Goal: Task Accomplishment & Management: Use online tool/utility

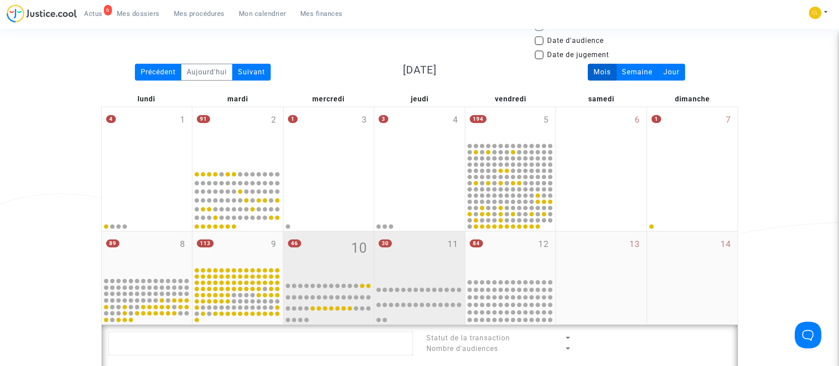
click at [414, 249] on div "30 11" at bounding box center [419, 253] width 91 height 45
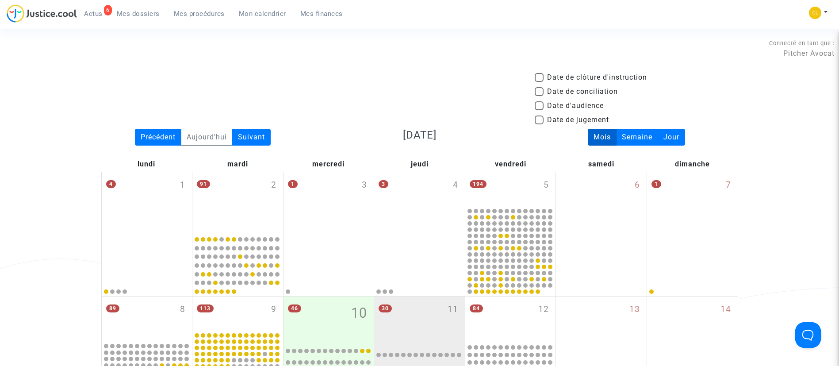
click at [557, 105] on span "Date d'audience" at bounding box center [575, 105] width 57 height 11
click at [539, 110] on input "Date d'audience" at bounding box center [539, 110] width 0 height 0
checkbox input "true"
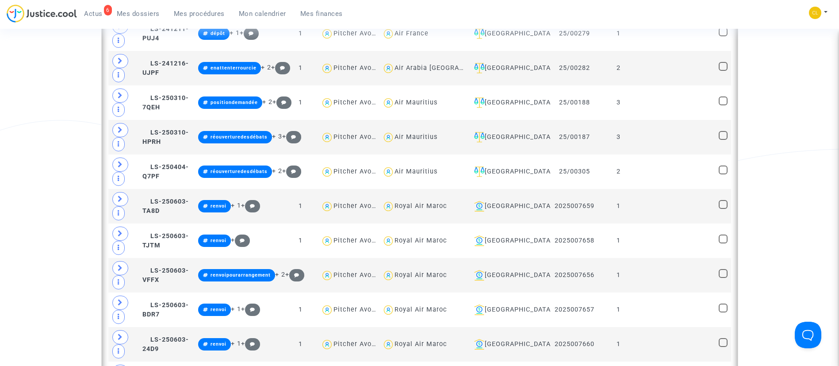
scroll to position [929, 0]
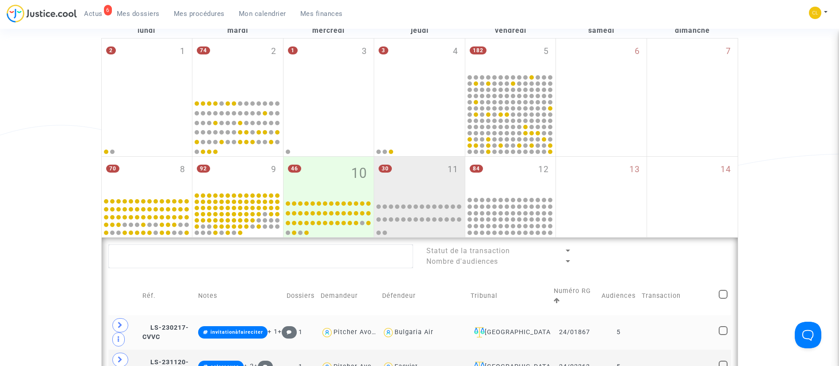
scroll to position [133, 0]
click at [499, 334] on div "[GEOGRAPHIC_DATA]" at bounding box center [509, 333] width 77 height 11
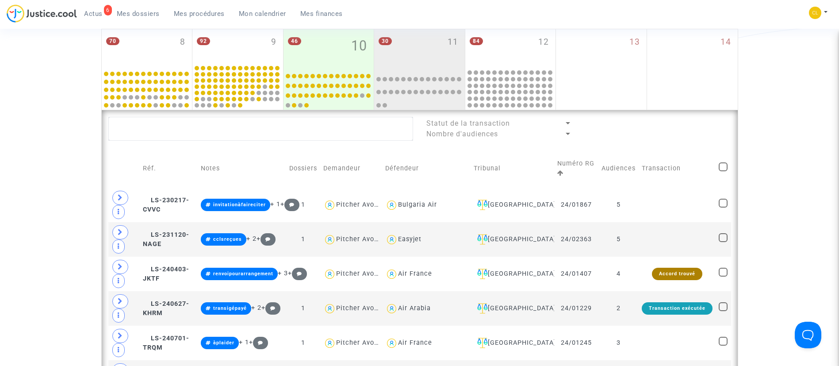
scroll to position [133, 0]
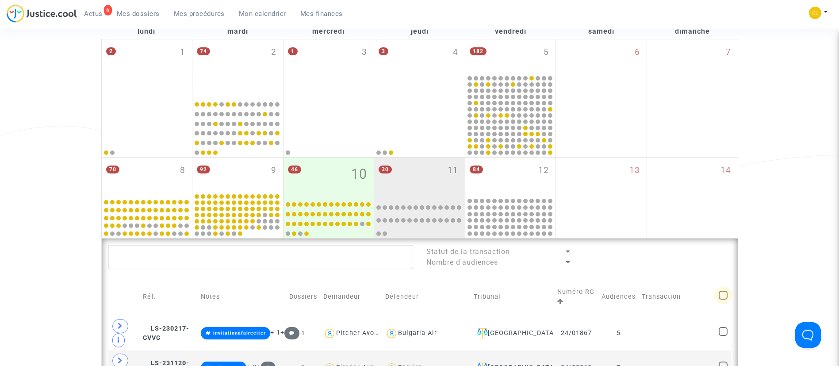
click at [727, 297] on span at bounding box center [723, 295] width 9 height 9
click at [723, 299] on input "checkbox" at bounding box center [723, 299] width 0 height 0
checkbox input "true"
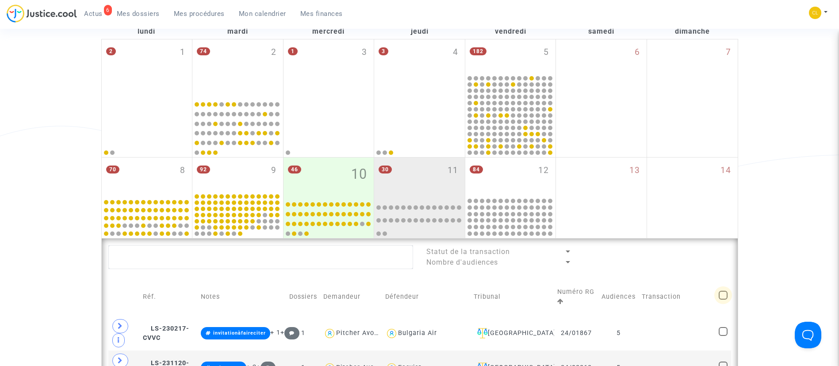
checkbox input "true"
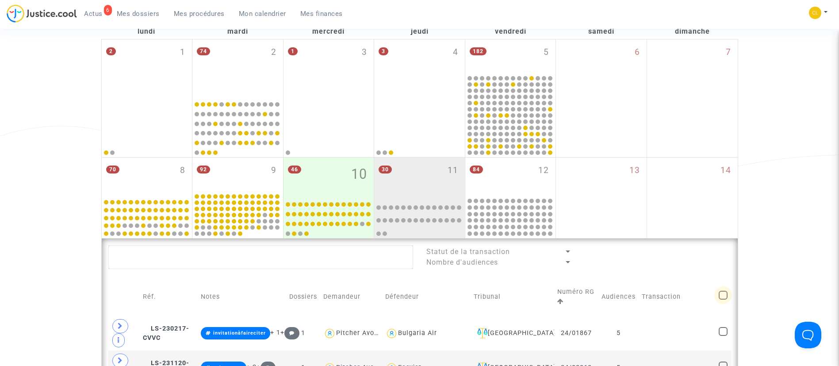
checkbox input "true"
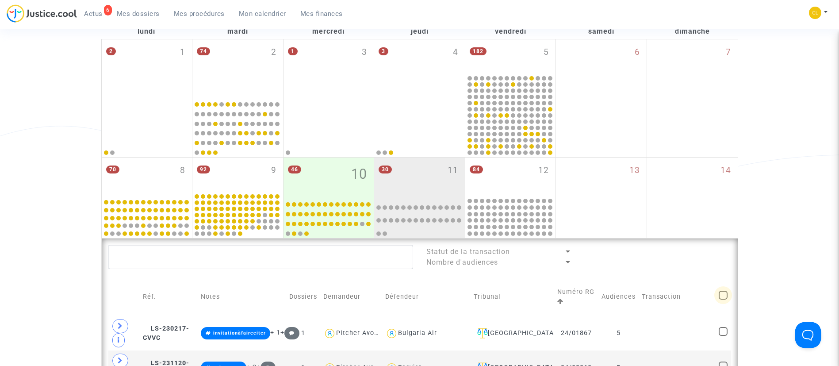
checkbox input "true"
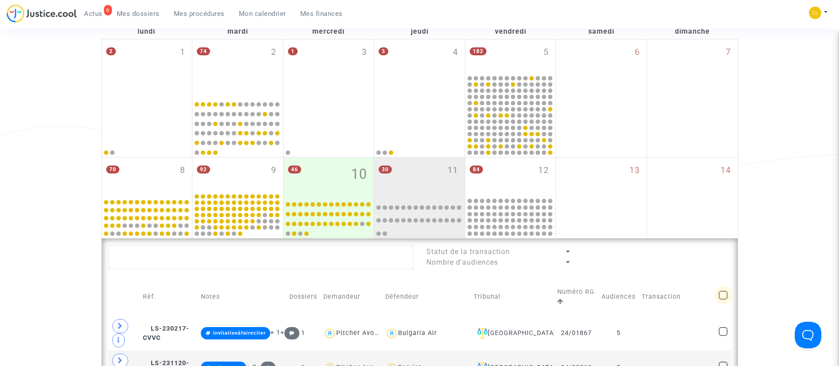
checkbox input "true"
click at [727, 299] on span at bounding box center [723, 295] width 9 height 9
click at [723, 299] on input "checkbox" at bounding box center [723, 299] width 0 height 0
checkbox input "false"
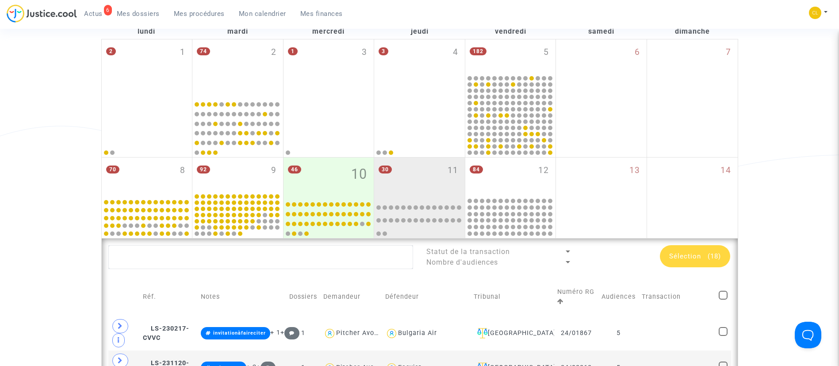
checkbox input "false"
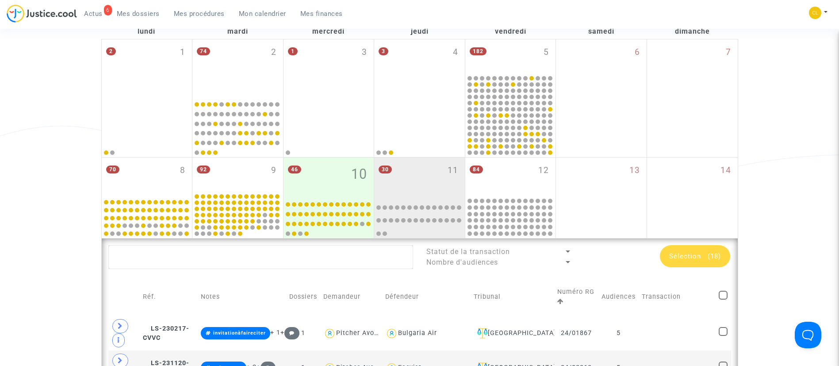
checkbox input "false"
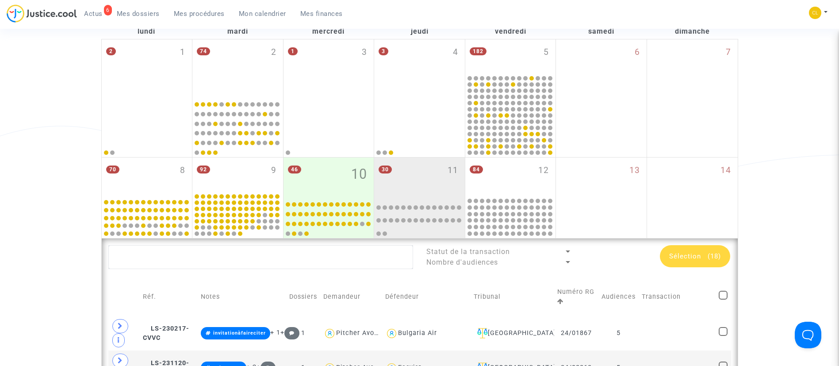
checkbox input "false"
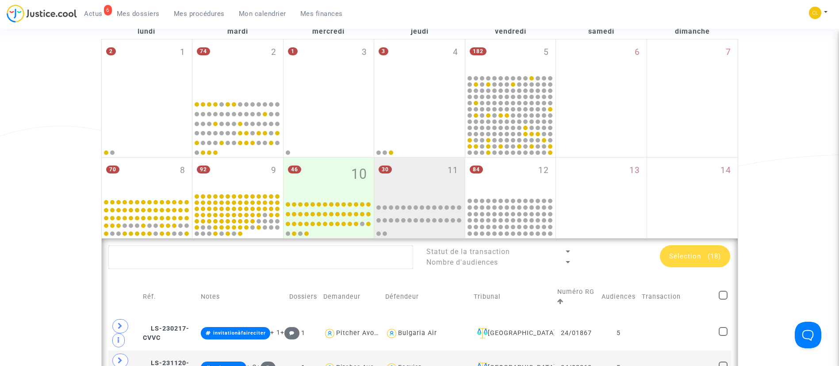
checkbox input "false"
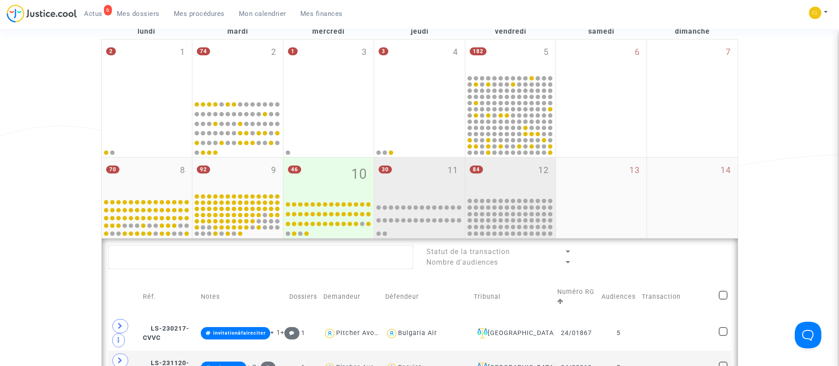
click at [527, 175] on div "84 12" at bounding box center [510, 176] width 91 height 39
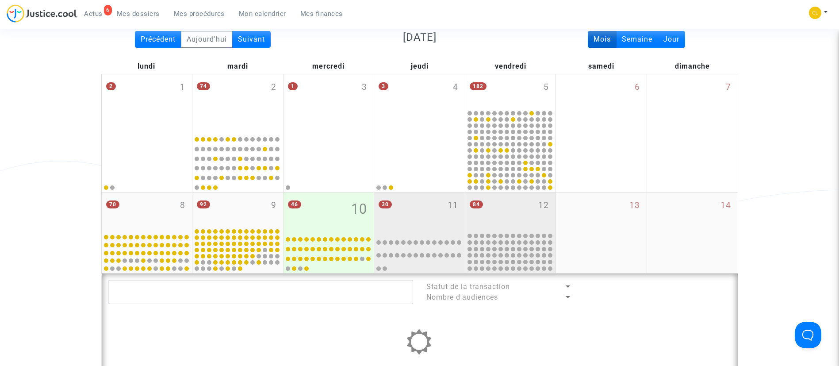
scroll to position [66, 0]
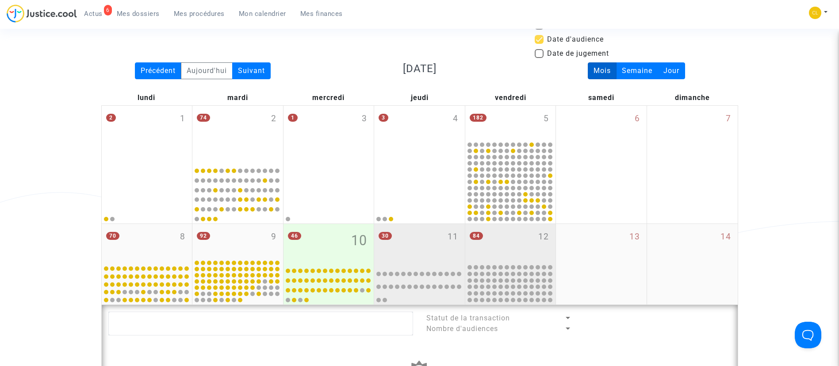
click at [438, 225] on div "30 11" at bounding box center [419, 243] width 91 height 39
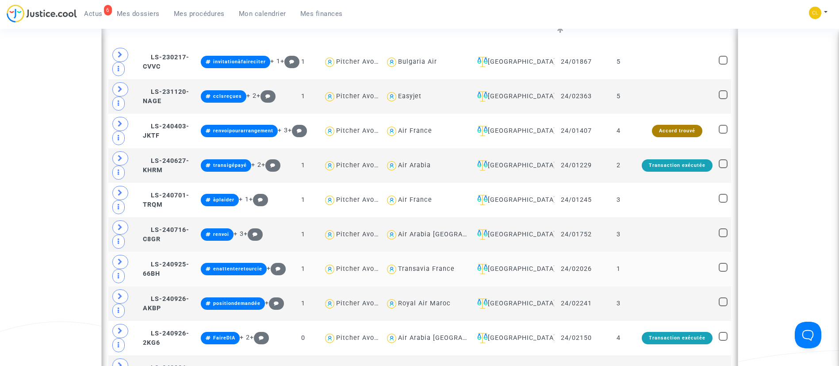
scroll to position [398, 0]
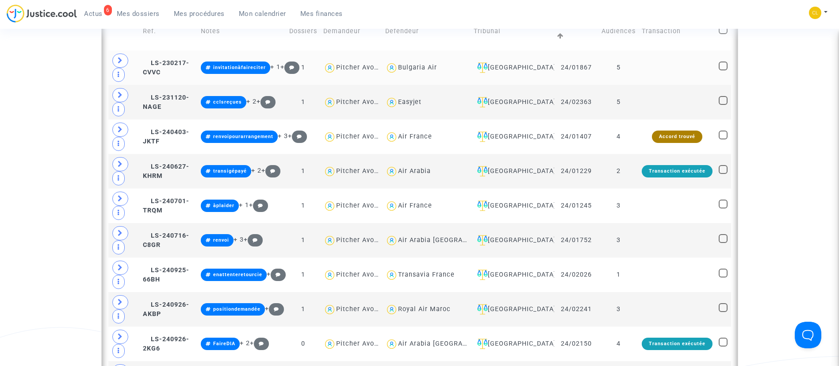
click at [528, 61] on td "[GEOGRAPHIC_DATA]" at bounding box center [513, 67] width 84 height 35
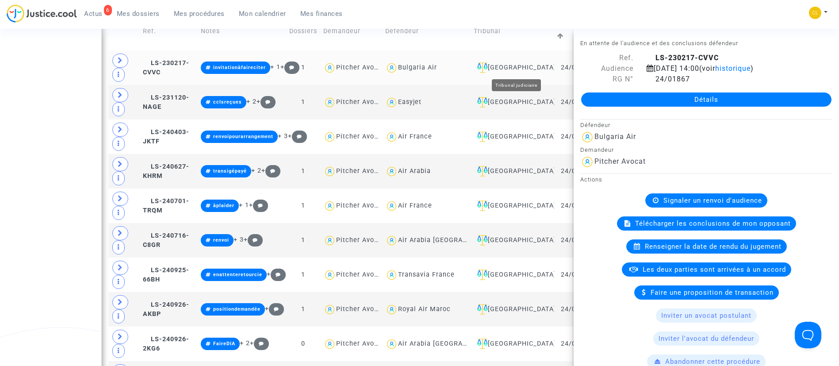
click at [536, 68] on div "[GEOGRAPHIC_DATA]" at bounding box center [512, 67] width 77 height 11
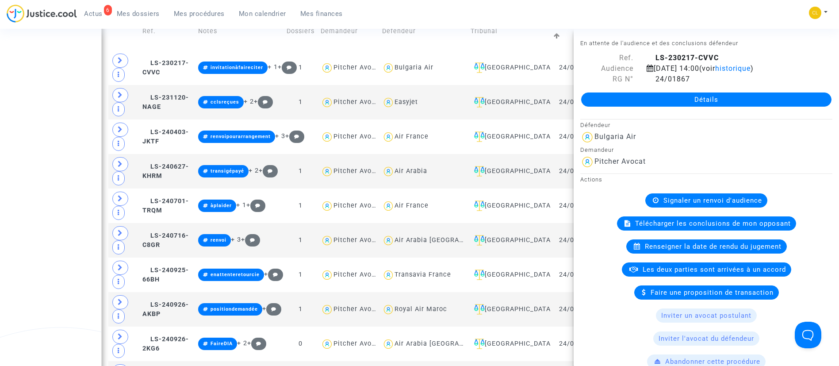
click at [634, 11] on div "6 Actus Mes dossiers Mes procédures Mon calendrier Mes finances Mon profil Chan…" at bounding box center [419, 16] width 839 height 24
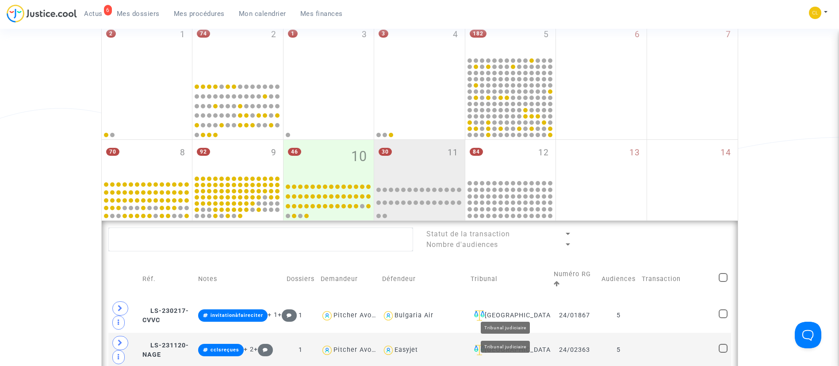
scroll to position [66, 0]
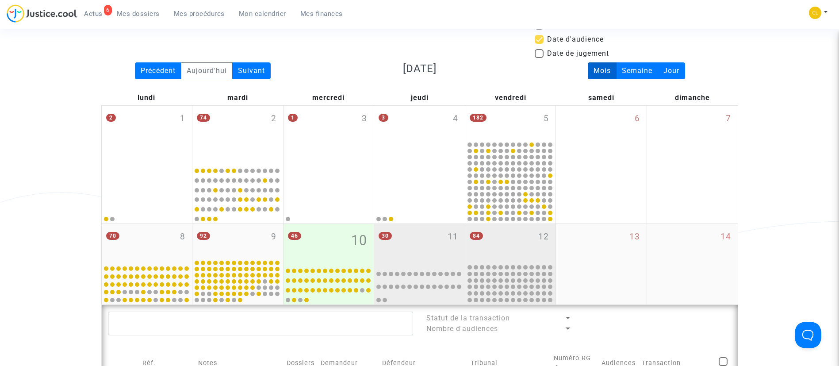
click at [518, 234] on div "84 12" at bounding box center [510, 243] width 91 height 39
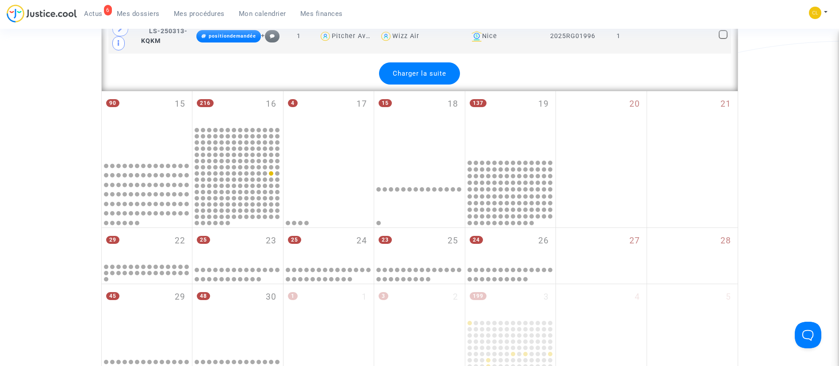
scroll to position [1991, 0]
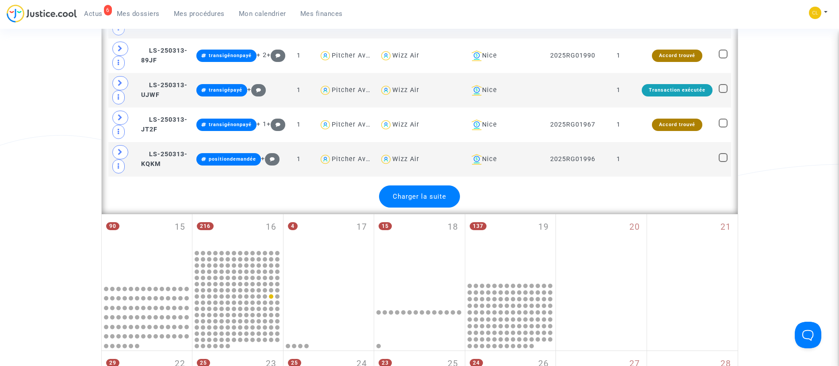
click at [429, 200] on span "Charger la suite" at bounding box center [420, 196] width 54 height 8
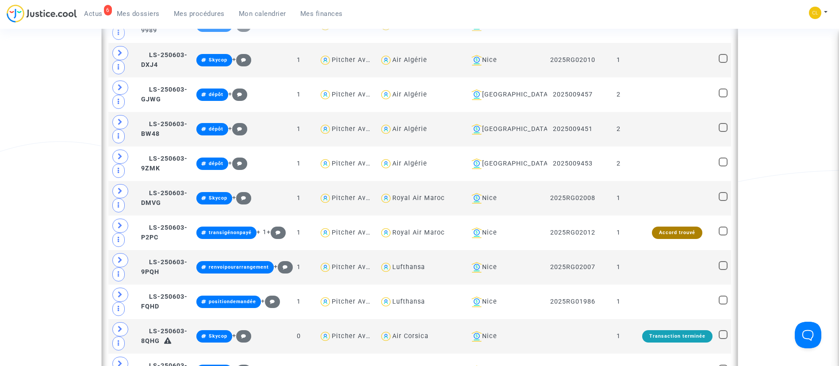
scroll to position [2920, 0]
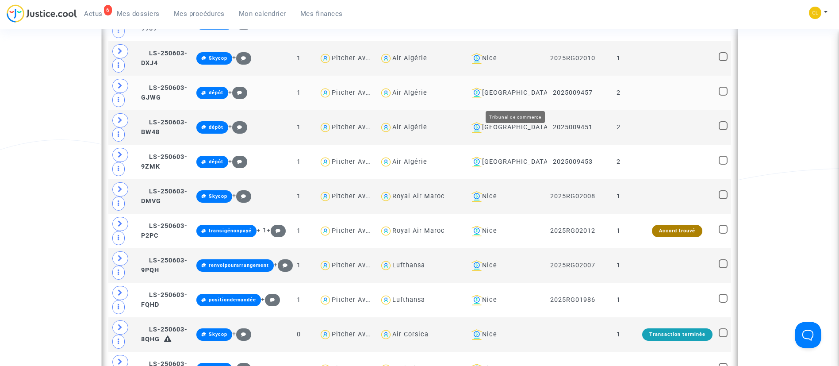
click at [535, 96] on div "[GEOGRAPHIC_DATA]" at bounding box center [506, 93] width 76 height 11
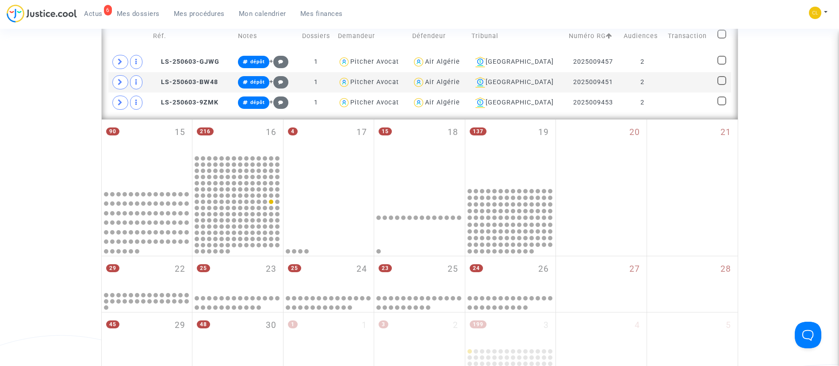
scroll to position [335, 0]
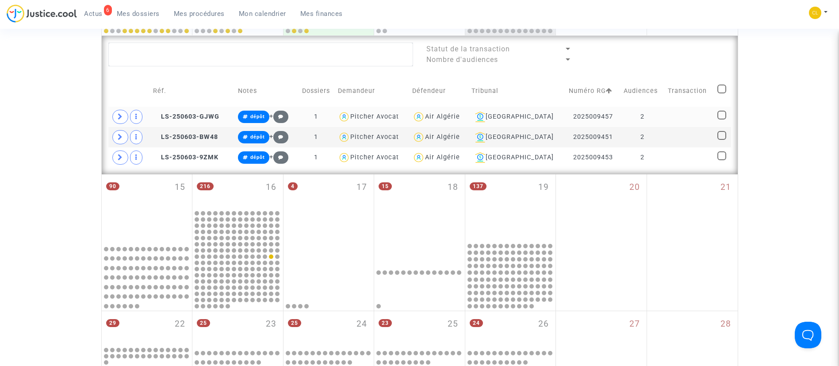
click at [571, 117] on td "2025009457" at bounding box center [593, 117] width 54 height 20
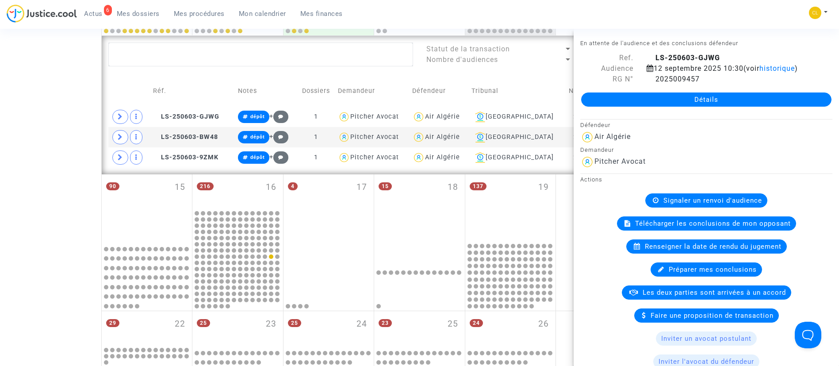
click at [535, 82] on td "Tribunal" at bounding box center [516, 90] width 97 height 31
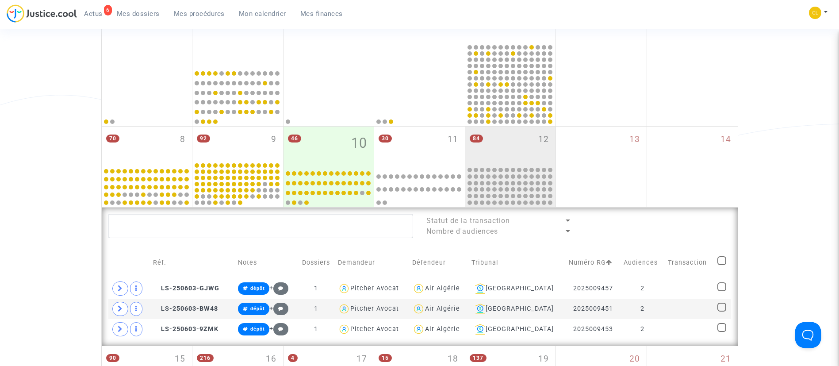
scroll to position [136, 0]
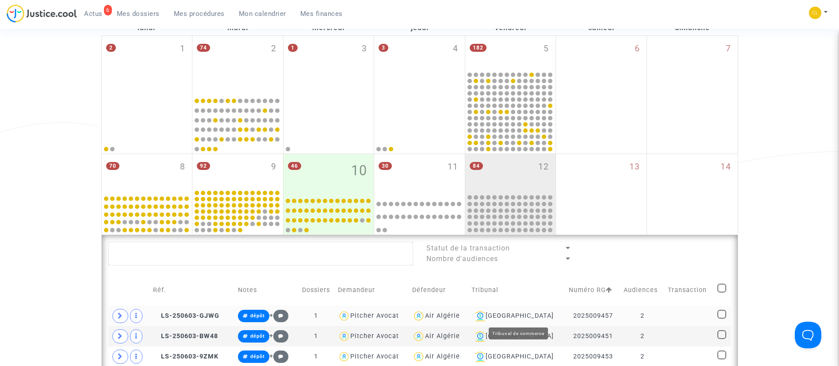
click at [518, 315] on div "[GEOGRAPHIC_DATA]" at bounding box center [517, 316] width 91 height 11
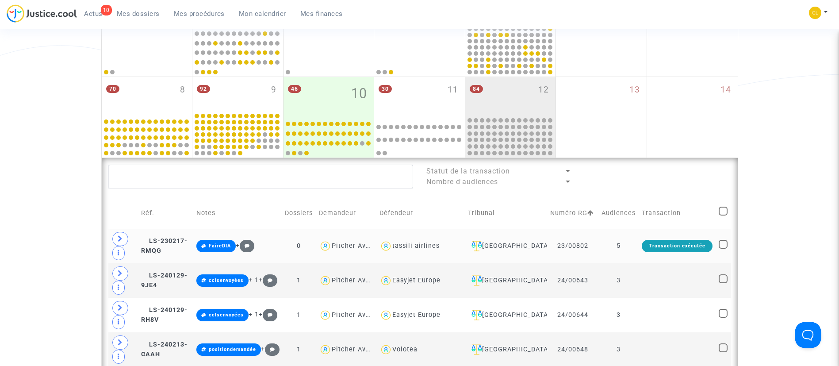
scroll to position [136, 0]
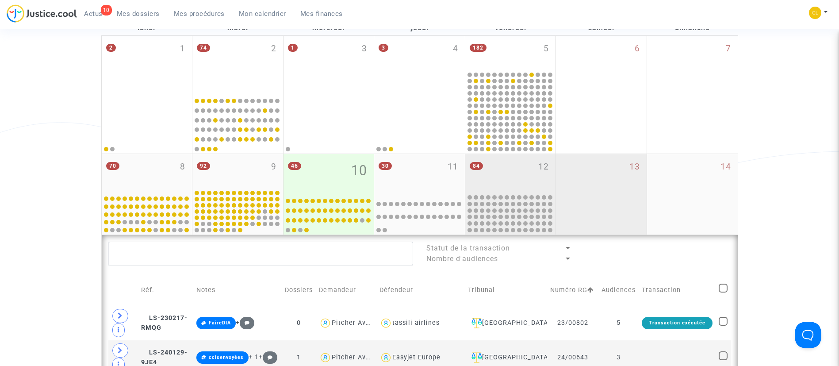
click at [568, 221] on div "13" at bounding box center [601, 194] width 91 height 81
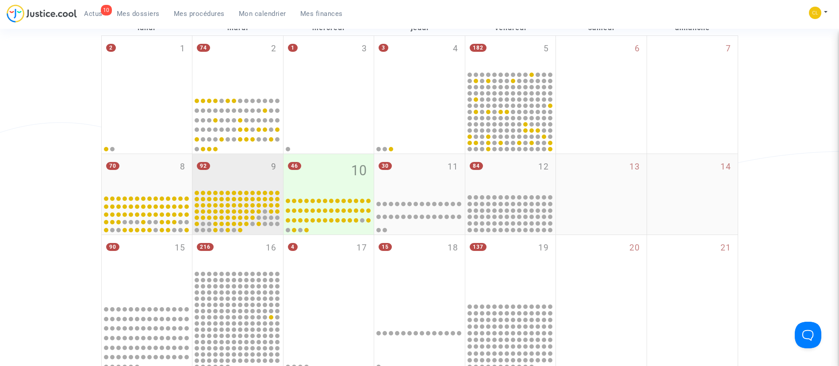
click at [260, 170] on div "92 9" at bounding box center [237, 171] width 91 height 35
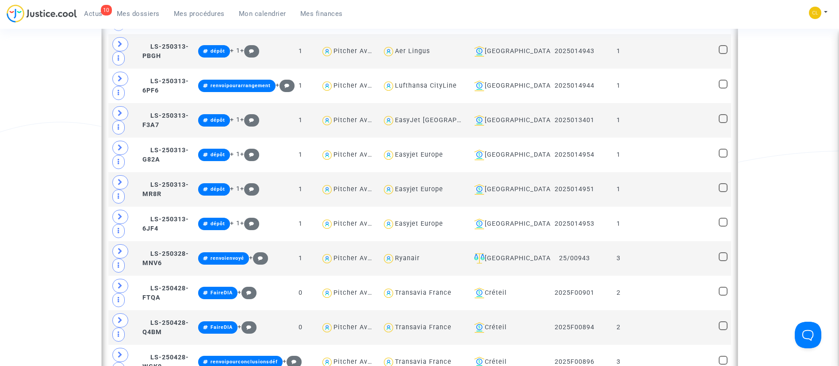
scroll to position [933, 0]
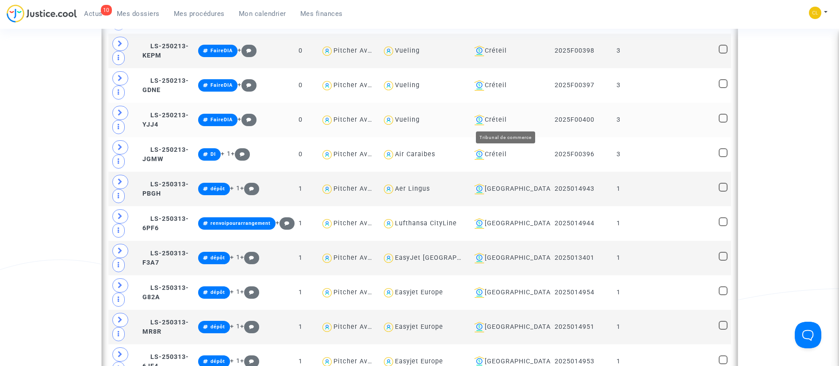
click at [495, 117] on div "Créteil" at bounding box center [509, 120] width 77 height 11
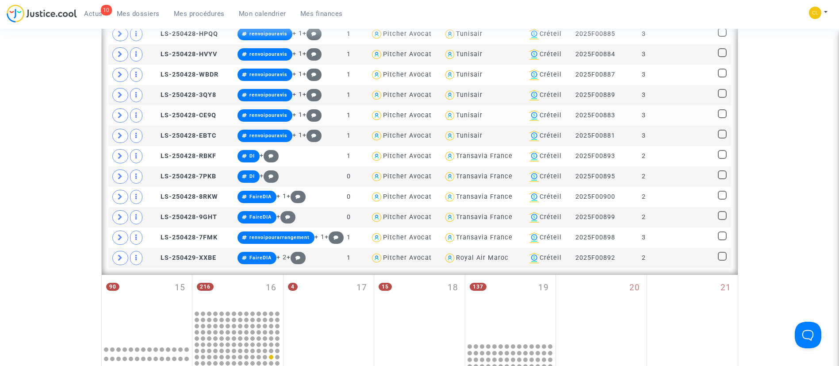
scroll to position [733, 0]
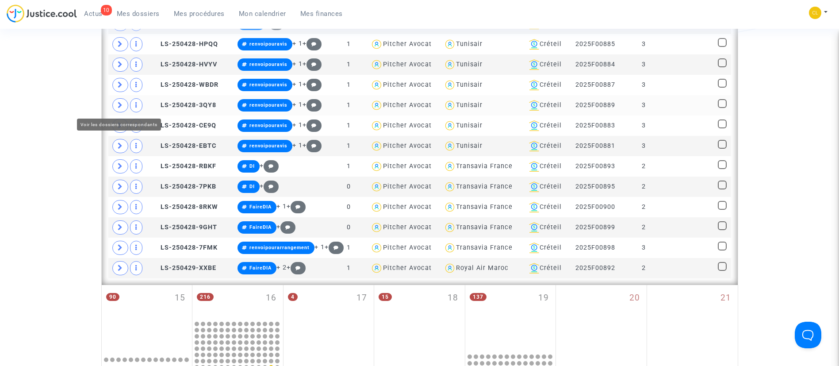
click at [121, 105] on icon at bounding box center [120, 105] width 5 height 7
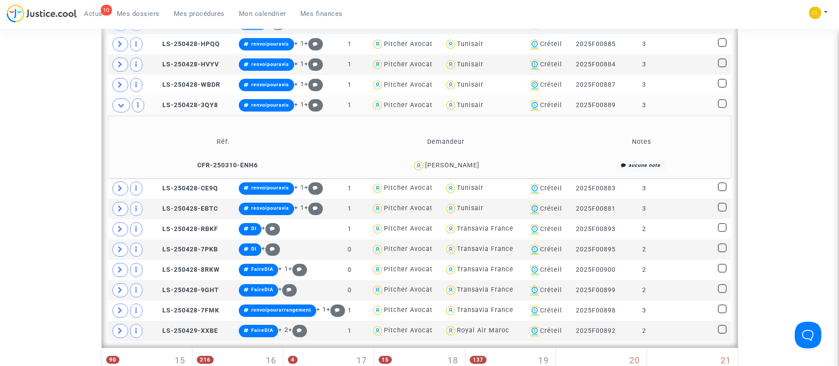
click at [460, 165] on div "Sadok Manai" at bounding box center [452, 165] width 54 height 8
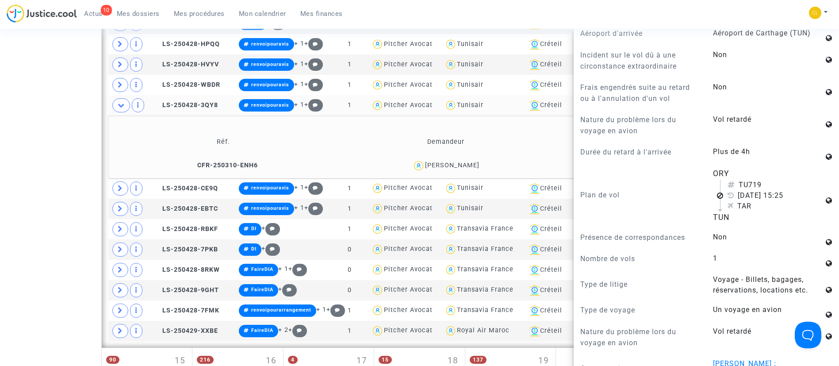
scroll to position [398, 0]
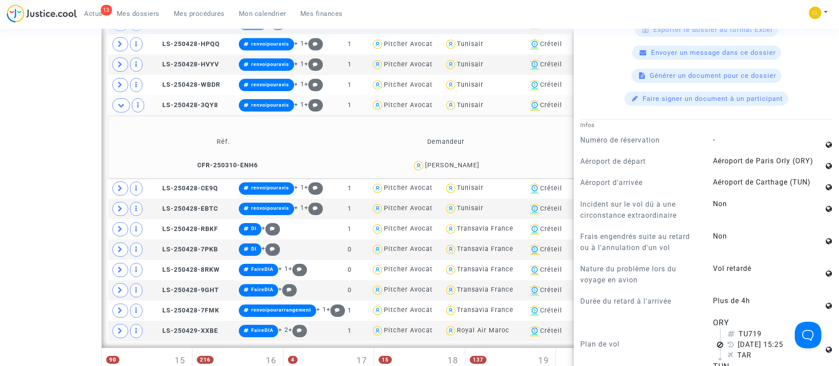
click at [320, 136] on td "Réf." at bounding box center [223, 141] width 224 height 29
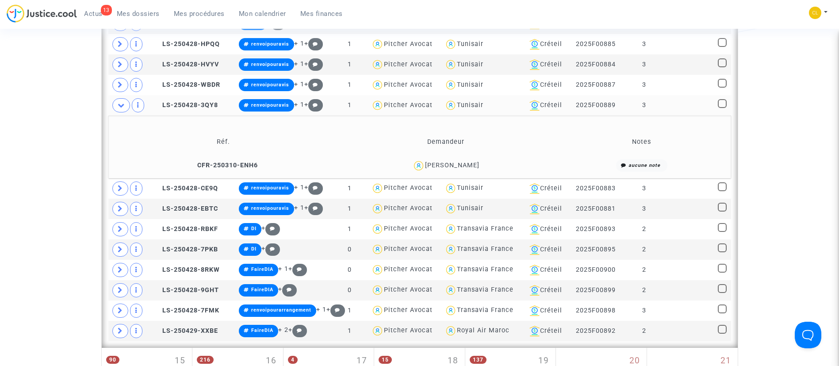
scroll to position [0, 0]
click at [115, 105] on span at bounding box center [121, 105] width 18 height 14
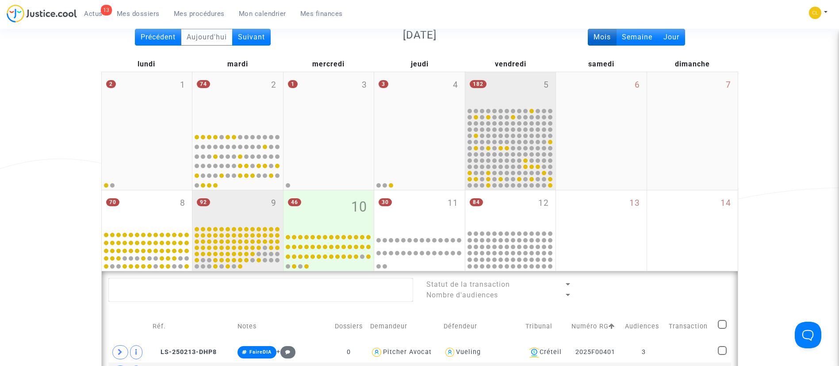
scroll to position [70, 0]
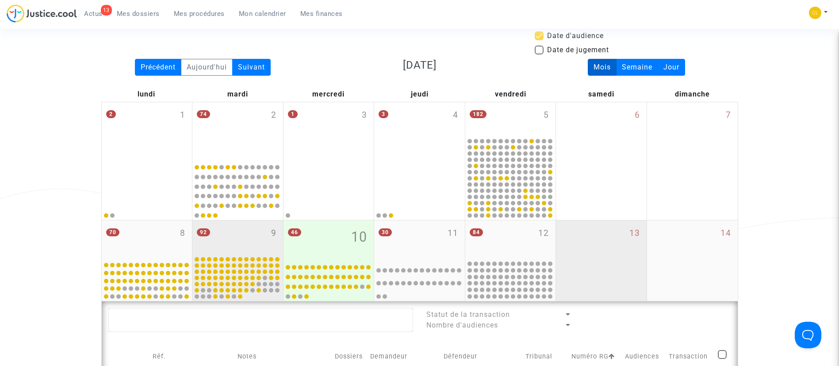
click at [588, 239] on div "13" at bounding box center [601, 260] width 91 height 81
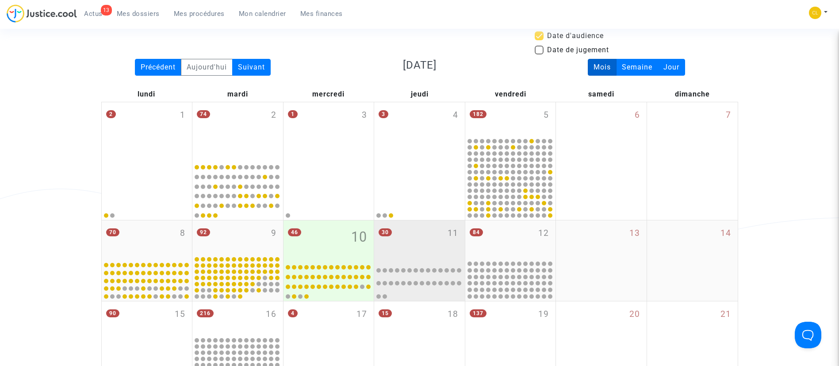
click at [442, 253] on div "30 11" at bounding box center [419, 239] width 91 height 39
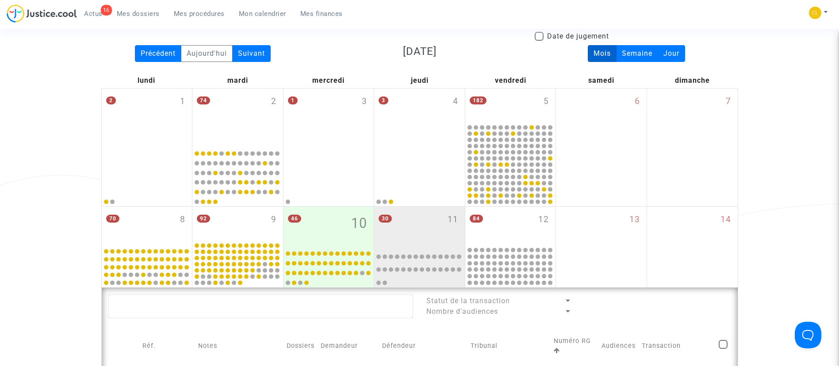
scroll to position [265, 0]
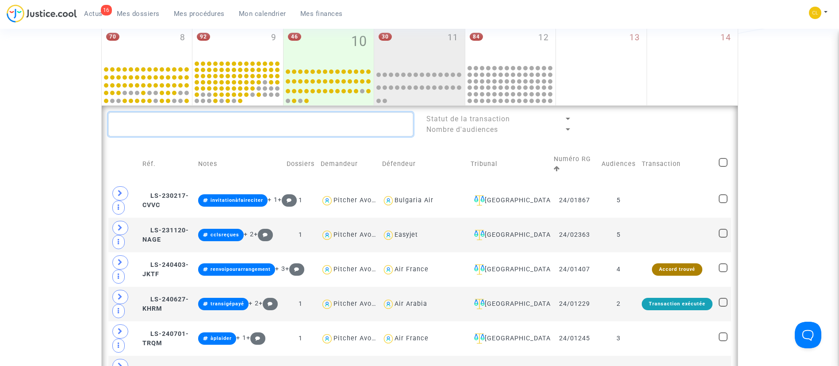
click at [351, 127] on textarea at bounding box center [260, 124] width 305 height 24
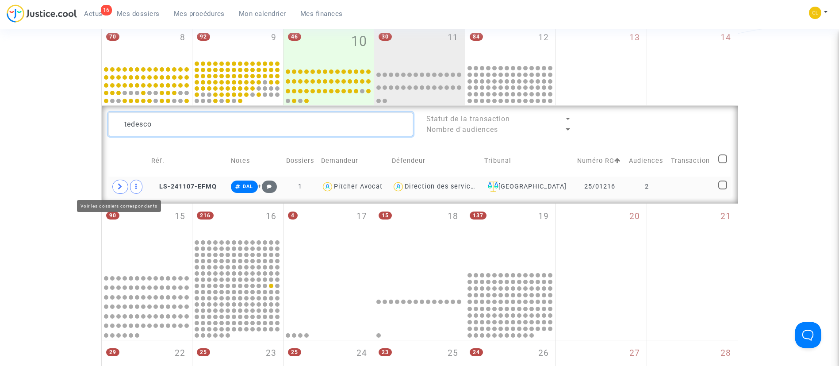
type textarea "tedesco"
click at [118, 186] on icon at bounding box center [120, 186] width 5 height 7
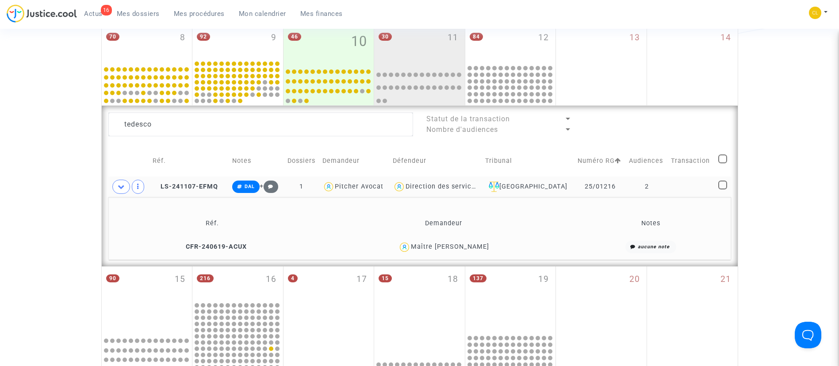
click at [687, 182] on td at bounding box center [691, 187] width 47 height 20
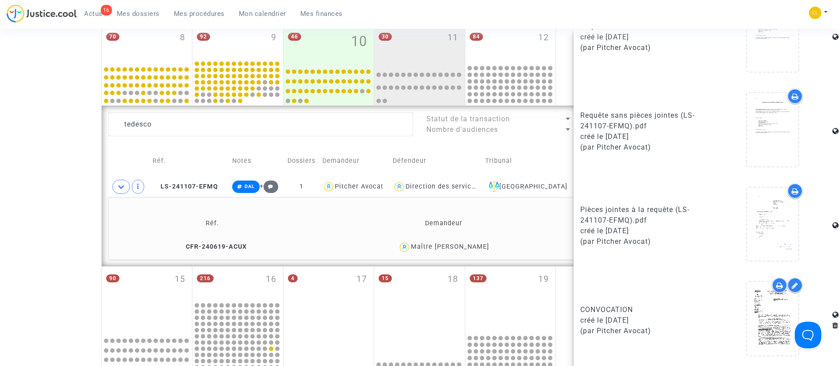
scroll to position [426, 0]
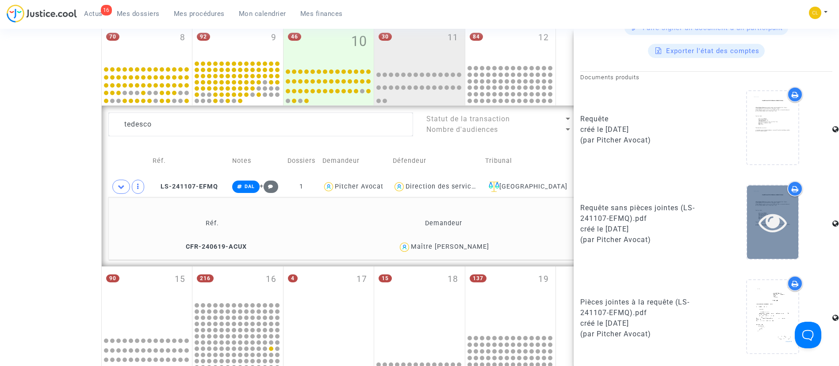
click at [779, 209] on div at bounding box center [772, 221] width 51 height 73
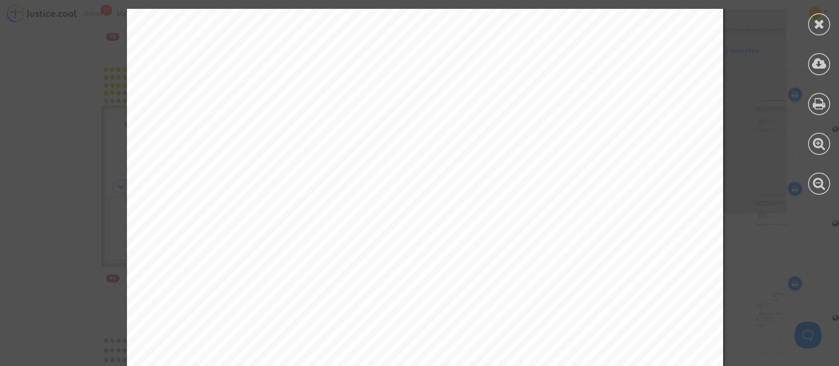
scroll to position [7246, 0]
click at [812, 22] on div at bounding box center [819, 24] width 22 height 22
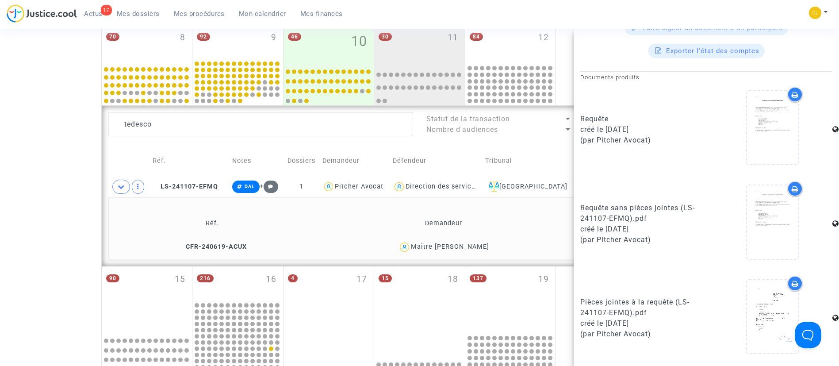
click at [463, 153] on td "Défendeur" at bounding box center [436, 160] width 92 height 31
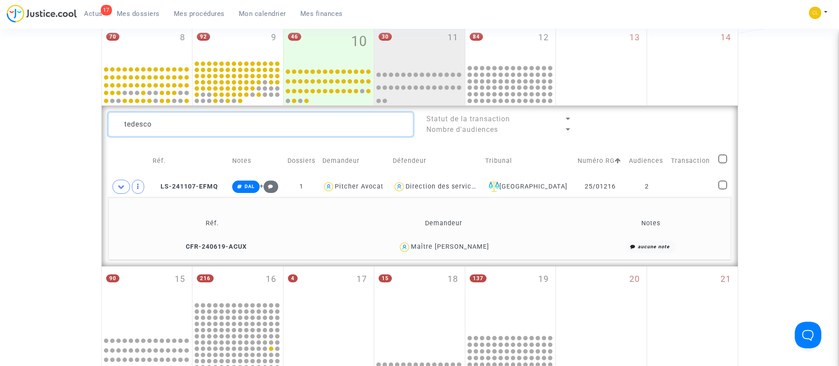
drag, startPoint x: 219, startPoint y: 124, endPoint x: 85, endPoint y: 118, distance: 134.2
click at [85, 118] on div "Date de clôture d'instruction Date de conciliation Date d'audience Date de juge…" at bounding box center [419, 198] width 839 height 783
click at [271, 128] on textarea at bounding box center [260, 124] width 305 height 24
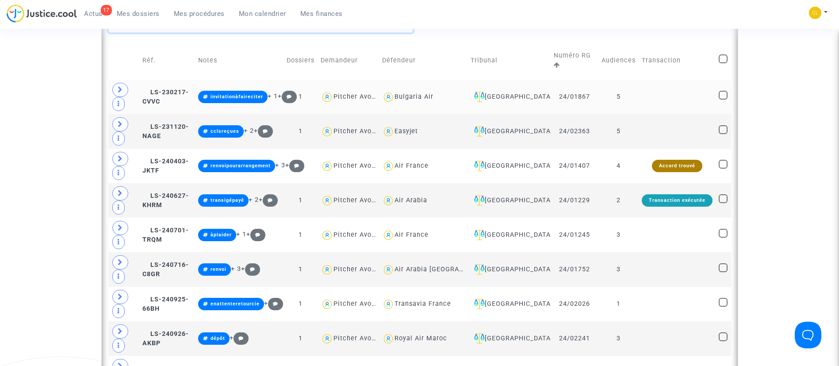
scroll to position [398, 0]
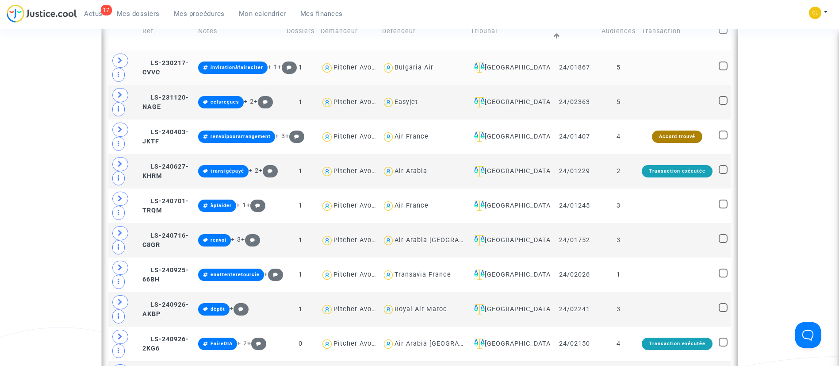
click at [489, 75] on td "Montpellier" at bounding box center [509, 67] width 83 height 35
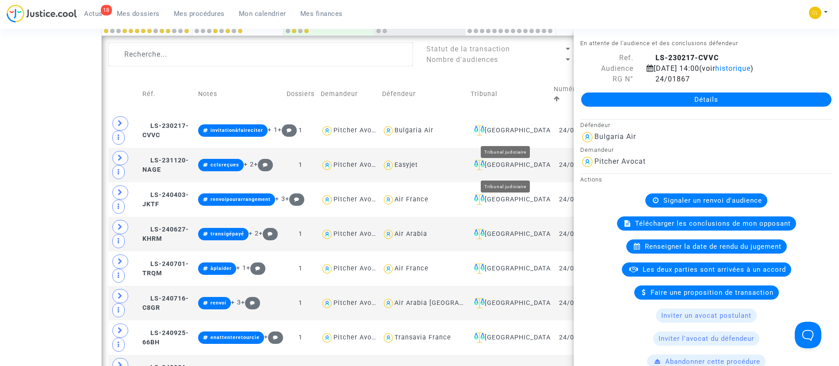
scroll to position [332, 0]
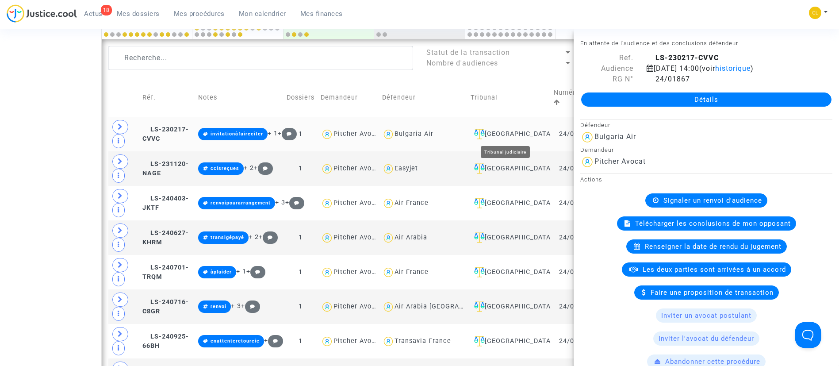
click at [501, 133] on div "Montpellier" at bounding box center [509, 134] width 77 height 11
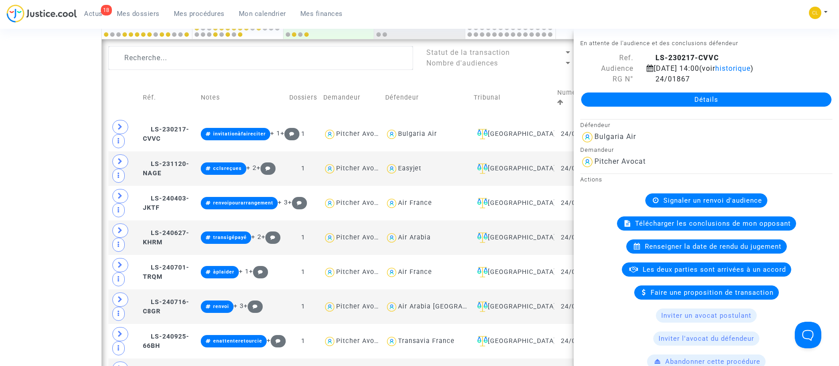
click at [468, 86] on td "Défendeur" at bounding box center [426, 98] width 88 height 38
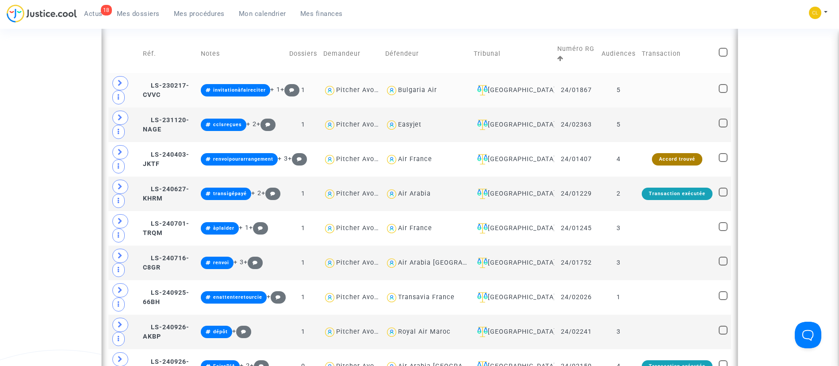
scroll to position [398, 0]
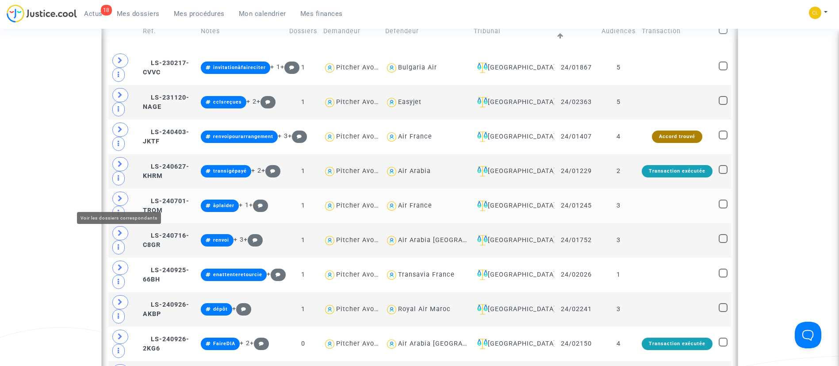
click at [114, 196] on span at bounding box center [120, 199] width 16 height 14
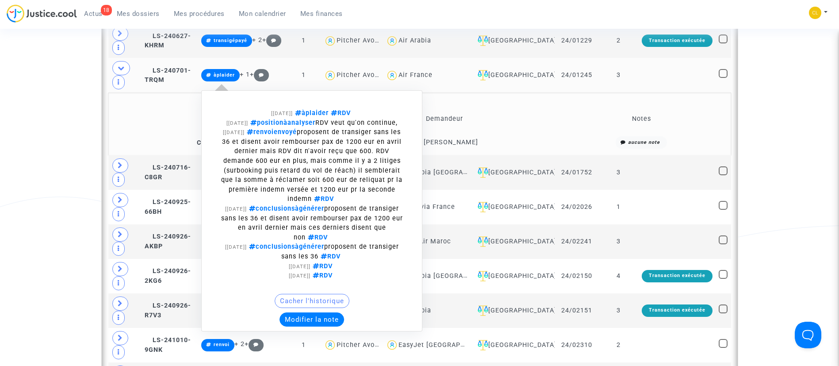
scroll to position [531, 0]
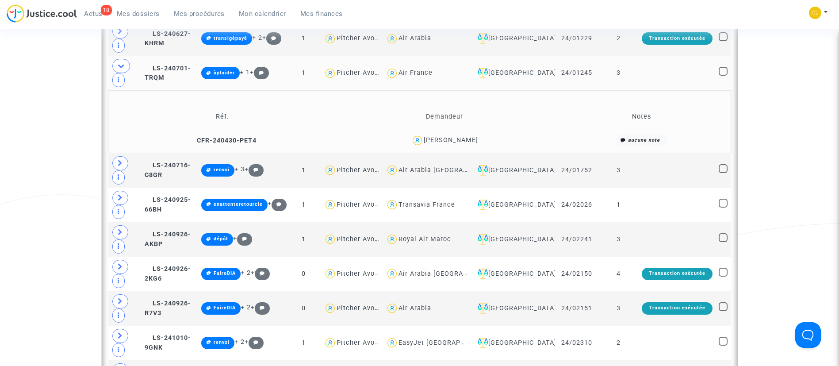
click at [669, 82] on td at bounding box center [677, 73] width 77 height 35
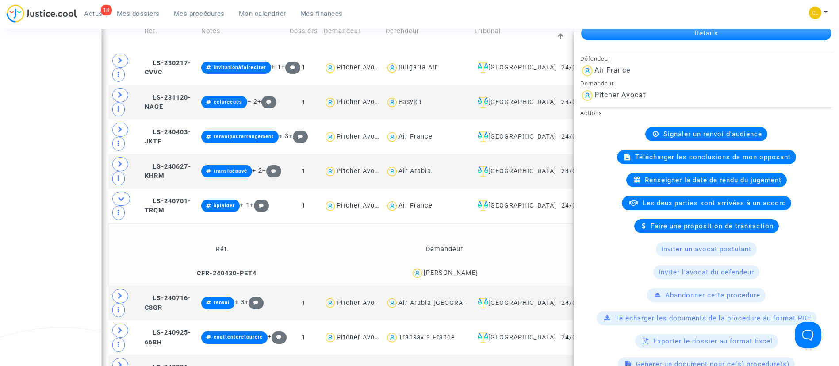
scroll to position [265, 0]
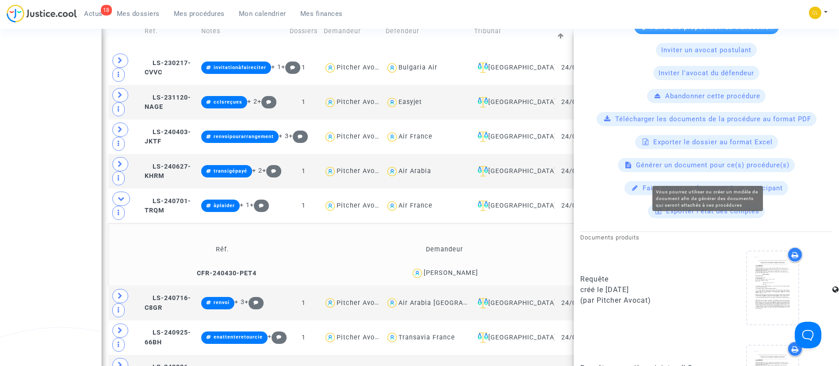
click at [676, 169] on span "Générer un document pour ce(s) procédure(s)" at bounding box center [713, 165] width 154 height 8
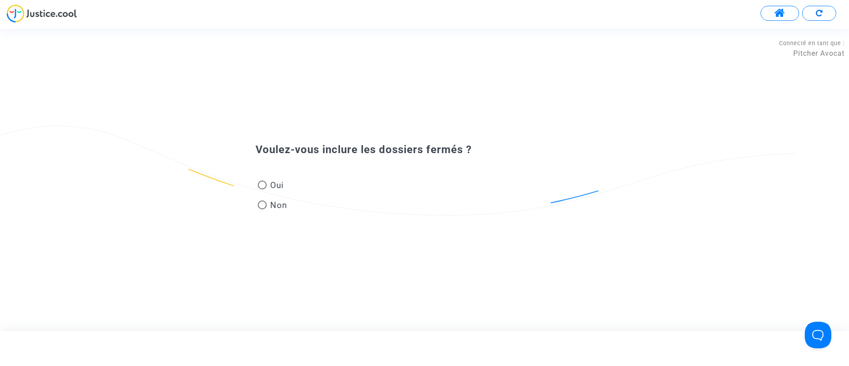
click at [273, 181] on span "Oui" at bounding box center [275, 185] width 17 height 12
click at [262, 189] on input "Oui" at bounding box center [262, 189] width 0 height 0
radio input "true"
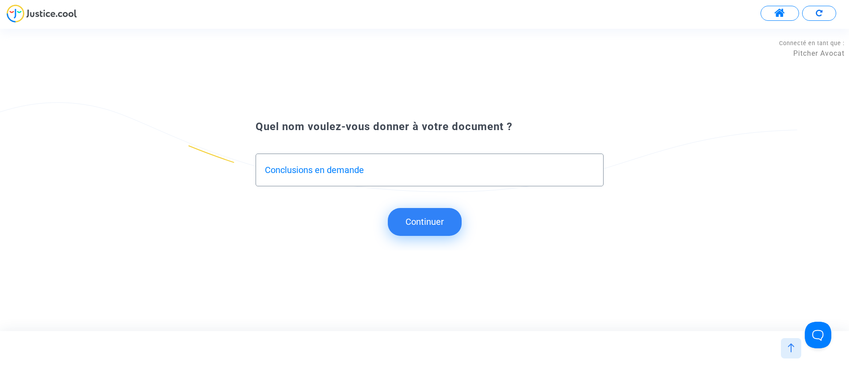
type input "Conclusions en demande"
click at [437, 228] on button "Continuer" at bounding box center [425, 221] width 74 height 27
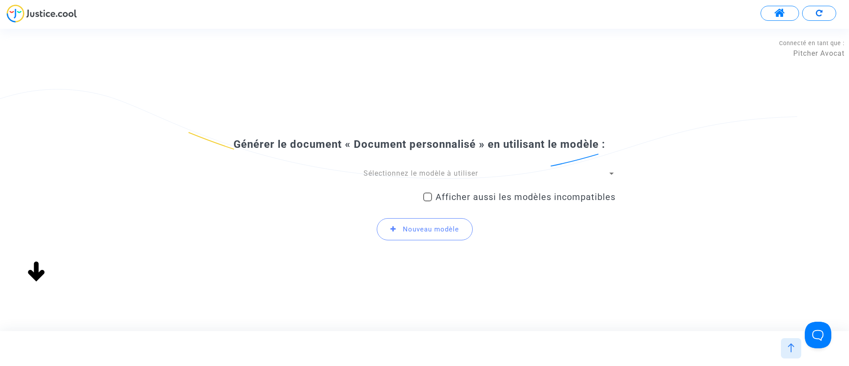
click at [439, 199] on span "Afficher aussi les modèles incompatibles" at bounding box center [526, 197] width 180 height 11
click at [428, 201] on input "Afficher aussi les modèles incompatibles" at bounding box center [427, 201] width 0 height 0
checkbox input "true"
click at [435, 179] on div "Sélectionnez le modèle à utiliser Afficher aussi les modèles incompatibles Nouv…" at bounding box center [425, 209] width 382 height 80
click at [426, 173] on span "Sélectionnez le modèle à utiliser" at bounding box center [421, 173] width 115 height 8
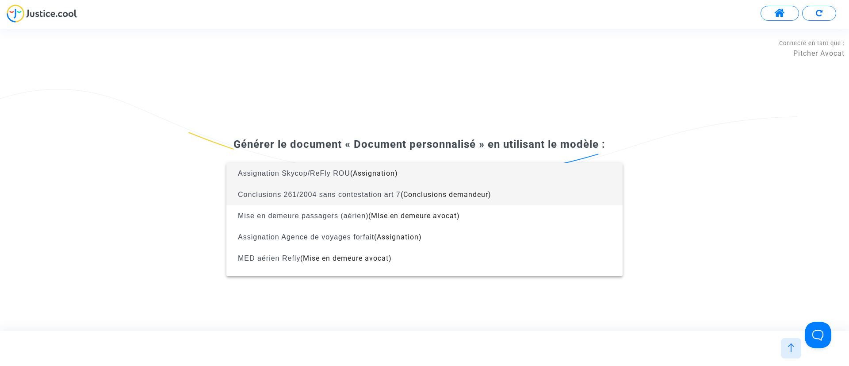
click at [338, 196] on span "Conclusions 261/2004 sans contestation art 7" at bounding box center [319, 195] width 163 height 8
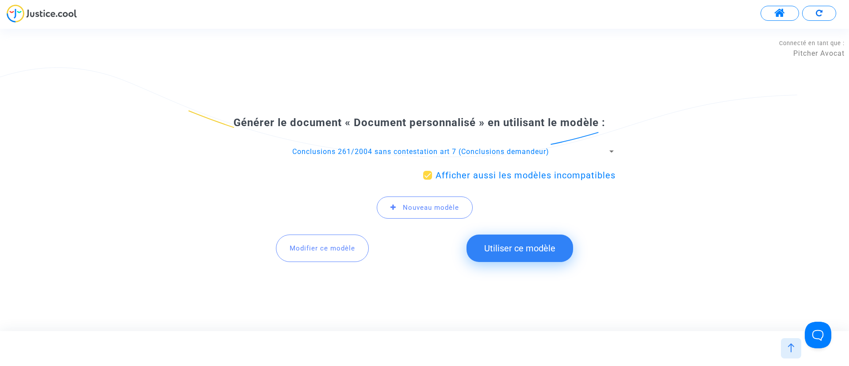
click at [548, 249] on button "Utiliser ce modèle" at bounding box center [520, 247] width 107 height 27
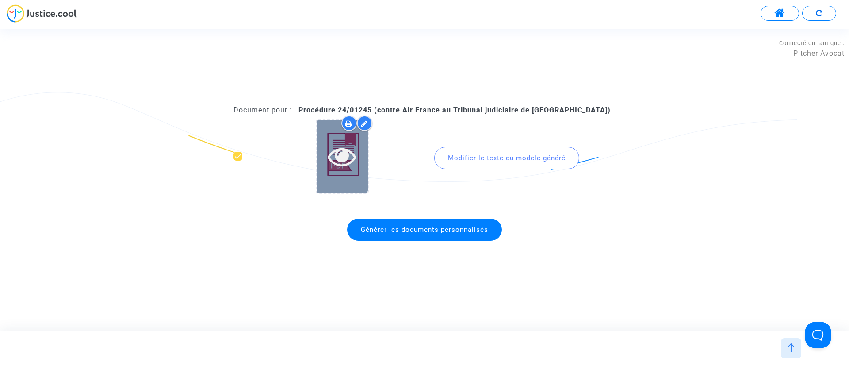
click at [329, 154] on icon at bounding box center [342, 156] width 29 height 28
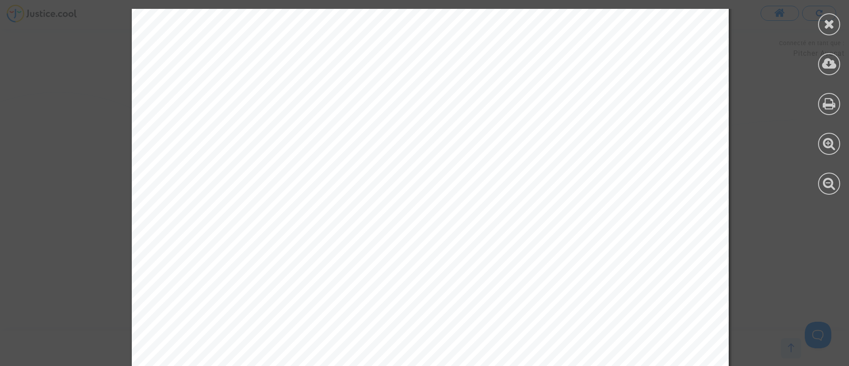
scroll to position [929, 0]
click at [833, 19] on icon at bounding box center [829, 23] width 11 height 13
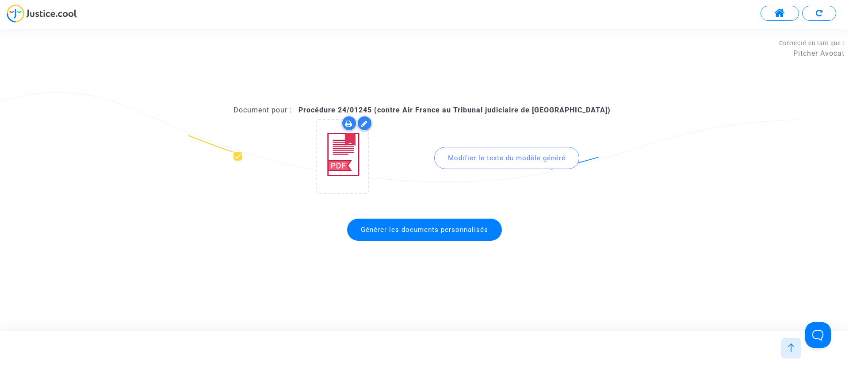
click at [499, 159] on div "Modifier le texte du modèle généré" at bounding box center [506, 158] width 145 height 22
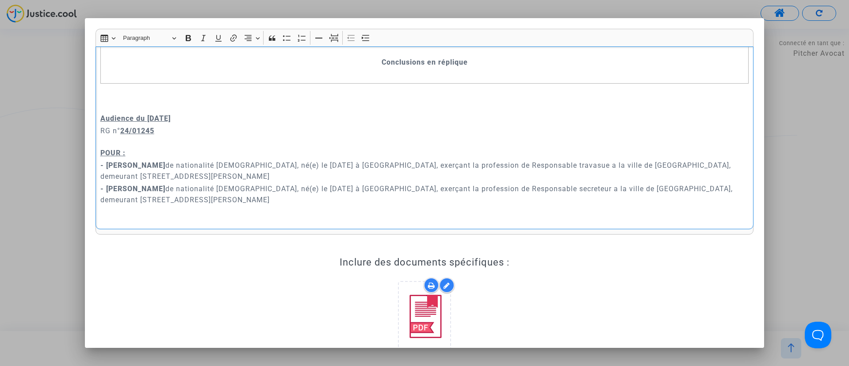
scroll to position [55, 0]
click at [549, 162] on p "- William Condamine de nationalité française, né(e) le 27/09/1960 à Montpellier…" at bounding box center [424, 169] width 649 height 22
click at [284, 162] on p "- William Condamine de nationalité française, né(e) le 27/09/1960 à Montpellier…" at bounding box center [424, 169] width 649 height 22
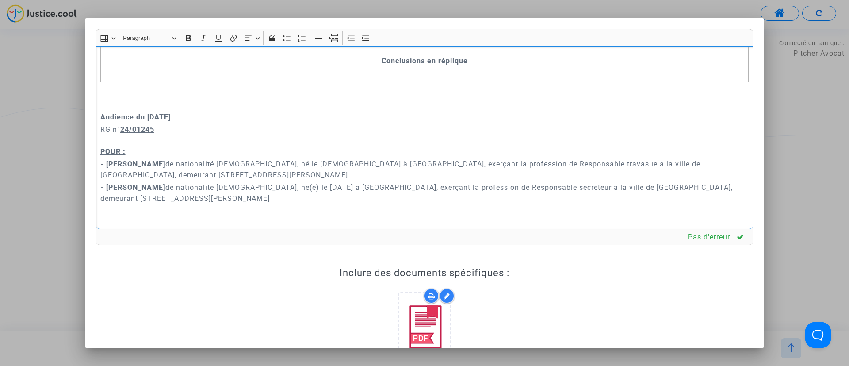
click at [271, 191] on p "- Ghislaine Scotta de nationalité française, né(e) le 03/03/1964 à Montpellier,…" at bounding box center [424, 193] width 649 height 22
click at [525, 163] on p "- William Condamine de nationalité française, né le 27/09/1960 à Montpellier, e…" at bounding box center [424, 169] width 649 height 22
click at [473, 163] on p "- William Condamine de nationalité française, né le 27/09/1960 à Montpellier, e…" at bounding box center [424, 169] width 649 height 22
click at [469, 179] on p "- William Condamine de nationalité française, né le 27/09/1960 à Montpellier, e…" at bounding box center [424, 169] width 649 height 22
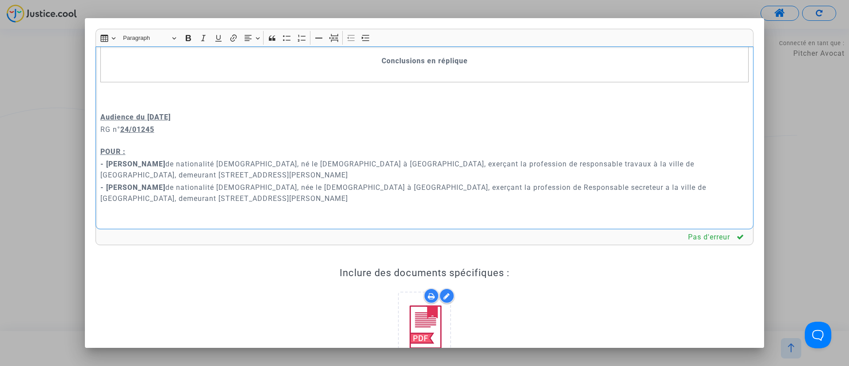
click at [471, 184] on p "- Ghislaine Scotta de nationalité française, née le 03/03/1964 à Montpellier, e…" at bounding box center [424, 193] width 649 height 22
click at [533, 186] on p "- Ghislaine Scotta de nationalité française, née le 03/03/1964 à Montpellier, e…" at bounding box center [424, 193] width 649 height 22
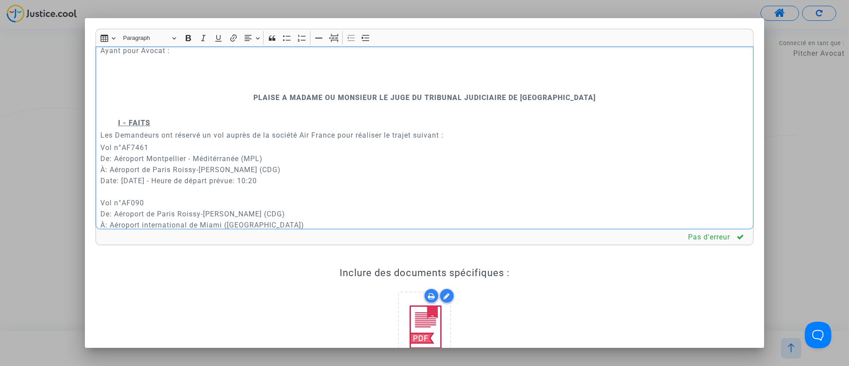
scroll to position [321, 0]
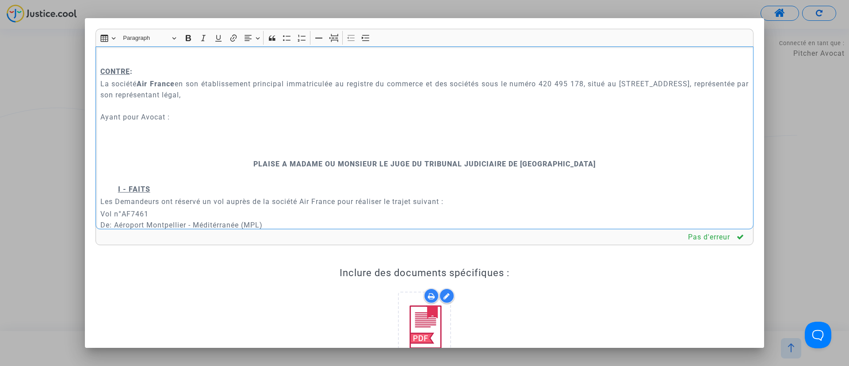
click at [216, 118] on p "La société Air France en son établissement principal immatriculée au registre d…" at bounding box center [424, 111] width 649 height 66
click at [365, 151] on p "Rich Text Editor, main" at bounding box center [424, 151] width 649 height 11
click at [335, 41] on icon "Editor toolbar" at bounding box center [334, 38] width 9 height 9
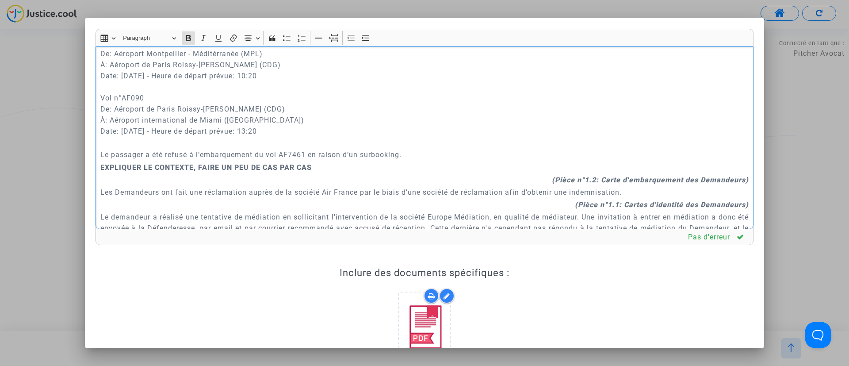
scroll to position [513, 0]
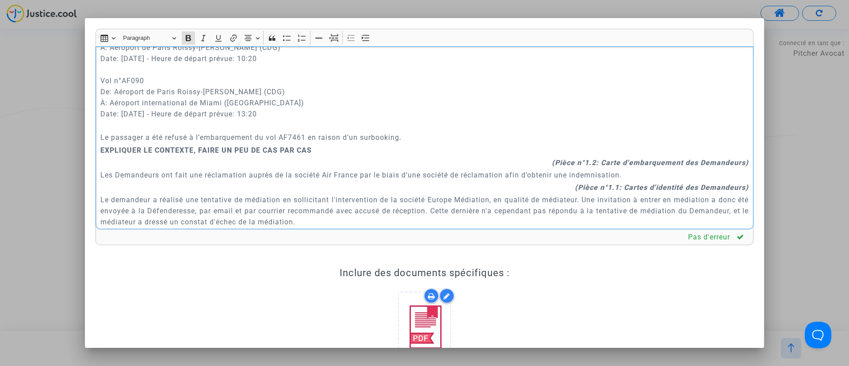
click at [418, 133] on p "Le passager a été refusé à l’embarquement du vol AF7461 en raison d’un surbooki…" at bounding box center [424, 137] width 649 height 11
drag, startPoint x: 321, startPoint y: 147, endPoint x: 88, endPoint y: 145, distance: 232.7
click at [88, 145] on mat-dialog-container "Rich Text Editor Insert table Insert table Heading Paragraph Paragraph Heading …" at bounding box center [424, 182] width 679 height 329
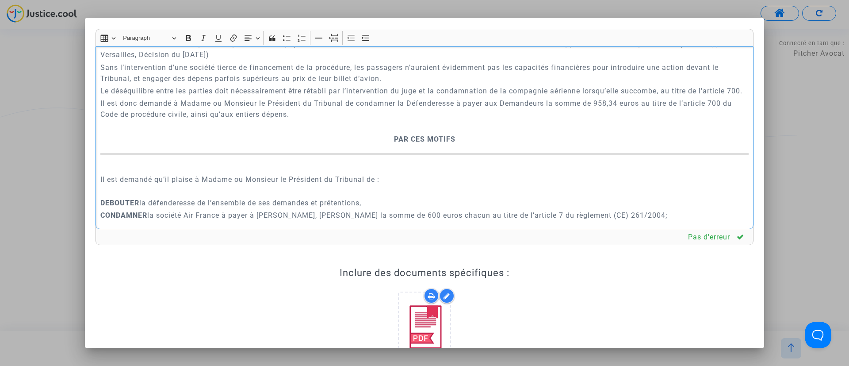
scroll to position [1575, 0]
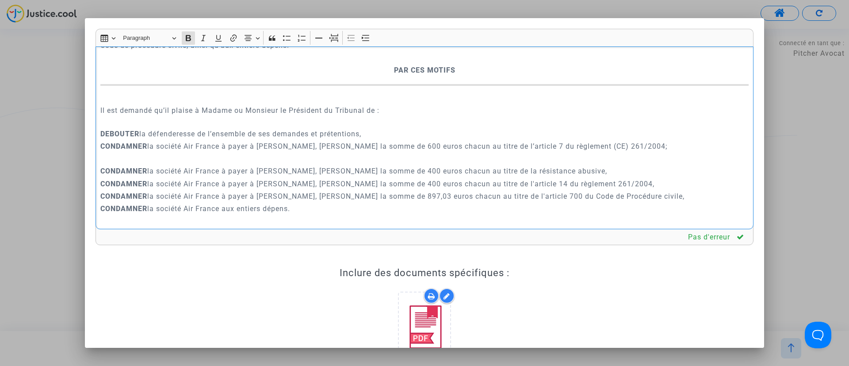
click at [385, 85] on div "A MADAME, MONSIEUR LE JUGE DU TRIBUNAL JUDICIAIRE DE MONTPELLIER Conclusions en…" at bounding box center [425, 137] width 658 height 183
click at [339, 43] on button "Page break Page break" at bounding box center [333, 37] width 13 height 13
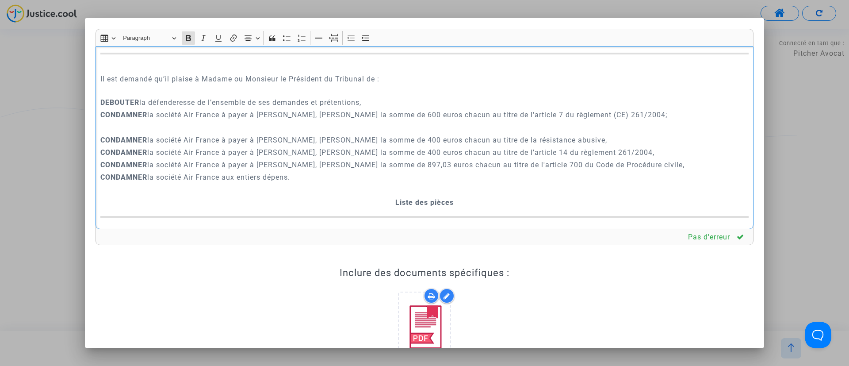
scroll to position [1641, 0]
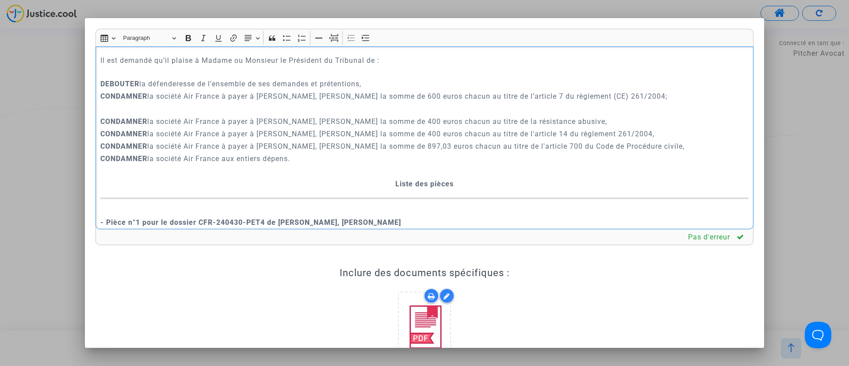
click at [376, 114] on p "Rich Text Editor, main" at bounding box center [424, 108] width 649 height 11
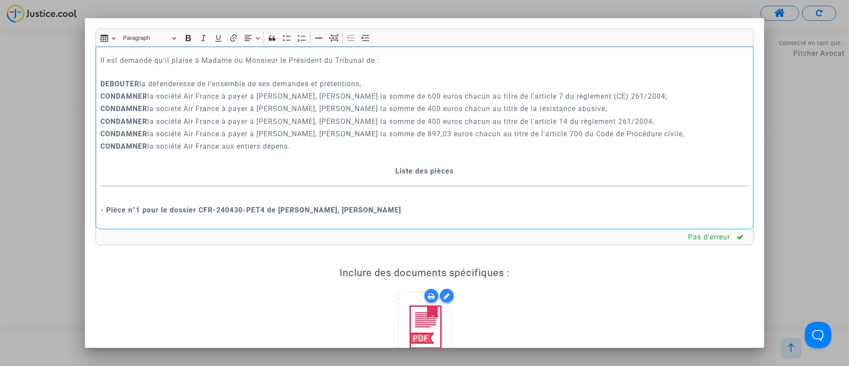
click at [386, 164] on p "Rich Text Editor, main" at bounding box center [424, 158] width 649 height 11
click at [334, 41] on icon "Editor toolbar" at bounding box center [334, 38] width 9 height 9
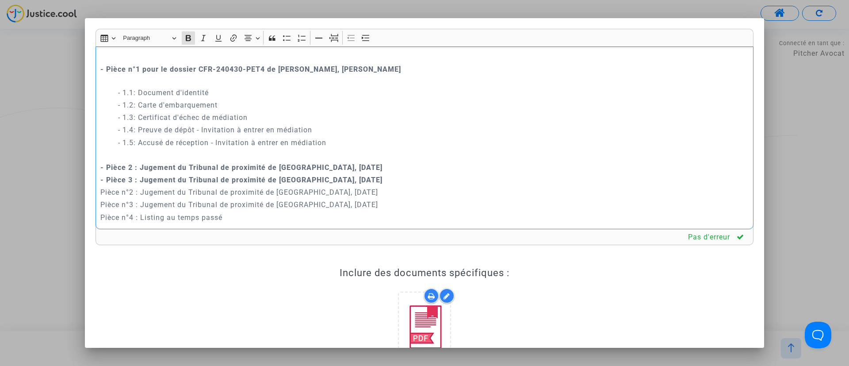
scroll to position [1808, 0]
drag, startPoint x: 409, startPoint y: 182, endPoint x: 88, endPoint y: 159, distance: 322.4
click at [88, 159] on mat-dialog-container "Rich Text Editor Insert table Insert table Heading Paragraph Paragraph Heading …" at bounding box center [424, 182] width 679 height 329
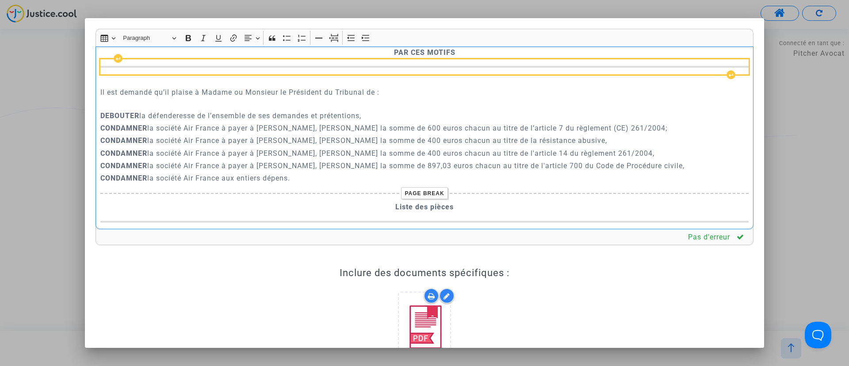
scroll to position [1638, 0]
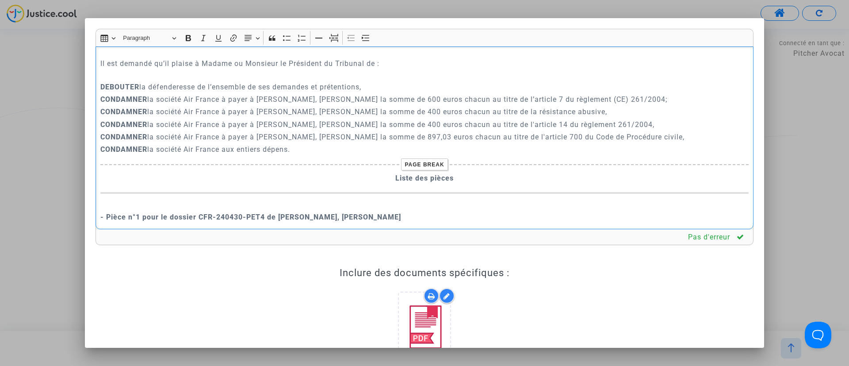
click at [463, 142] on p "CONDAMNER la société Air France à payer à William Condamine, Ghislaine Scotta l…" at bounding box center [424, 136] width 649 height 11
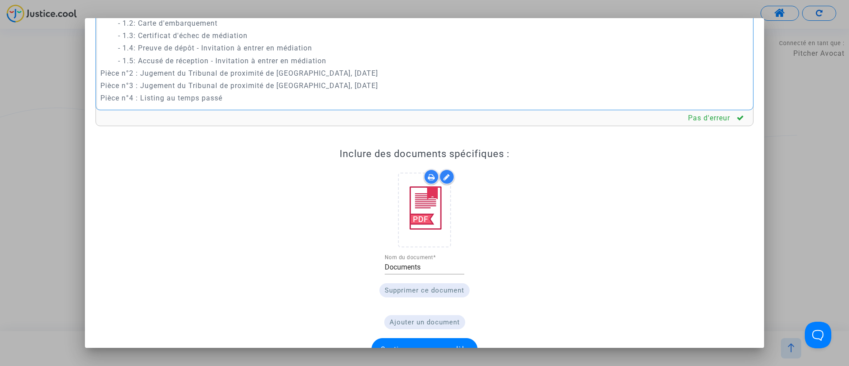
scroll to position [142, 0]
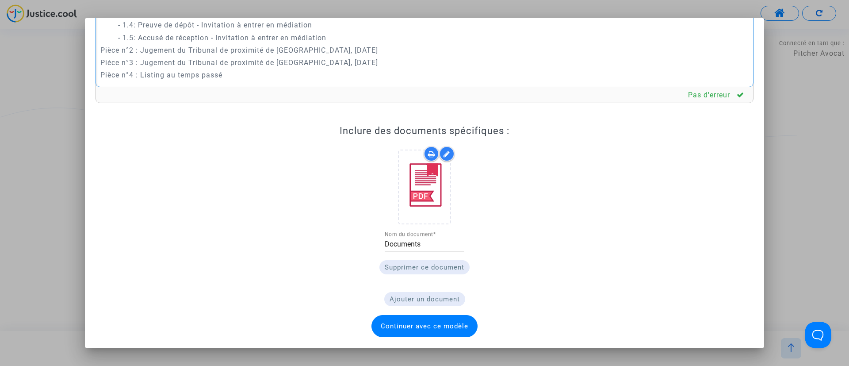
click at [436, 329] on span "Continuer avec ce modèle" at bounding box center [425, 326] width 88 height 8
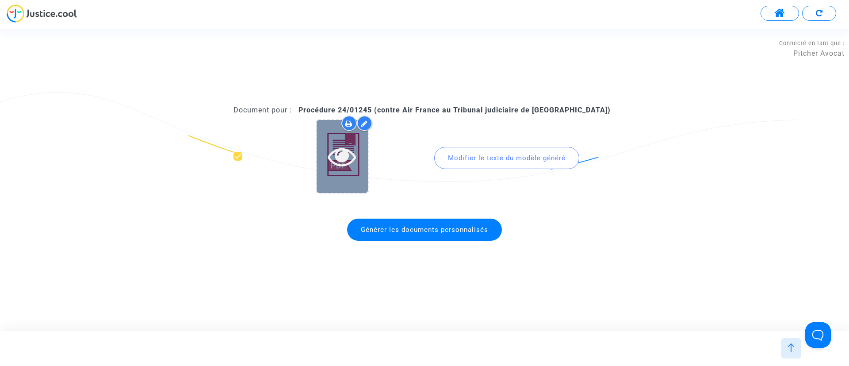
click at [346, 155] on icon at bounding box center [342, 156] width 29 height 28
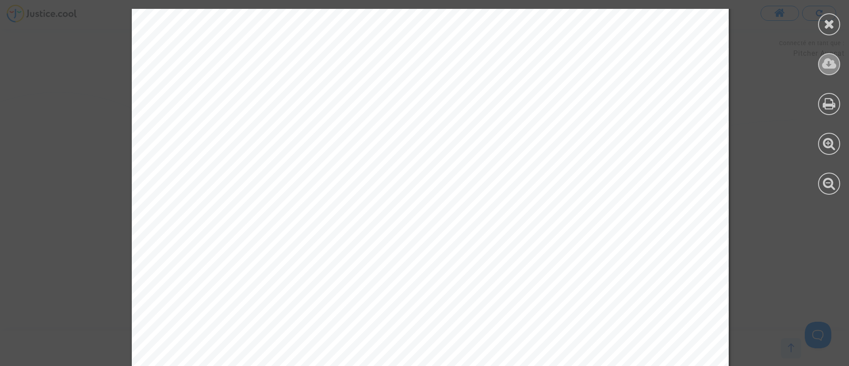
scroll to position [5530, 0]
click at [828, 55] on div at bounding box center [829, 64] width 22 height 22
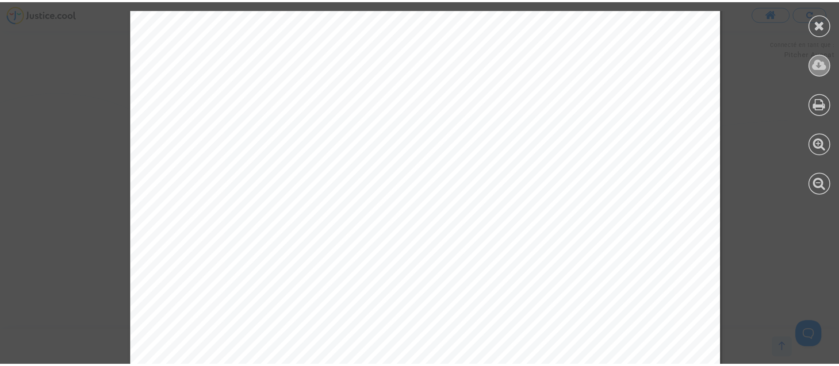
scroll to position [5515, 0]
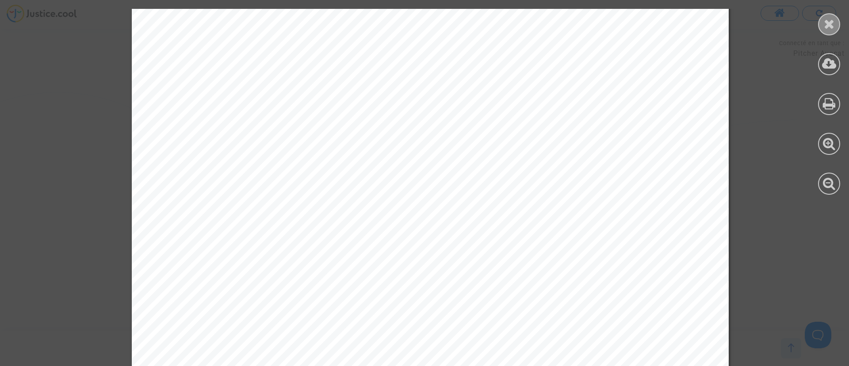
click at [834, 25] on icon at bounding box center [829, 23] width 11 height 13
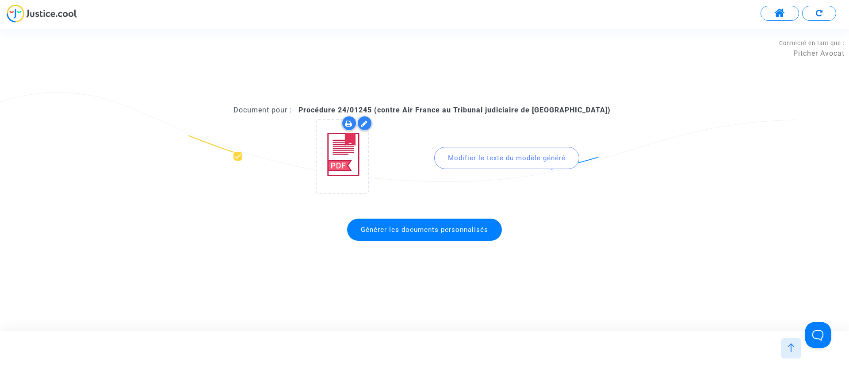
click at [434, 228] on span "Générer les documents personnalisés" at bounding box center [424, 230] width 127 height 8
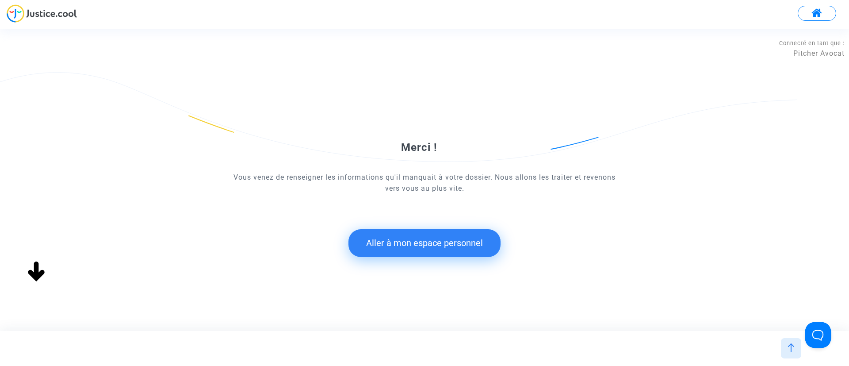
click at [425, 242] on button "Aller à mon espace personnel" at bounding box center [425, 242] width 152 height 27
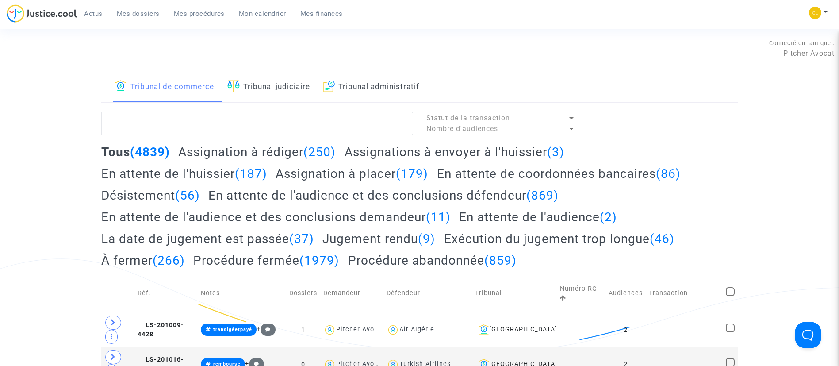
click at [251, 11] on span "Mon calendrier" at bounding box center [262, 14] width 47 height 8
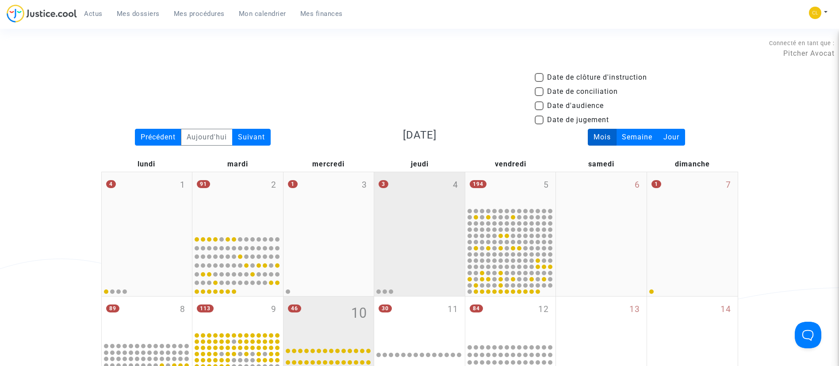
drag, startPoint x: 427, startPoint y: 307, endPoint x: 426, endPoint y: 281, distance: 26.1
click at [427, 307] on div "30 11" at bounding box center [419, 318] width 91 height 45
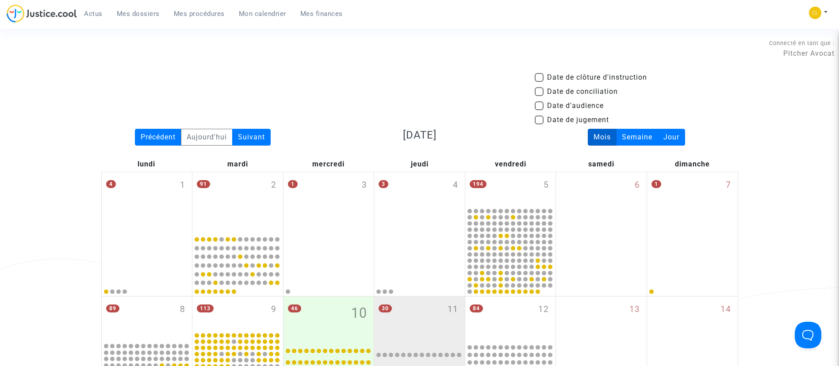
click at [577, 101] on span "Date d'audience" at bounding box center [575, 105] width 57 height 11
click at [539, 110] on input "Date d'audience" at bounding box center [539, 110] width 0 height 0
checkbox input "true"
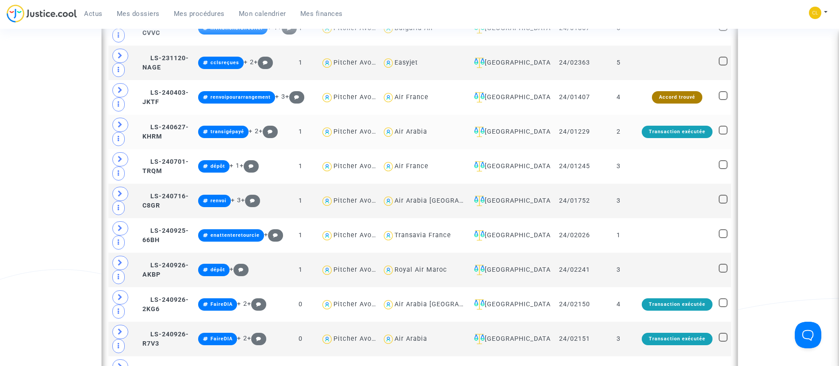
scroll to position [464, 0]
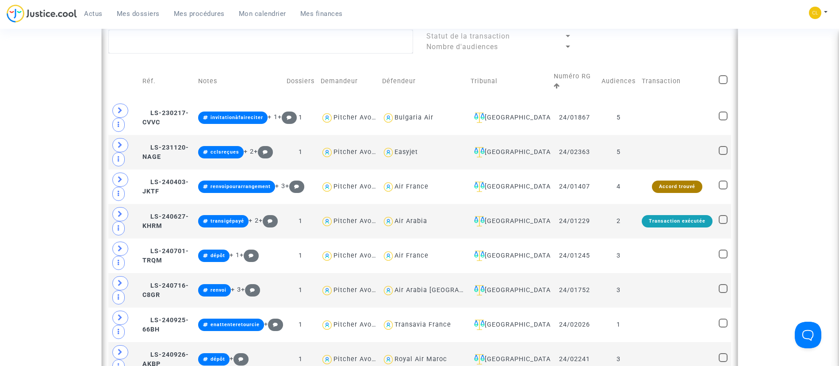
scroll to position [398, 0]
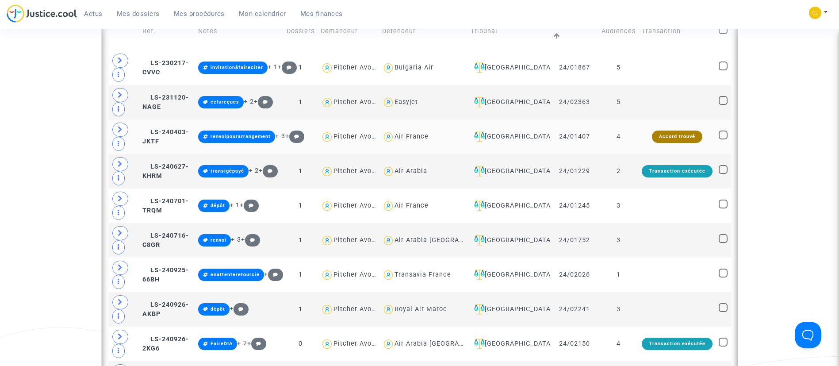
click at [414, 140] on div "Air France" at bounding box center [412, 137] width 34 height 8
type textarea "@"Air France""
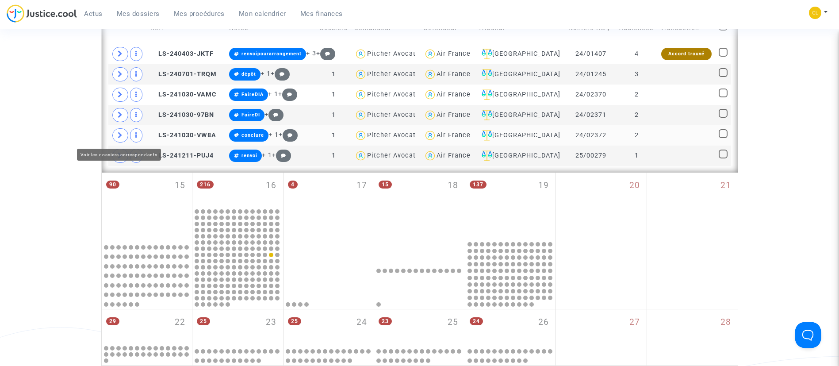
click at [120, 130] on span at bounding box center [120, 135] width 16 height 14
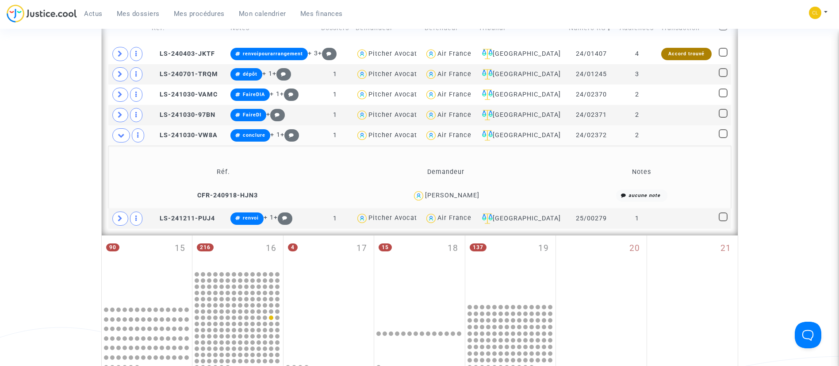
drag, startPoint x: 453, startPoint y: 193, endPoint x: 430, endPoint y: 179, distance: 26.9
click at [453, 193] on div "Julien Ichama" at bounding box center [452, 196] width 54 height 8
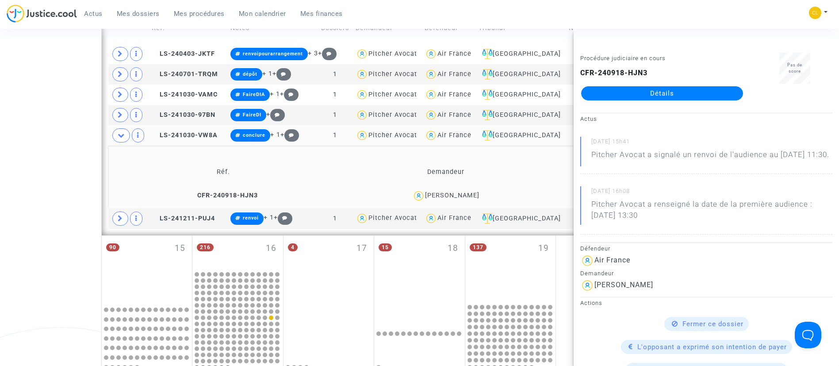
click at [131, 172] on td "Réf." at bounding box center [223, 171] width 224 height 29
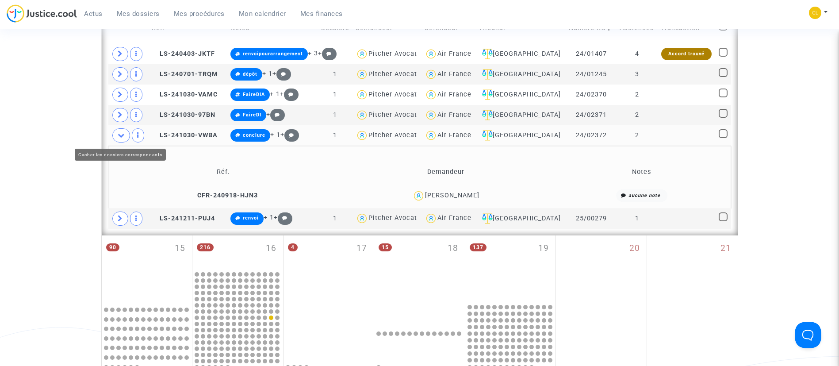
click at [127, 135] on span at bounding box center [121, 135] width 18 height 14
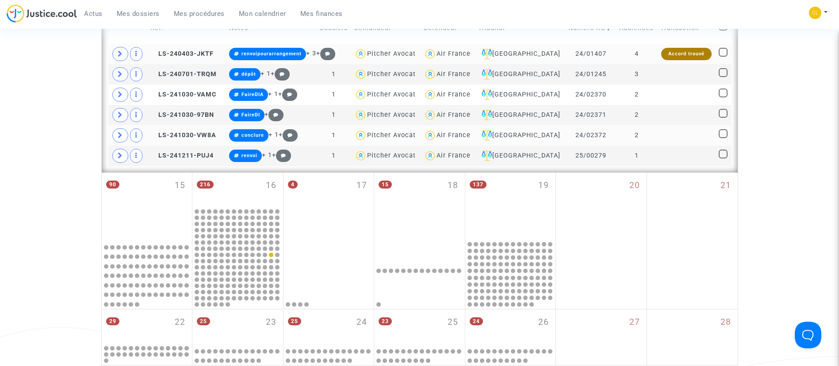
click at [453, 56] on div "Air France" at bounding box center [454, 54] width 34 height 8
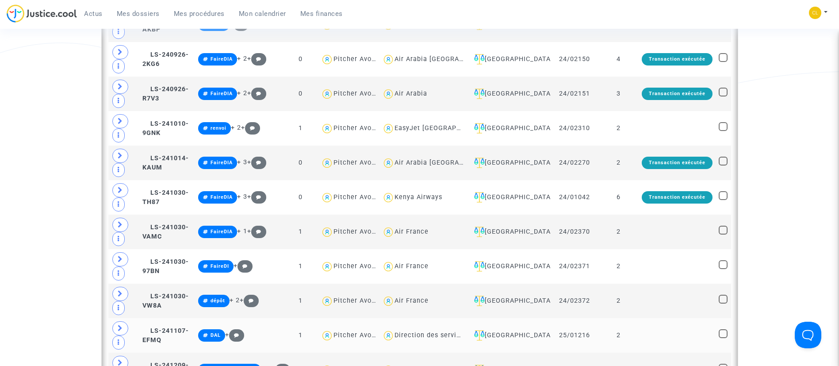
scroll to position [664, 0]
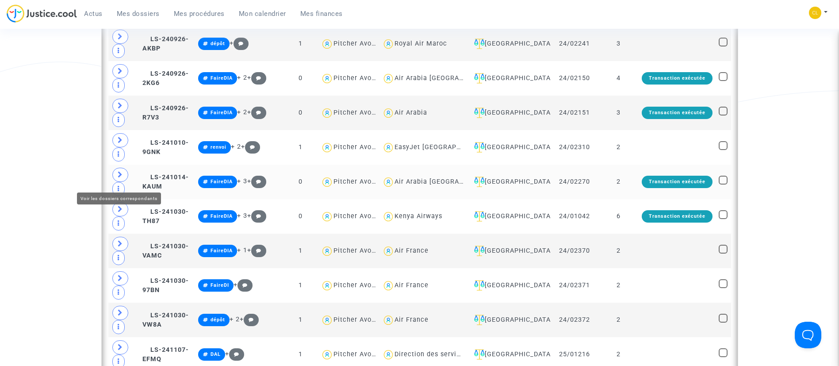
click at [123, 178] on icon at bounding box center [120, 174] width 5 height 7
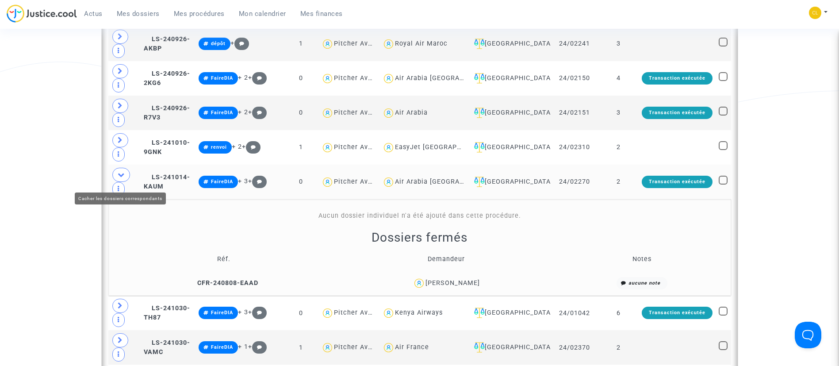
click at [127, 178] on span at bounding box center [121, 175] width 18 height 14
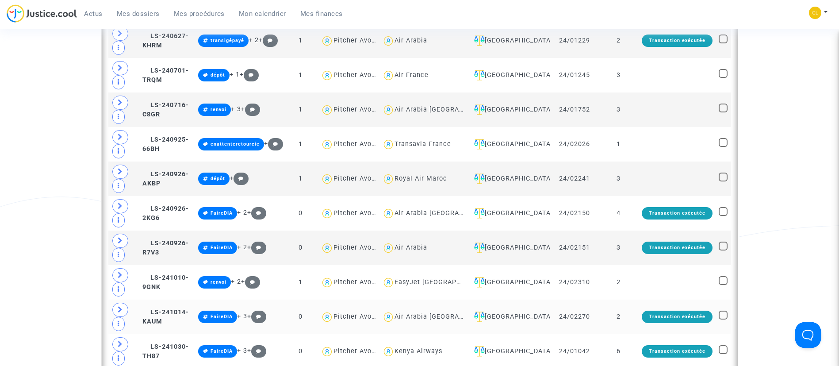
scroll to position [531, 0]
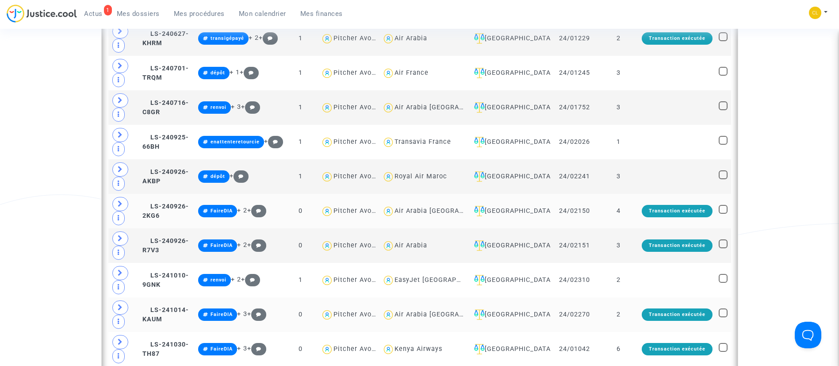
click at [439, 213] on div "Air Arabia Maroc" at bounding box center [446, 211] width 103 height 8
type textarea "@"Air Arabia Maroc""
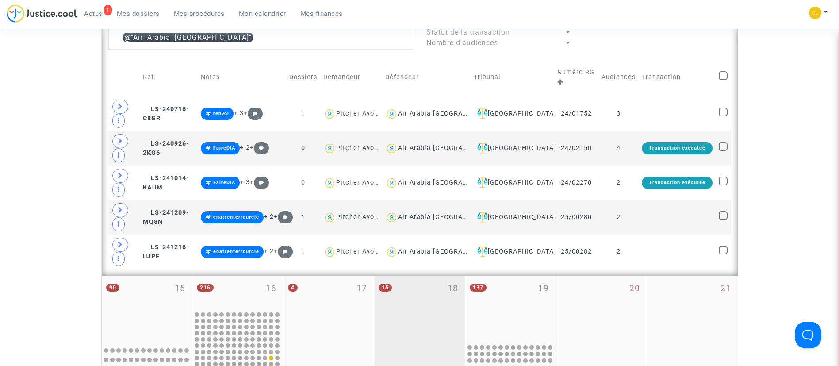
scroll to position [332, 0]
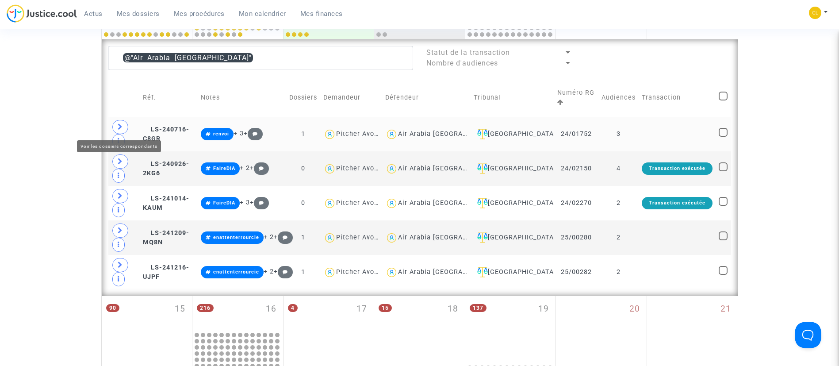
click at [126, 128] on span at bounding box center [120, 127] width 16 height 14
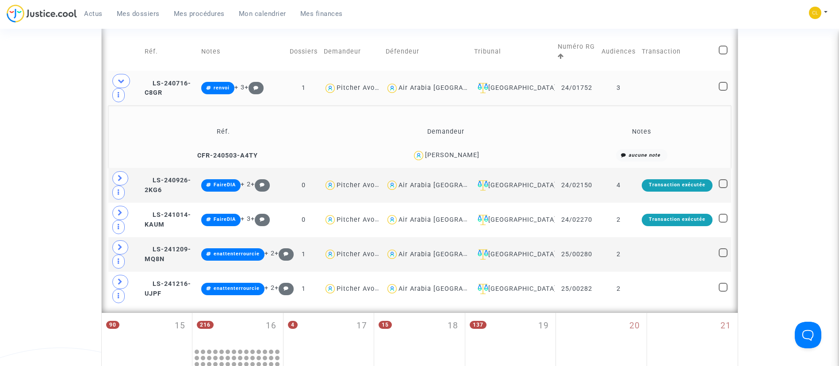
scroll to position [398, 0]
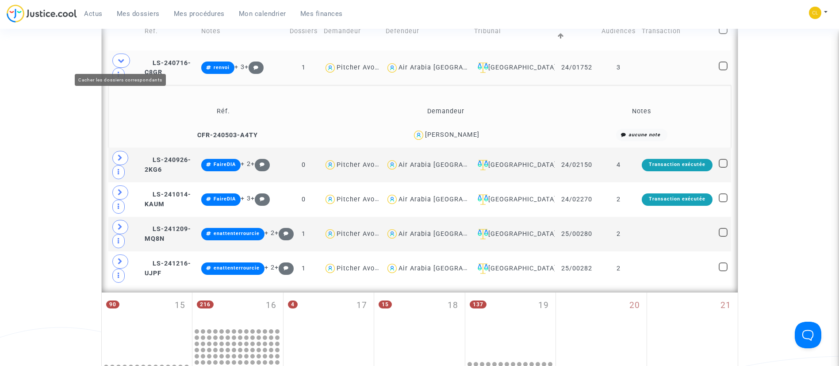
click at [127, 57] on span at bounding box center [121, 61] width 18 height 14
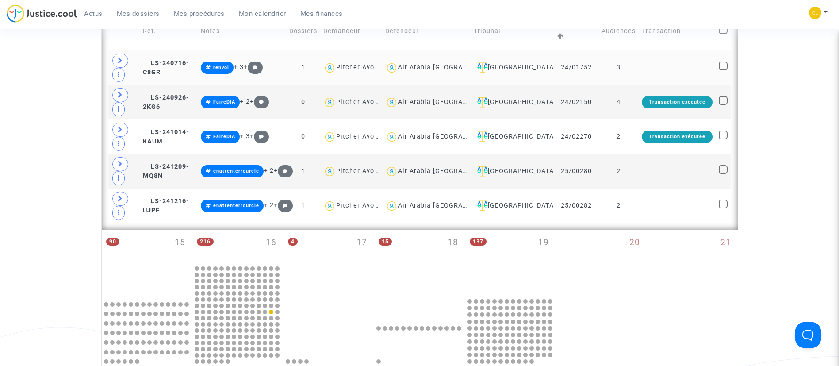
click at [663, 63] on td at bounding box center [677, 67] width 77 height 35
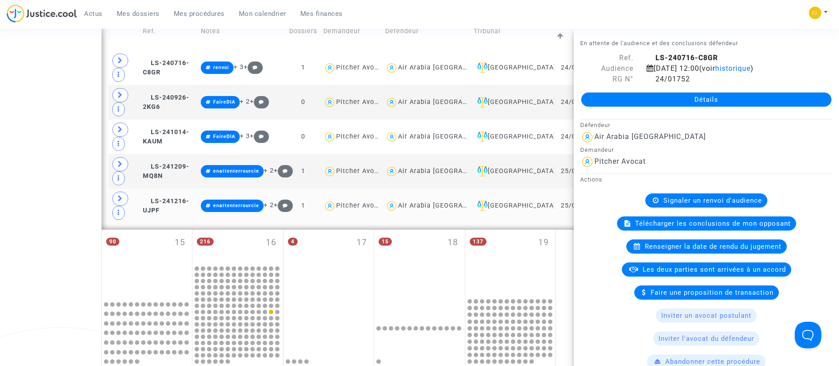
scroll to position [332, 0]
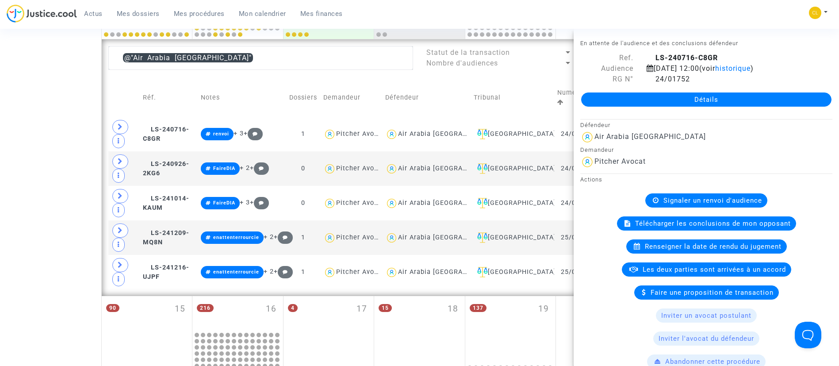
click at [454, 89] on td "Défendeur" at bounding box center [426, 98] width 88 height 38
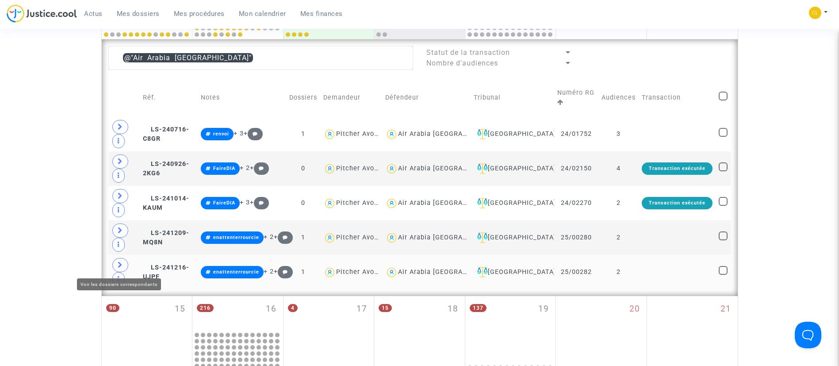
click at [120, 265] on icon at bounding box center [120, 264] width 5 height 7
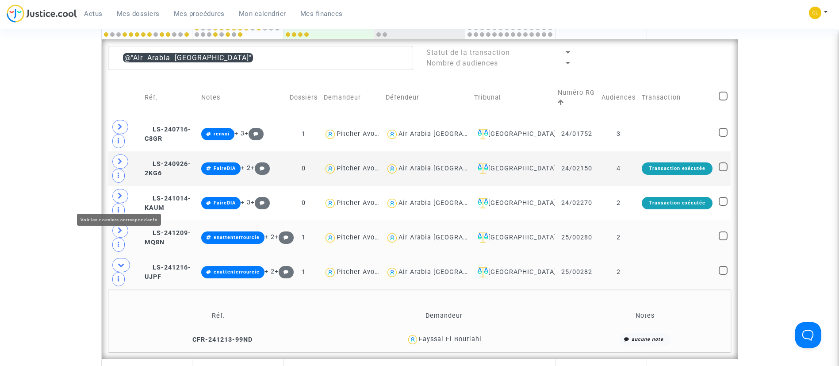
click at [122, 223] on span at bounding box center [120, 230] width 16 height 14
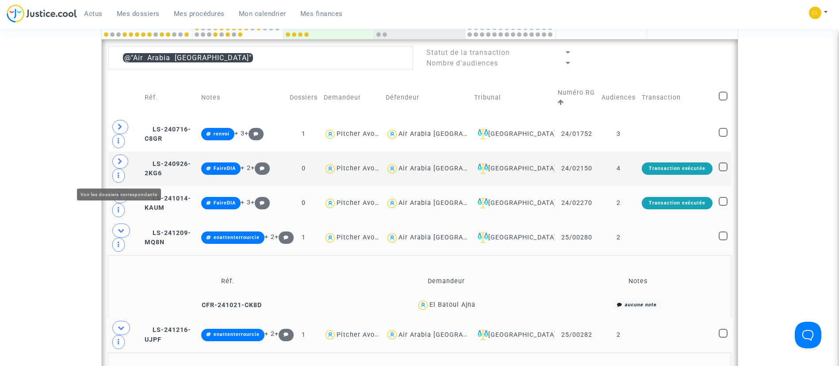
click at [116, 189] on span at bounding box center [120, 196] width 16 height 14
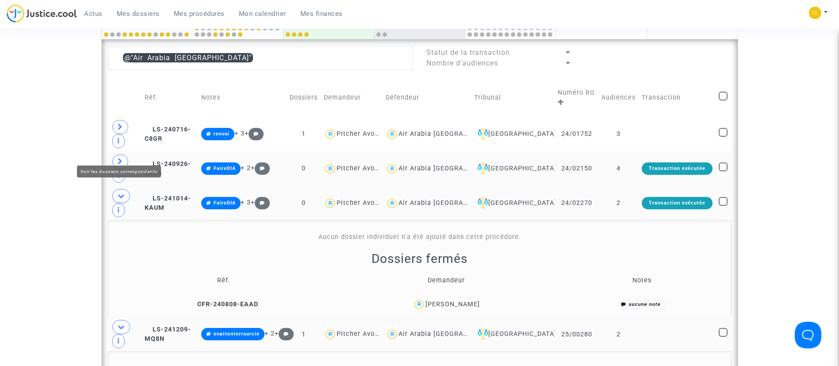
click at [118, 158] on icon at bounding box center [120, 161] width 5 height 7
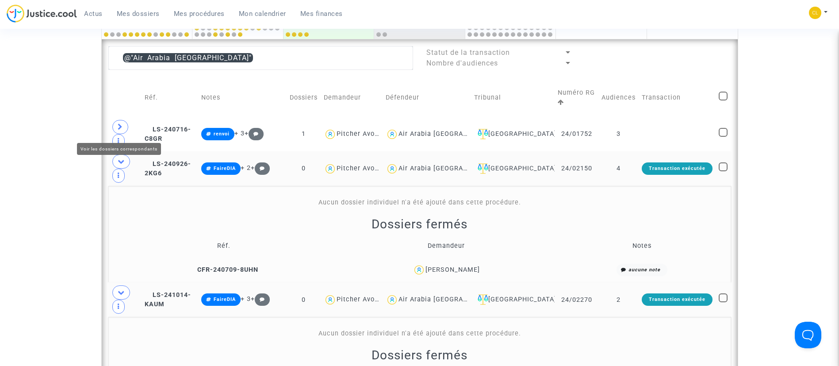
click at [120, 129] on icon at bounding box center [120, 126] width 5 height 7
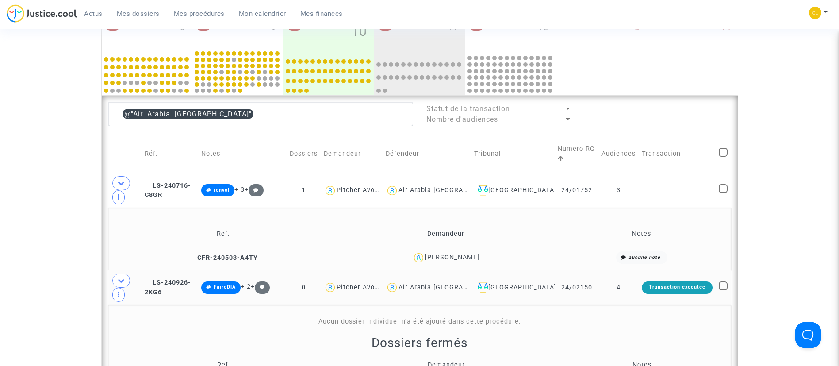
scroll to position [265, 0]
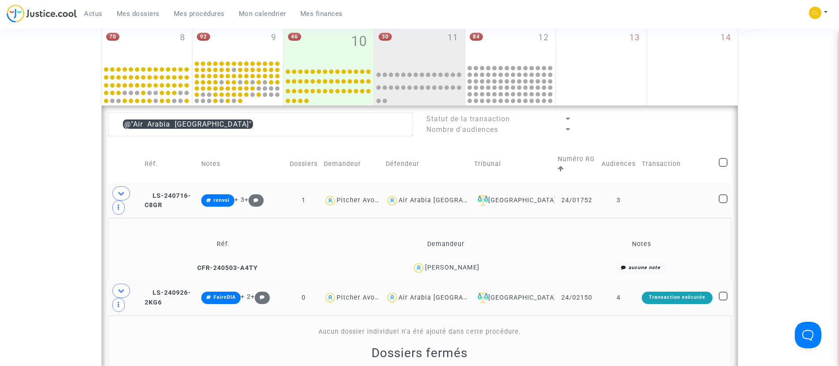
click at [642, 203] on td at bounding box center [677, 200] width 77 height 35
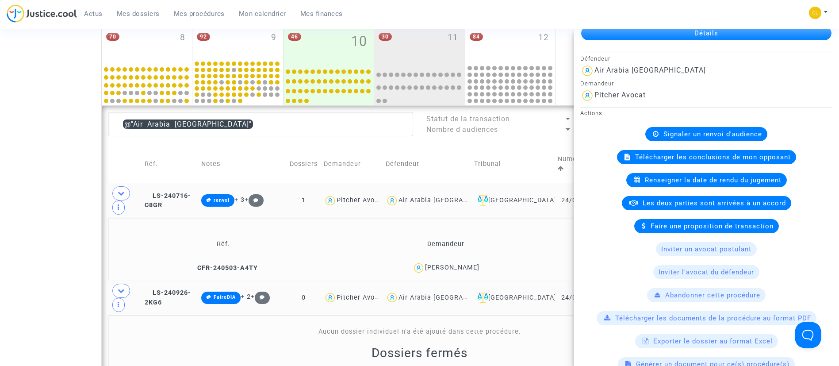
scroll to position [332, 0]
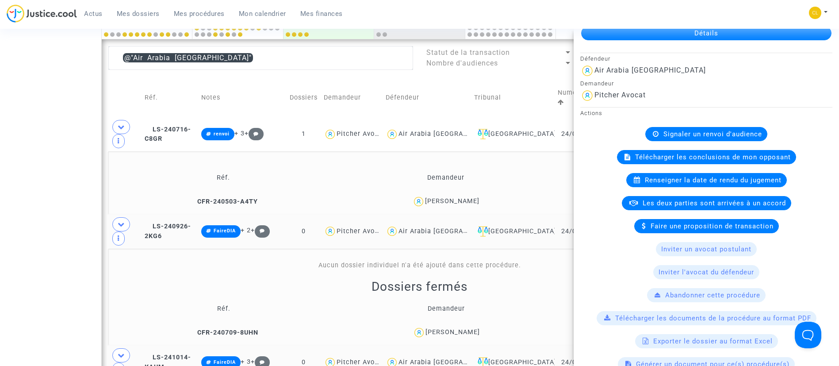
click at [529, 180] on td "Demandeur" at bounding box center [446, 177] width 220 height 29
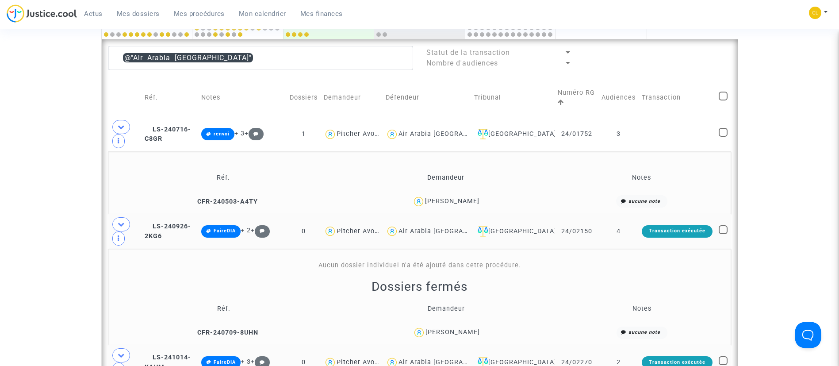
click at [629, 230] on td "4" at bounding box center [619, 231] width 40 height 35
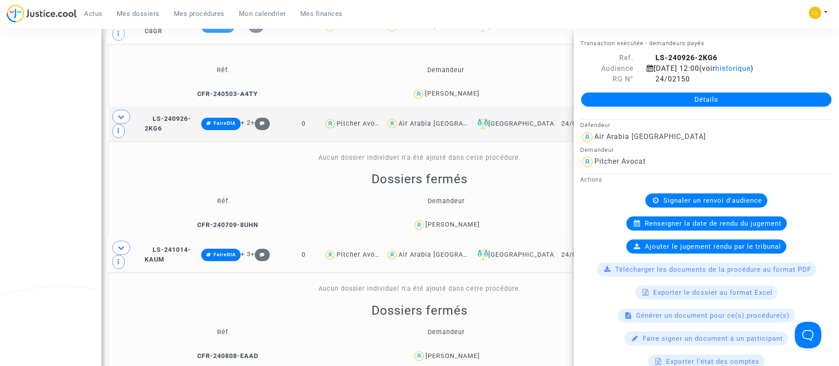
scroll to position [531, 0]
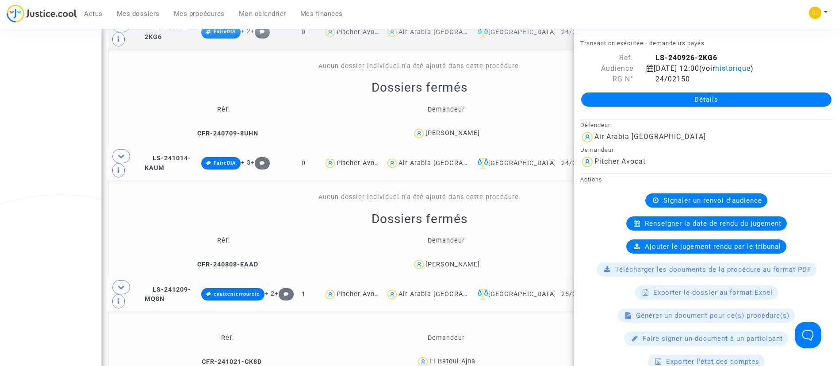
click at [563, 211] on div "Dossiers fermés Réf. Demandeur Notes CFR-240808-EAAD Said Ouassou aucune note" at bounding box center [419, 242] width 617 height 63
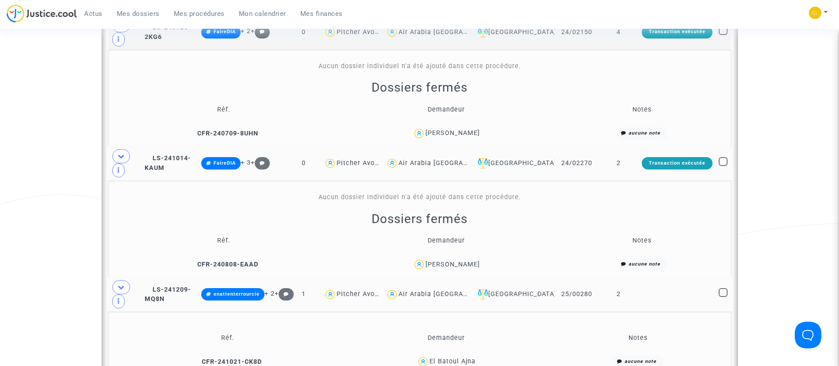
click at [609, 166] on td "2" at bounding box center [619, 163] width 40 height 35
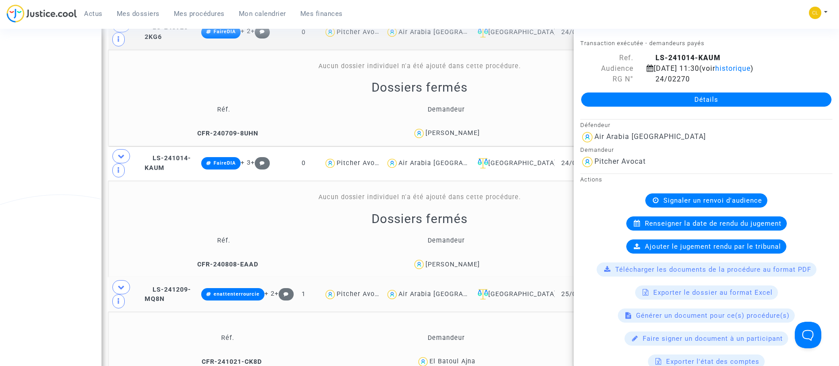
click at [547, 215] on div "Dossiers fermés Réf. Demandeur Notes CFR-240808-EAAD Said Ouassou aucune note" at bounding box center [419, 242] width 617 height 63
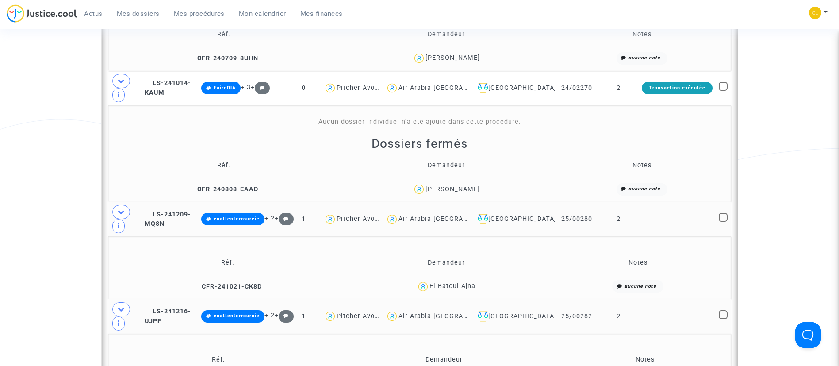
scroll to position [664, 0]
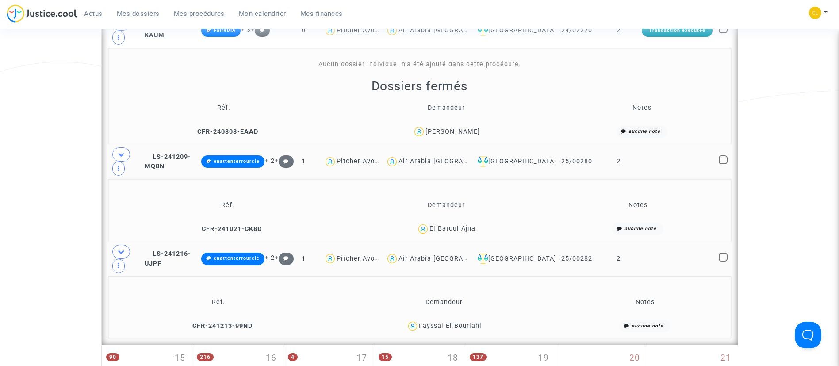
click at [651, 169] on td at bounding box center [677, 161] width 77 height 35
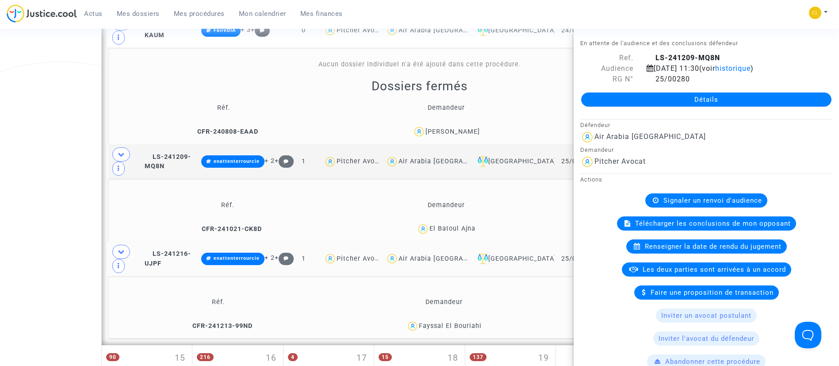
click at [548, 204] on td "Notes" at bounding box center [638, 205] width 180 height 29
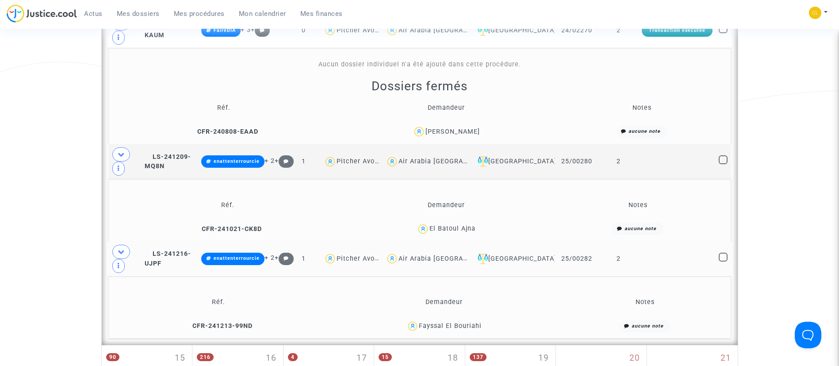
click at [630, 265] on td "2" at bounding box center [619, 259] width 40 height 35
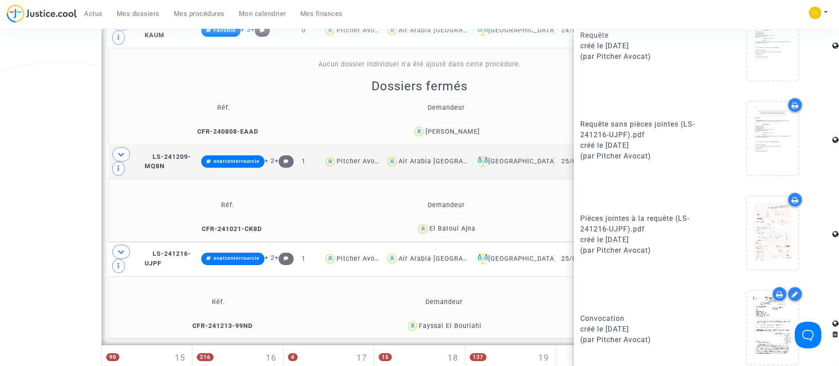
scroll to position [530, 0]
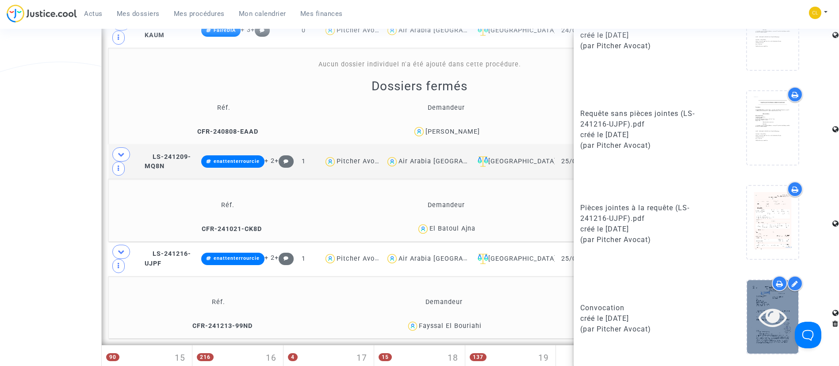
click at [759, 309] on icon at bounding box center [773, 317] width 29 height 28
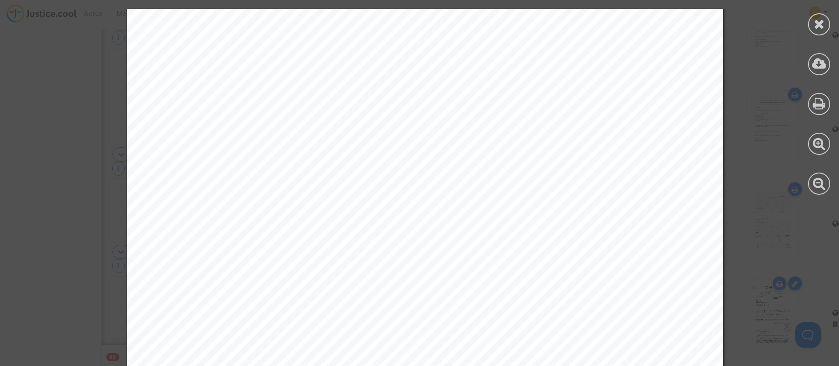
scroll to position [133, 0]
click at [818, 19] on icon at bounding box center [819, 23] width 11 height 13
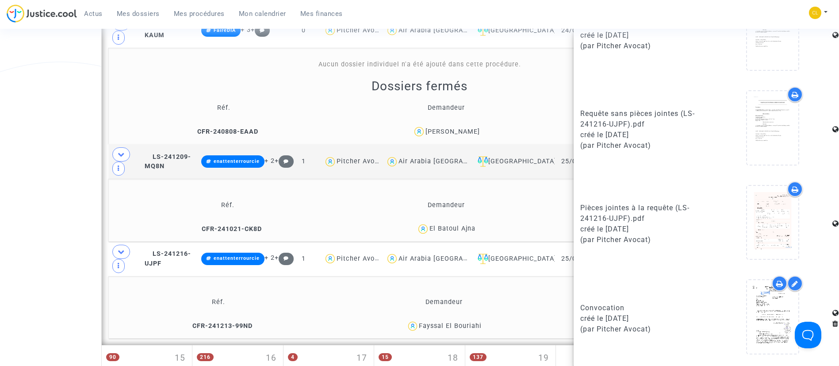
click at [526, 207] on td "Demandeur" at bounding box center [445, 205] width 203 height 29
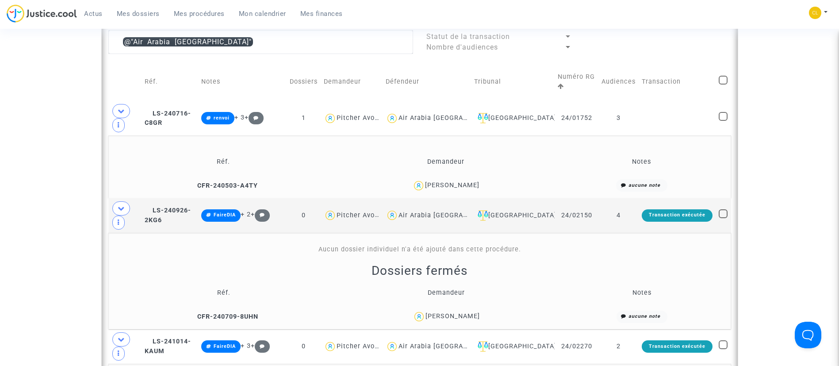
scroll to position [332, 0]
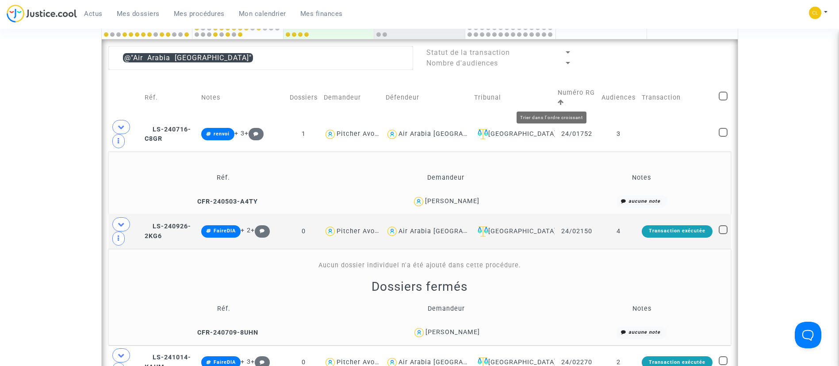
click at [558, 103] on icon at bounding box center [561, 102] width 6 height 6
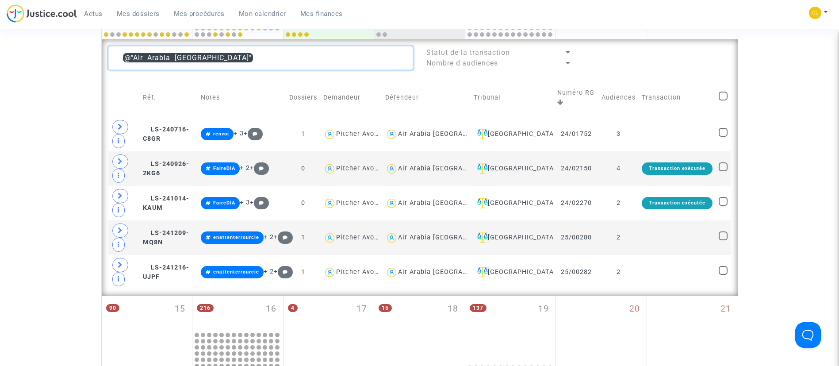
drag, startPoint x: 227, startPoint y: 58, endPoint x: 112, endPoint y: 58, distance: 115.0
click at [112, 58] on textarea at bounding box center [260, 58] width 305 height 24
click at [293, 55] on textarea at bounding box center [260, 58] width 305 height 24
drag, startPoint x: 293, startPoint y: 55, endPoint x: 104, endPoint y: 44, distance: 190.1
click at [104, 44] on div "@"Air Arabia Maroc" Statut de la transaction Nombre d'audiences Réf. Notes Doss…" at bounding box center [420, 167] width 636 height 257
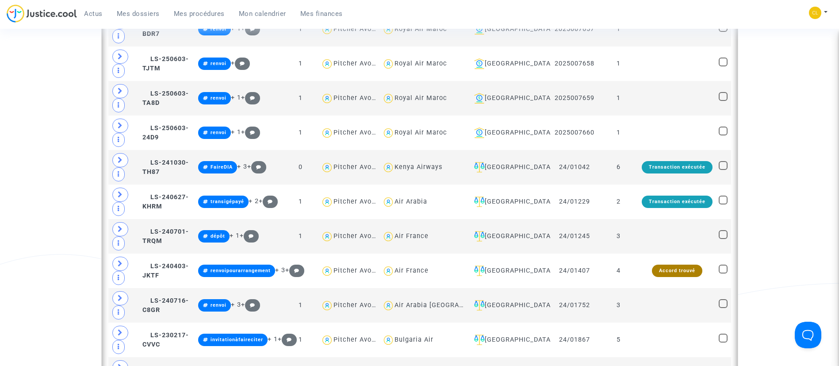
scroll to position [597, 0]
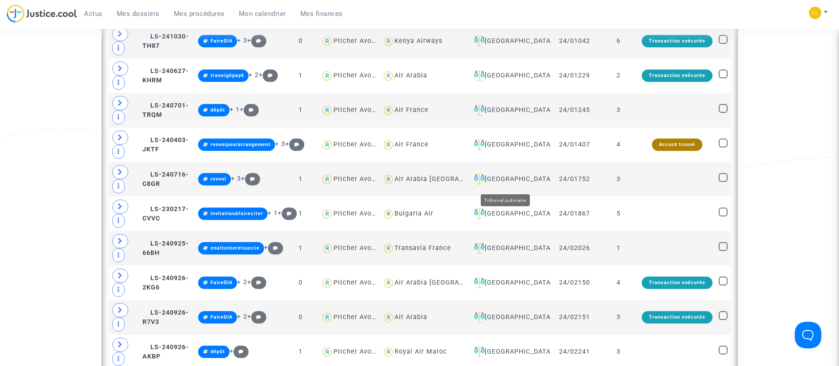
click at [494, 181] on div "Montpellier" at bounding box center [509, 179] width 77 height 11
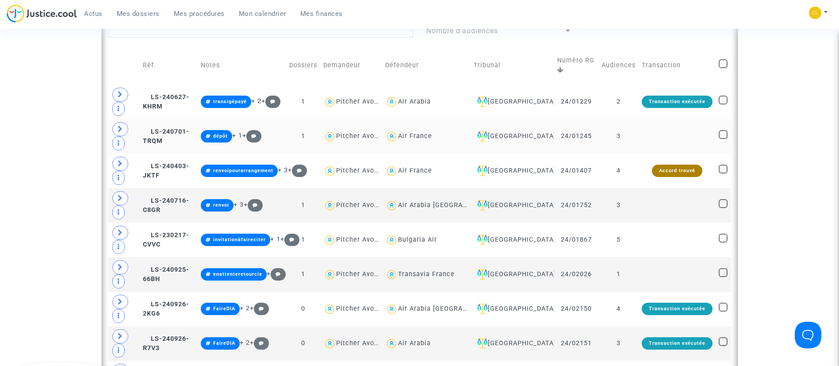
scroll to position [216, 0]
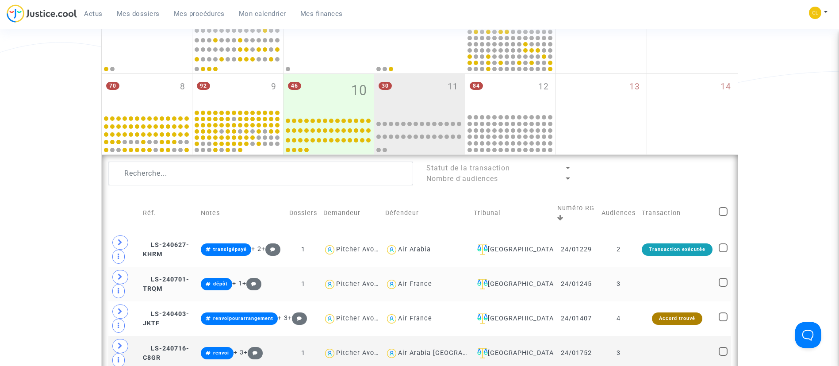
click at [655, 284] on td at bounding box center [677, 284] width 77 height 35
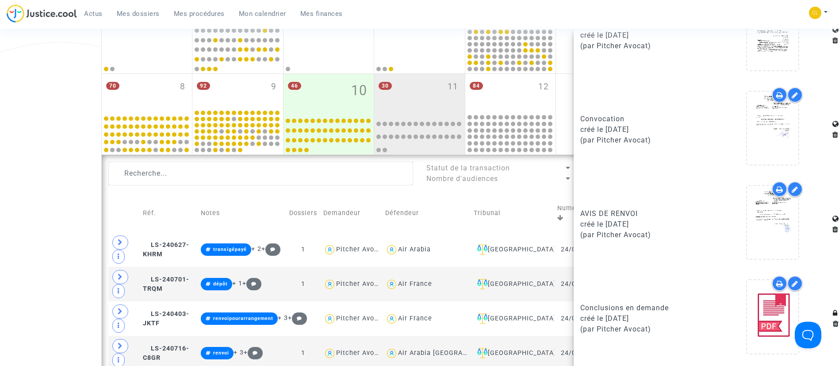
scroll to position [814, 0]
click at [772, 224] on icon at bounding box center [773, 222] width 29 height 28
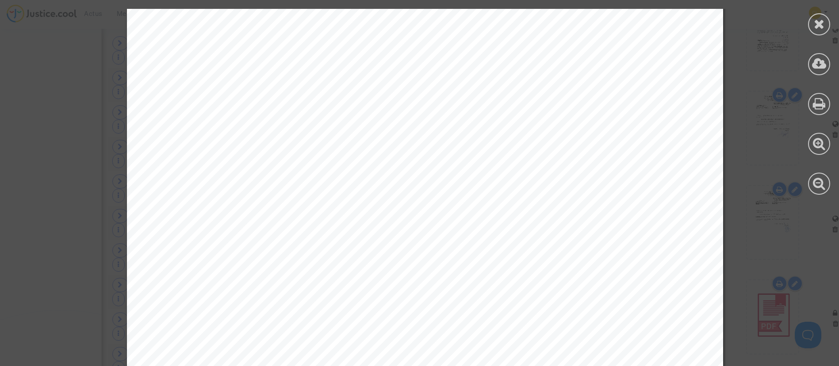
scroll to position [0, 0]
click at [823, 18] on icon at bounding box center [819, 23] width 11 height 13
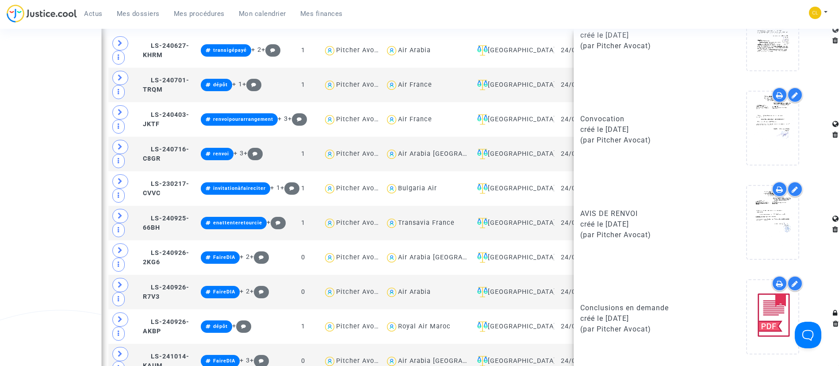
scroll to position [814, 0]
click at [742, 12] on div "Actus Mes dossiers Mes procédures Mon calendrier Mes finances Mon profil Change…" at bounding box center [419, 16] width 839 height 24
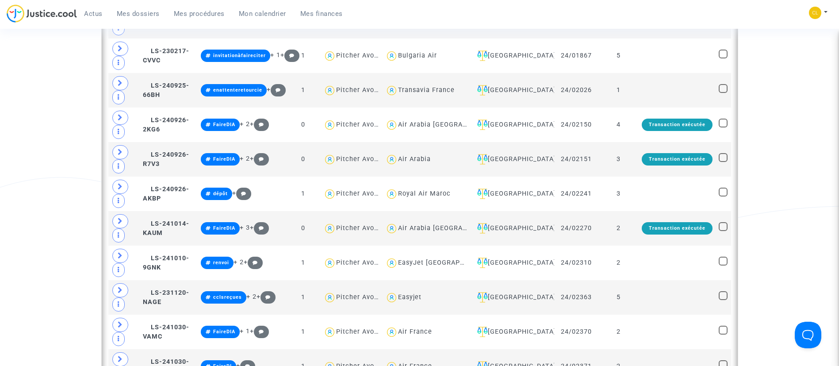
scroll to position [349, 0]
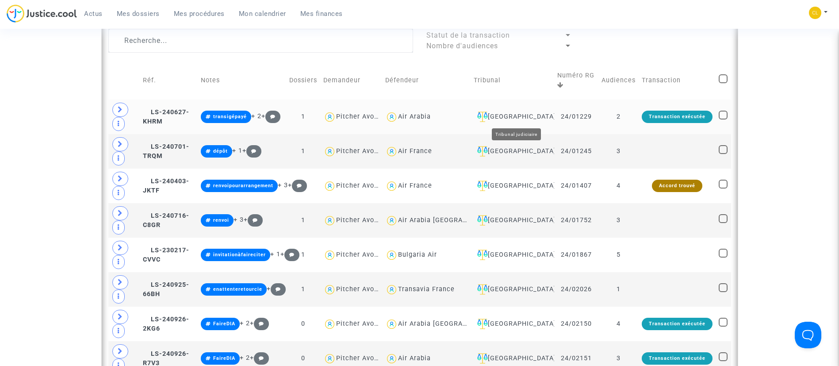
drag, startPoint x: 542, startPoint y: 118, endPoint x: 547, endPoint y: 120, distance: 5.5
click at [542, 118] on div "Montpellier" at bounding box center [512, 116] width 77 height 11
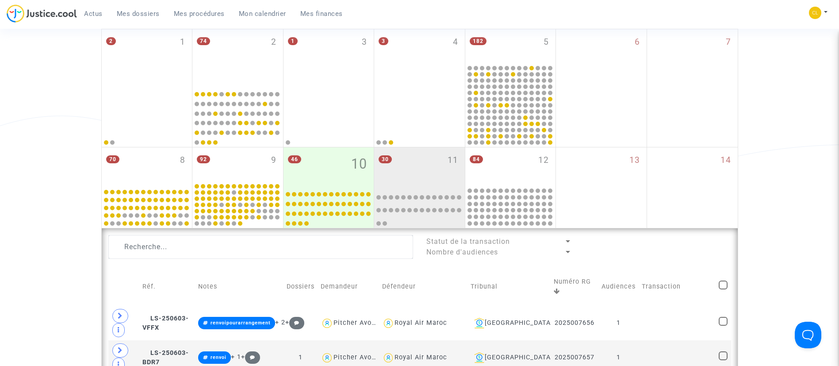
scroll to position [265, 0]
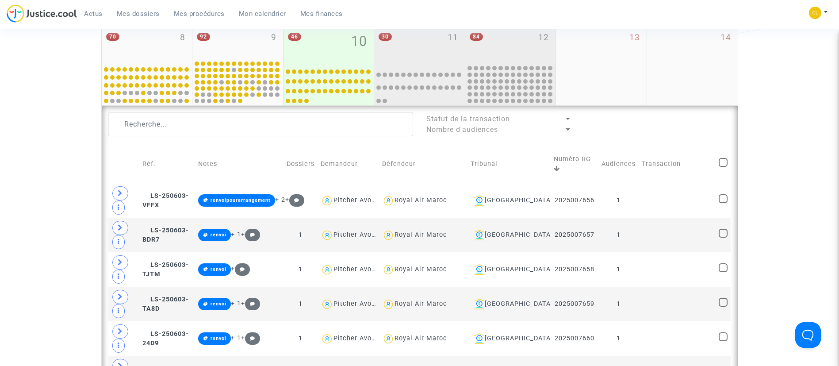
click at [525, 33] on div "84 12" at bounding box center [510, 44] width 91 height 39
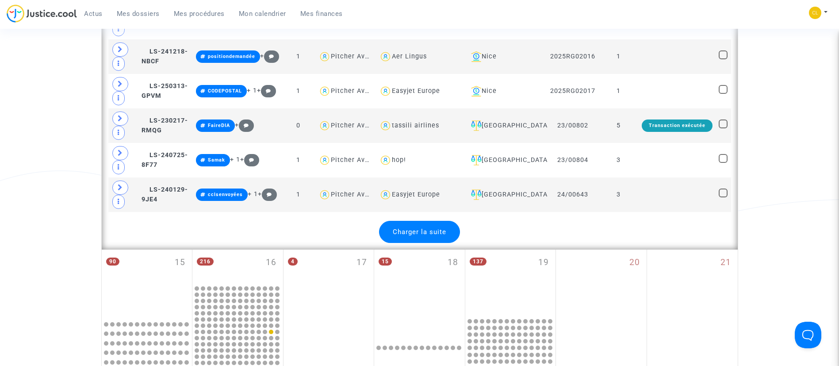
scroll to position [1858, 0]
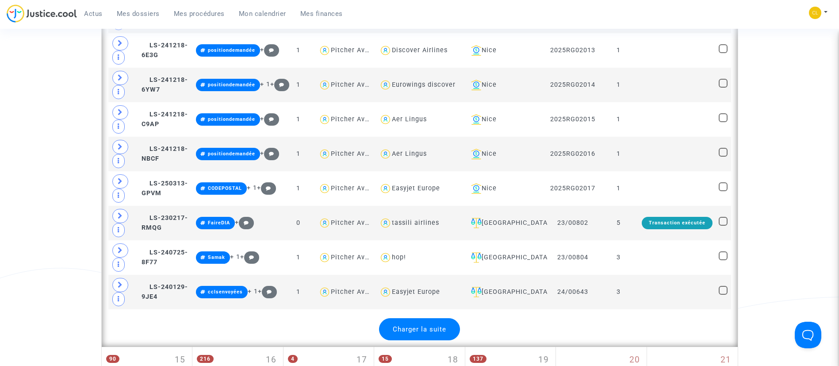
click at [431, 333] on span "Charger la suite" at bounding box center [420, 329] width 54 height 8
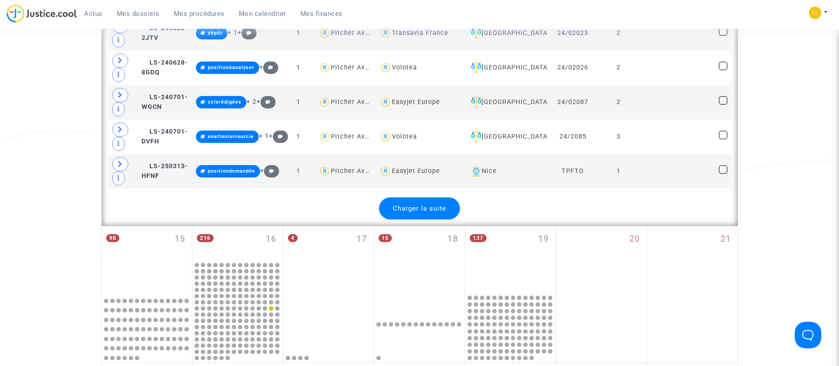
scroll to position [2588, 0]
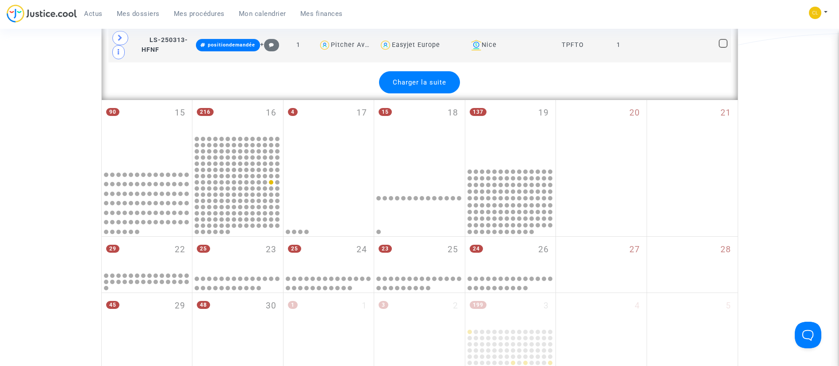
click at [432, 86] on span "Charger la suite" at bounding box center [420, 82] width 54 height 8
click at [426, 86] on span "Charger la suite" at bounding box center [420, 82] width 54 height 8
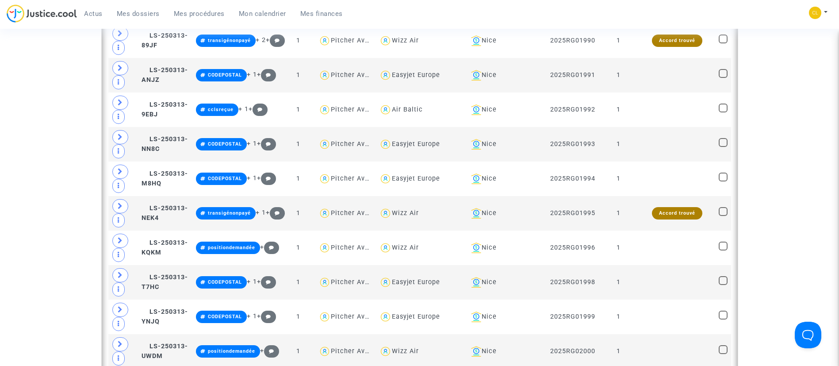
scroll to position [1062, 0]
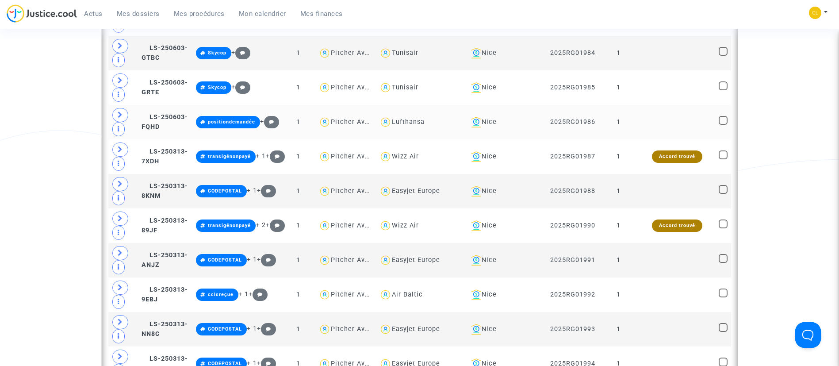
click at [515, 134] on td "Nice" at bounding box center [505, 122] width 83 height 35
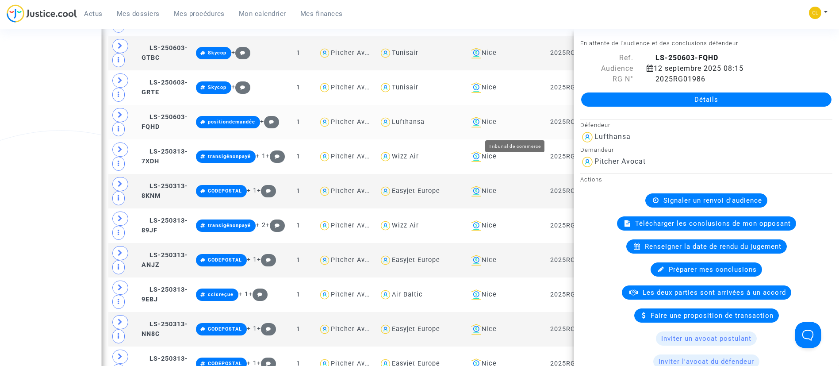
click at [514, 127] on div "Nice" at bounding box center [506, 122] width 77 height 11
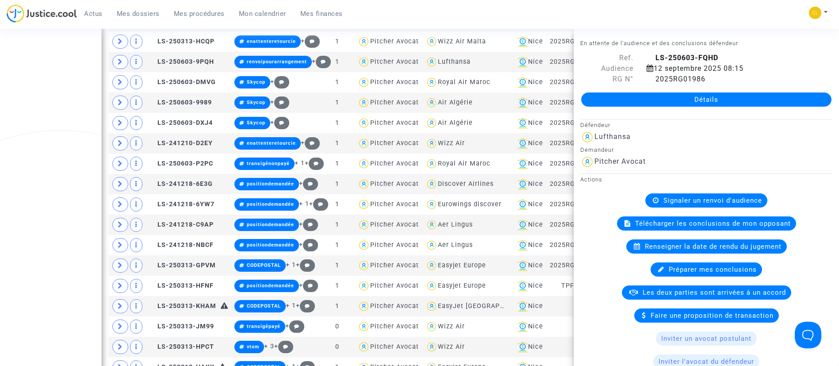
drag, startPoint x: 733, startPoint y: 12, endPoint x: 228, endPoint y: 238, distance: 553.5
click at [733, 12] on div "Actus Mes dossiers Mes procédures Mon calendrier Mes finances Mon profil Change…" at bounding box center [419, 16] width 839 height 24
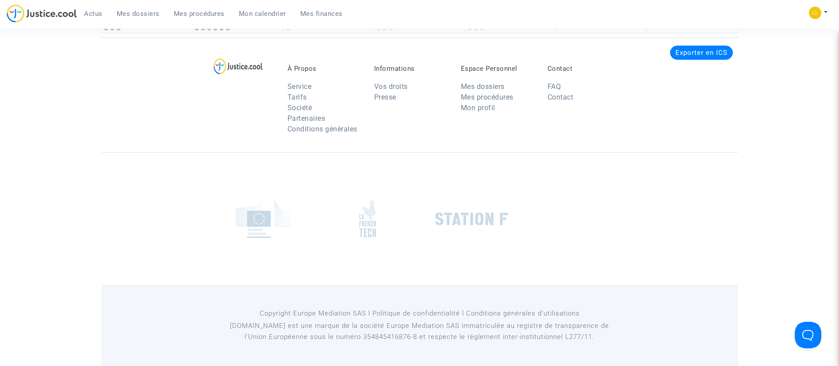
scroll to position [2057, 0]
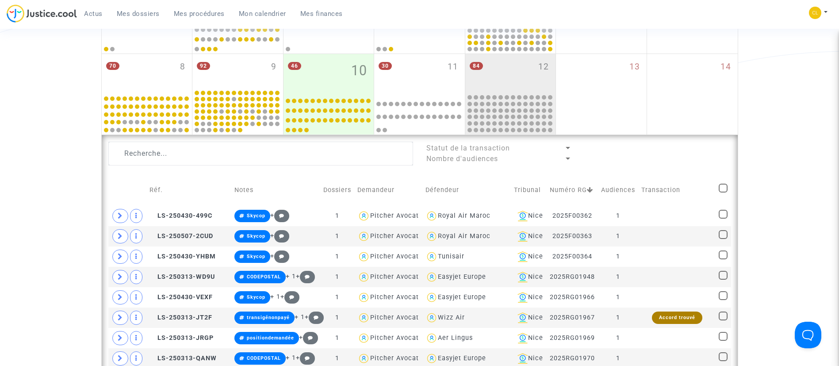
scroll to position [0, 0]
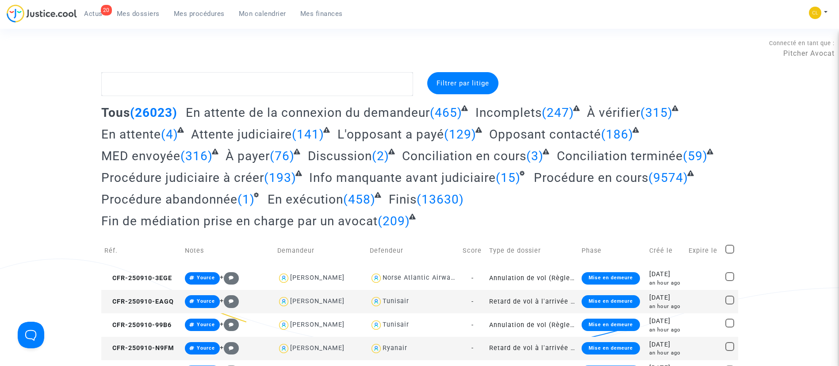
drag, startPoint x: 257, startPoint y: 8, endPoint x: 262, endPoint y: 12, distance: 6.9
click at [257, 8] on link "Mon calendrier" at bounding box center [262, 13] width 61 height 13
click at [261, 13] on span "Mon calendrier" at bounding box center [262, 14] width 47 height 8
click at [202, 13] on span "Mes procédures" at bounding box center [199, 14] width 51 height 8
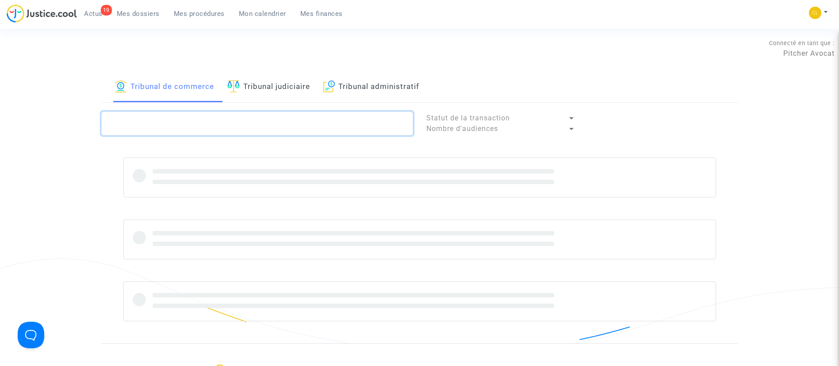
click at [260, 130] on textarea at bounding box center [257, 123] width 312 height 24
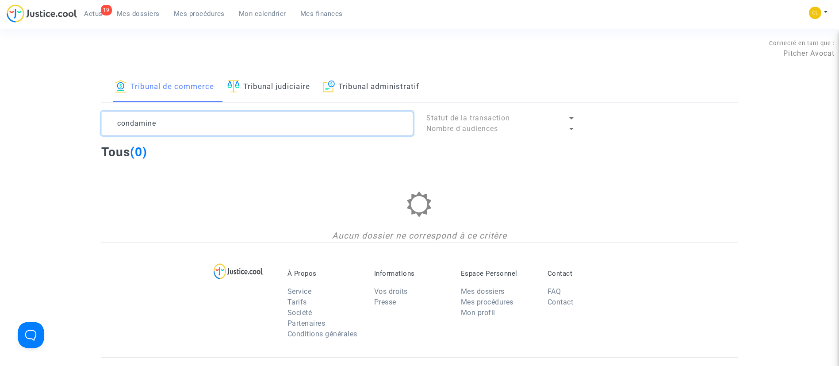
type textarea "condamine"
click at [284, 93] on link "Tribunal judiciaire" at bounding box center [268, 87] width 83 height 30
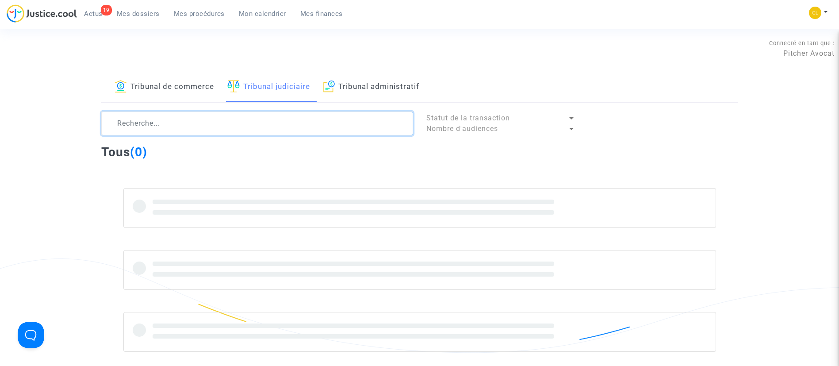
click at [257, 127] on textarea at bounding box center [257, 123] width 312 height 24
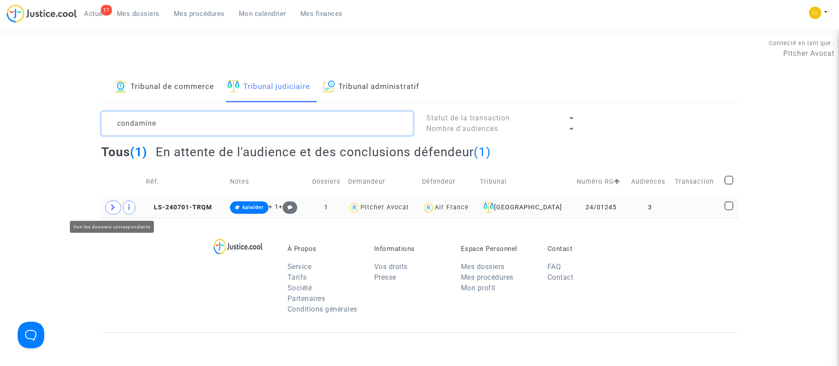
type textarea "condamine"
click at [112, 203] on span at bounding box center [113, 207] width 16 height 14
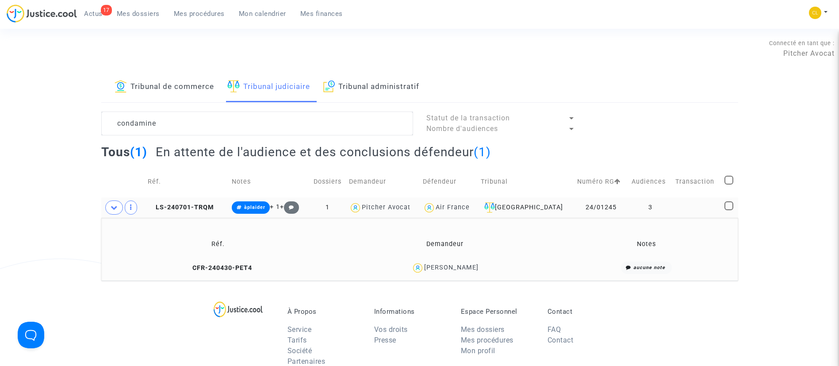
click at [455, 272] on div "William Condamine" at bounding box center [445, 267] width 220 height 13
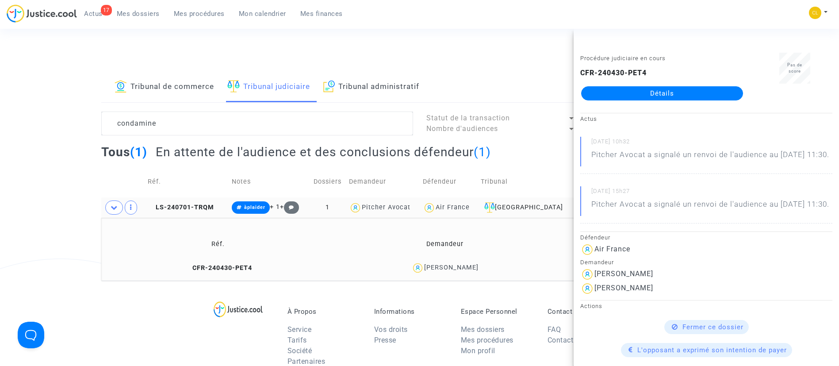
click at [646, 99] on link "Détails" at bounding box center [662, 93] width 162 height 14
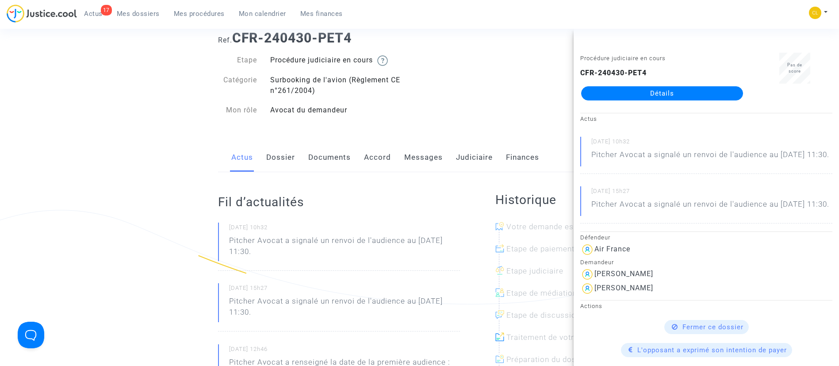
scroll to position [49, 0]
click at [436, 158] on link "Messages" at bounding box center [423, 156] width 38 height 29
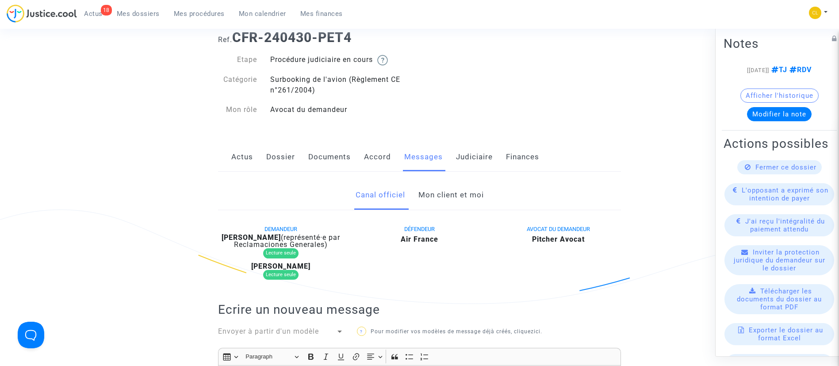
click at [443, 193] on link "Mon client et moi" at bounding box center [450, 194] width 65 height 29
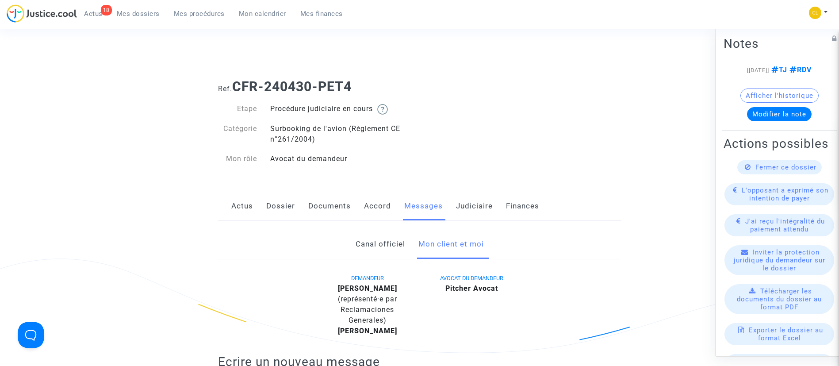
click at [317, 198] on link "Documents" at bounding box center [329, 206] width 42 height 29
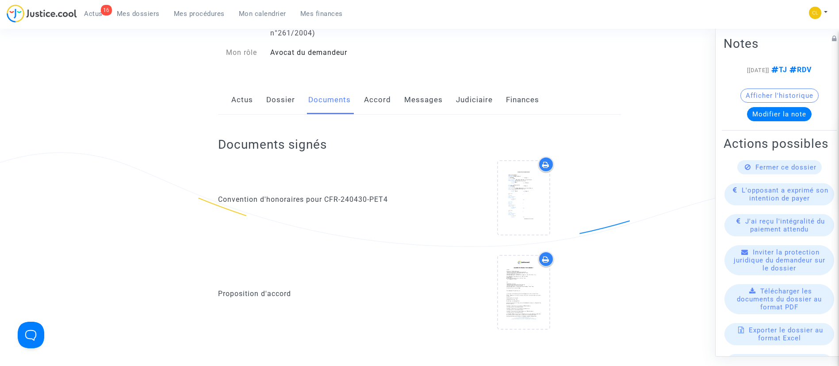
scroll to position [105, 0]
click at [282, 96] on link "Dossier" at bounding box center [280, 101] width 29 height 29
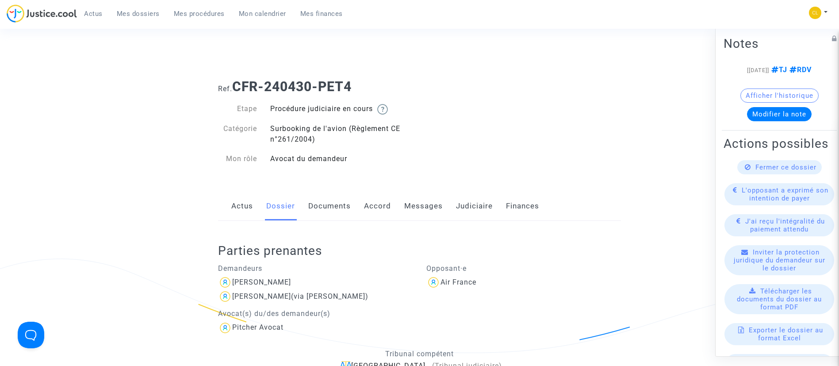
click at [480, 207] on link "Judiciaire" at bounding box center [474, 206] width 37 height 29
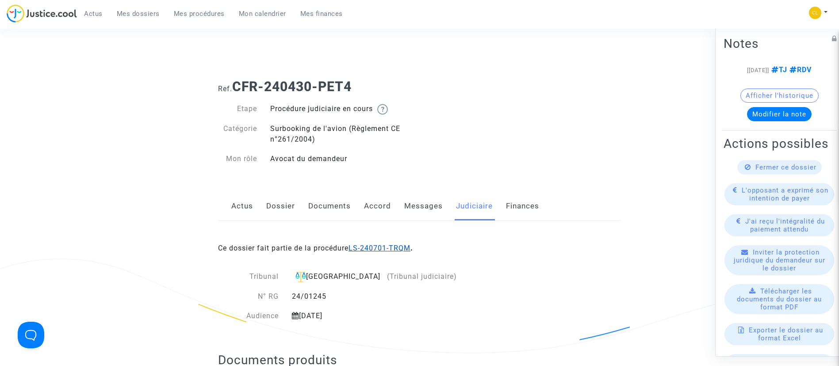
click at [357, 248] on link "LS-240701-TRQM" at bounding box center [380, 248] width 62 height 8
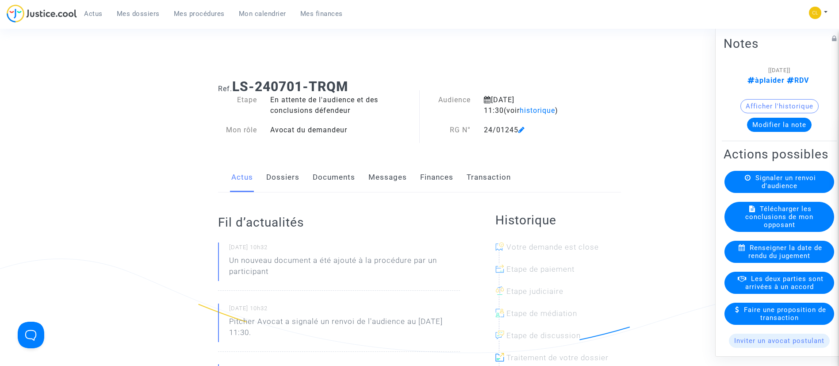
click at [793, 120] on button "Modifier la note" at bounding box center [779, 124] width 65 height 14
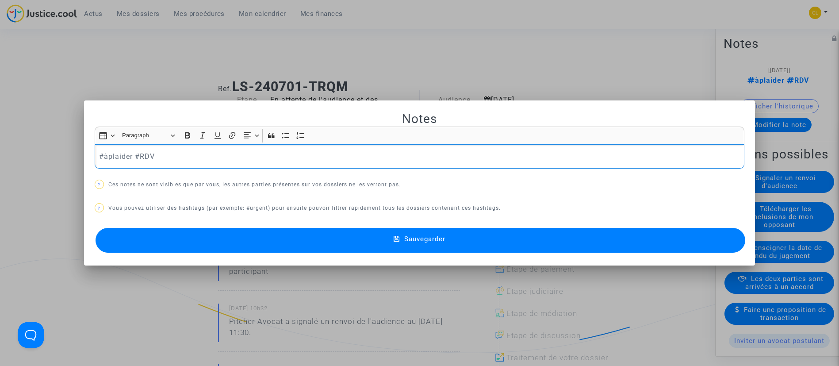
click at [122, 157] on p "#àplaider #RDV" at bounding box center [419, 156] width 641 height 11
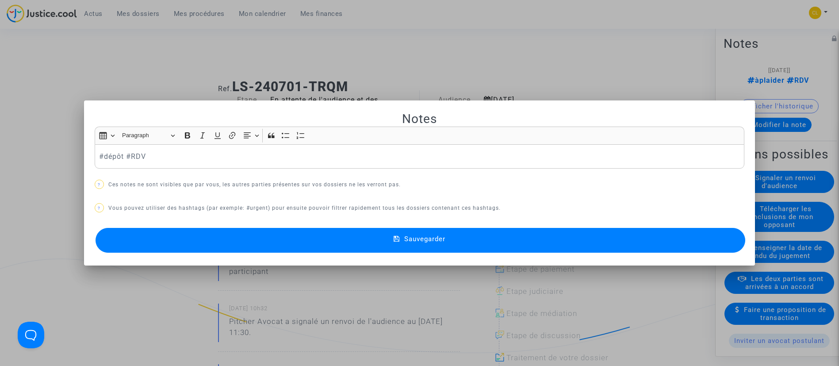
click at [529, 228] on button "Sauvegarder" at bounding box center [421, 240] width 650 height 25
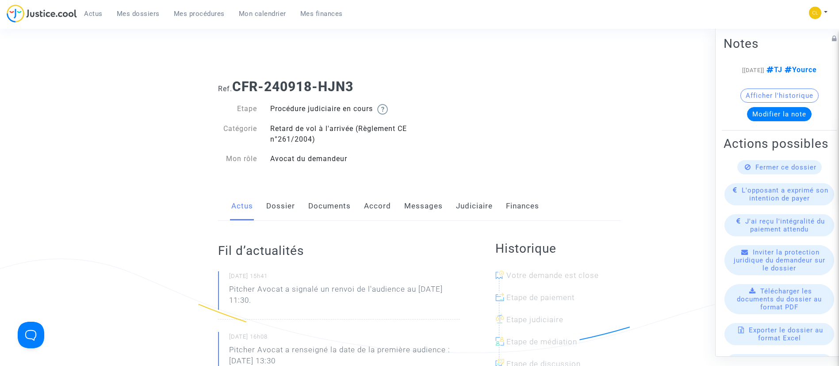
drag, startPoint x: 288, startPoint y: 206, endPoint x: 289, endPoint y: 186, distance: 20.0
click at [288, 206] on link "Dossier" at bounding box center [280, 206] width 29 height 29
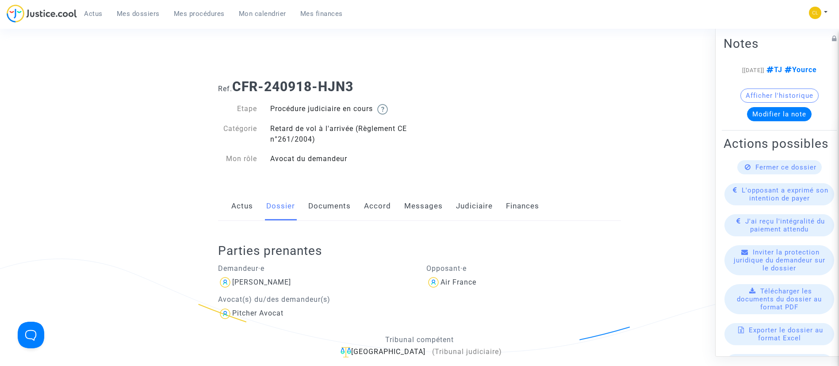
click at [336, 205] on link "Documents" at bounding box center [329, 206] width 42 height 29
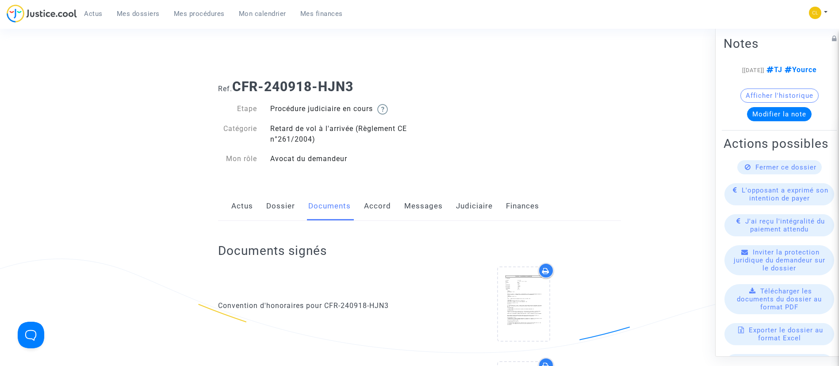
click at [275, 207] on link "Dossier" at bounding box center [280, 206] width 29 height 29
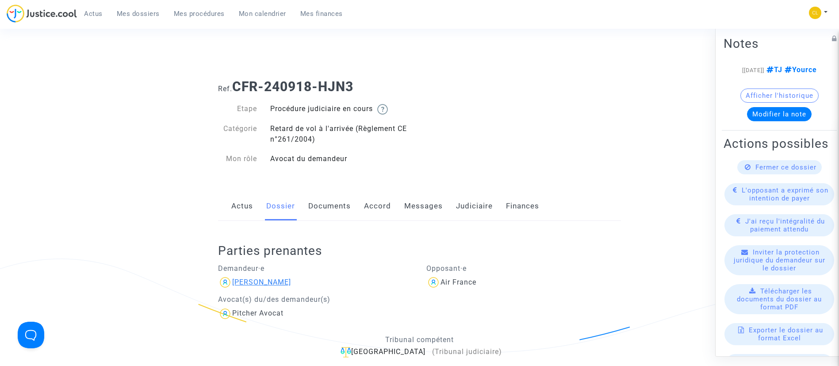
click at [265, 280] on div "[PERSON_NAME]" at bounding box center [261, 282] width 59 height 8
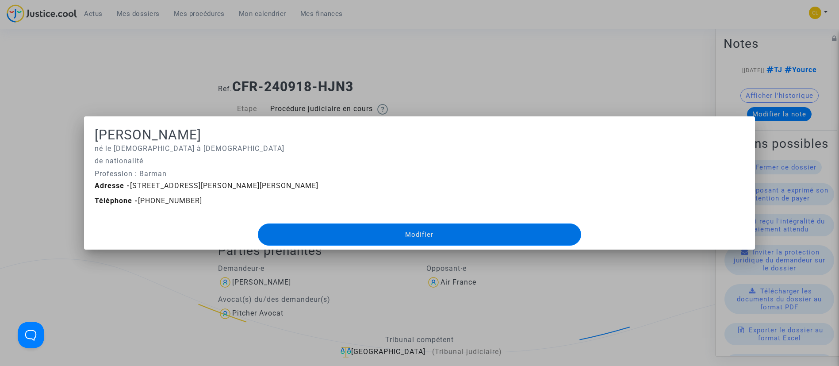
click at [133, 54] on div at bounding box center [419, 183] width 839 height 366
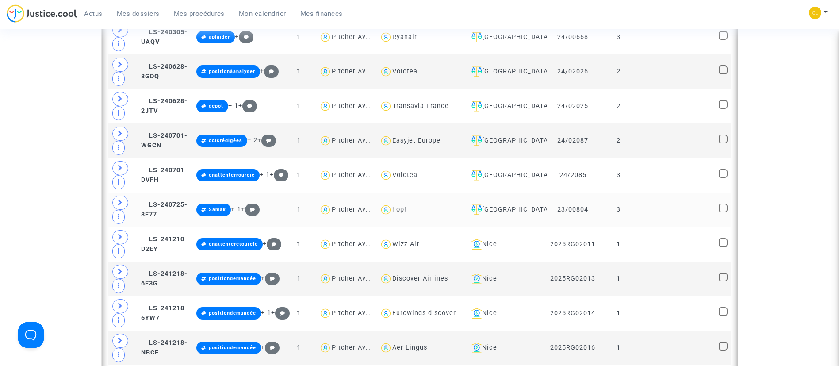
scroll to position [863, 0]
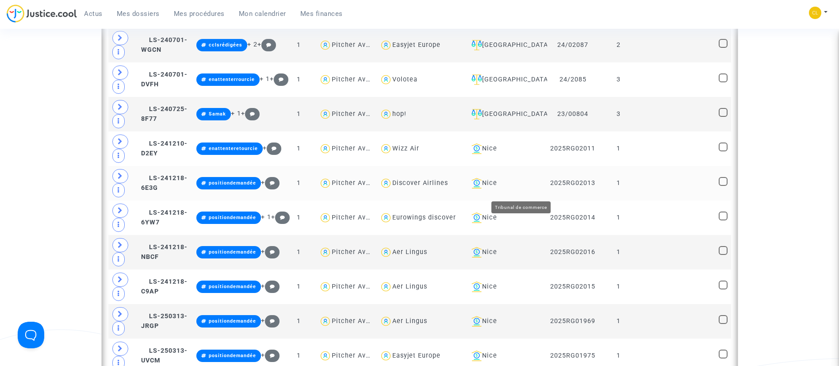
click at [529, 188] on div "Nice" at bounding box center [506, 183] width 76 height 11
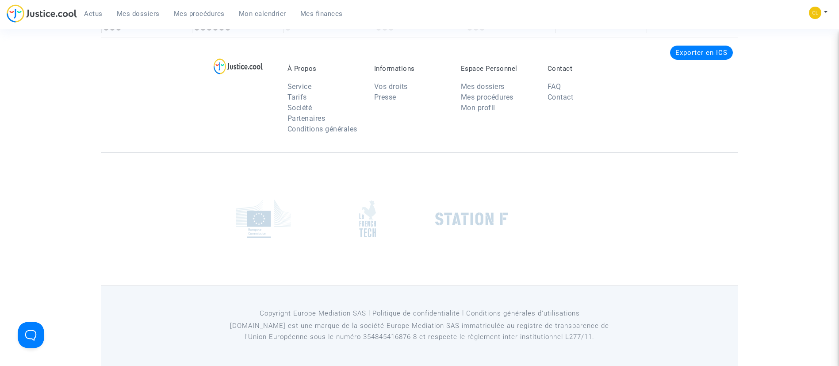
scroll to position [2057, 0]
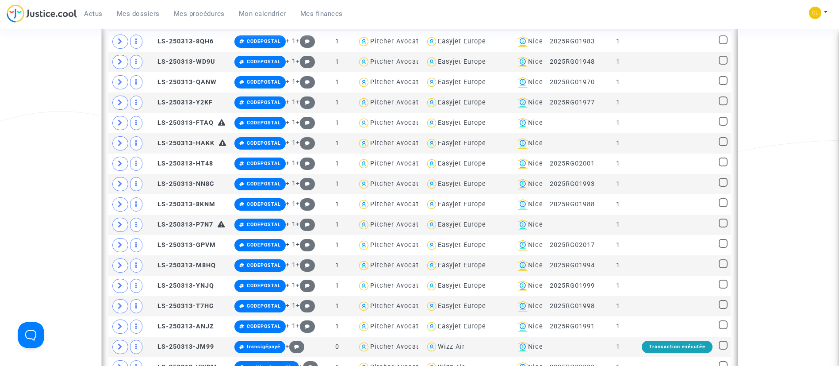
scroll to position [332, 0]
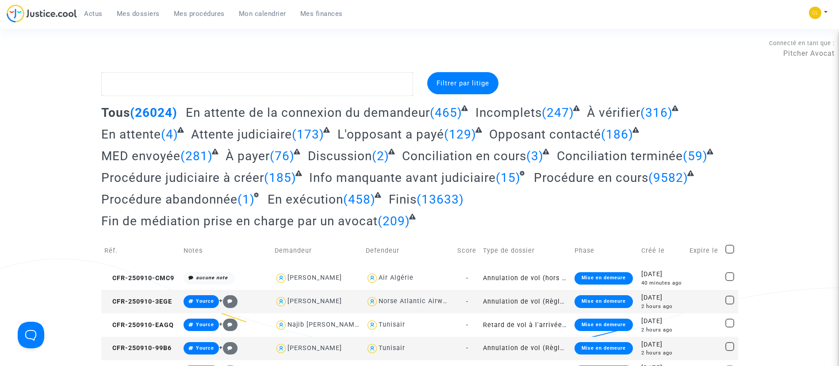
drag, startPoint x: 261, startPoint y: 12, endPoint x: 331, endPoint y: 77, distance: 96.1
click at [261, 13] on span "Mon calendrier" at bounding box center [262, 14] width 47 height 8
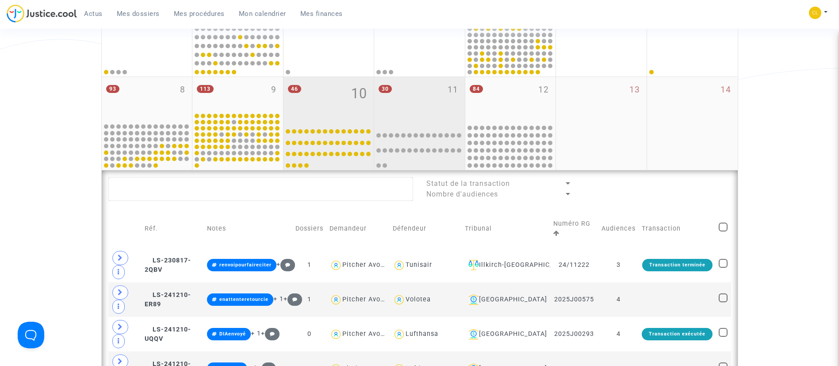
scroll to position [199, 0]
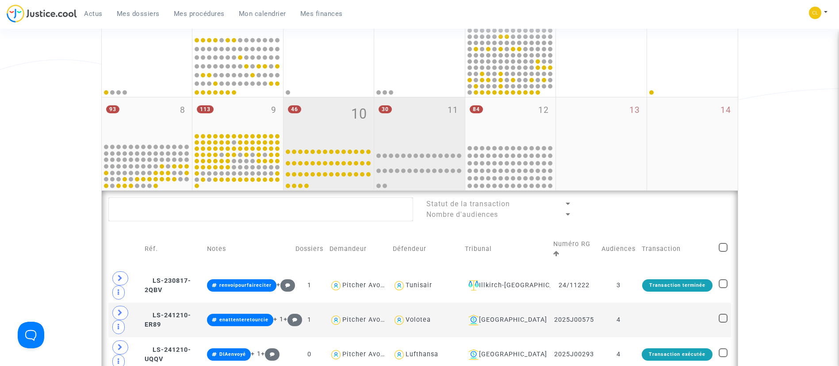
click at [430, 119] on div "30 11" at bounding box center [419, 119] width 91 height 45
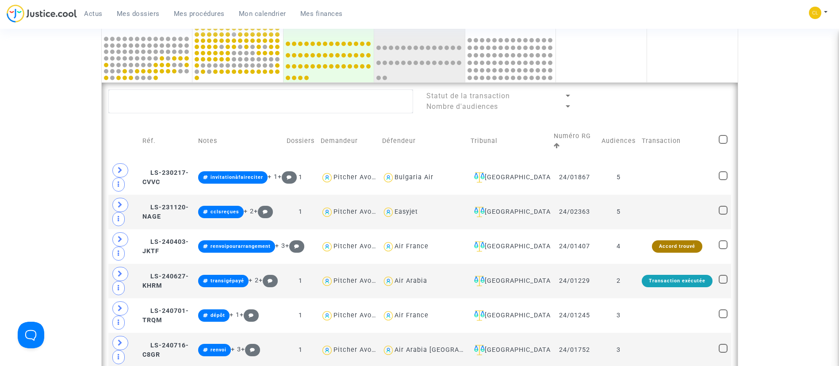
scroll to position [265, 0]
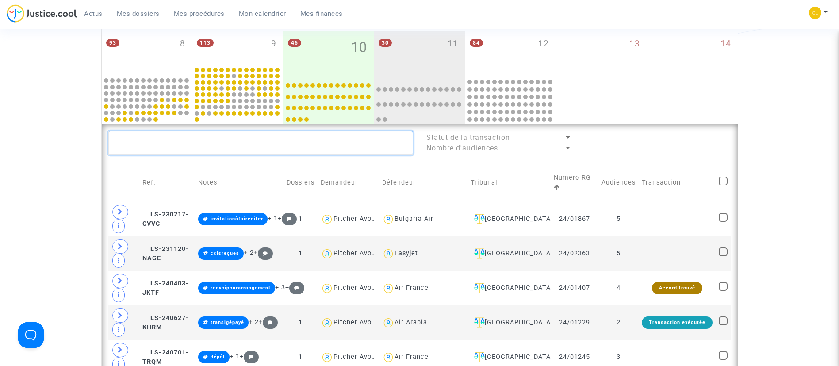
click at [247, 143] on textarea at bounding box center [260, 143] width 305 height 24
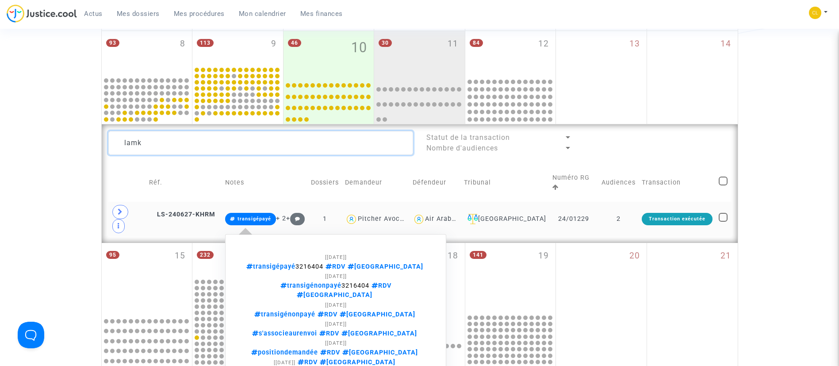
type textarea "lamk"
click at [347, 263] on span "transigépayé 3216404 RDV Montreal" at bounding box center [335, 267] width 179 height 8
copy span "3216404"
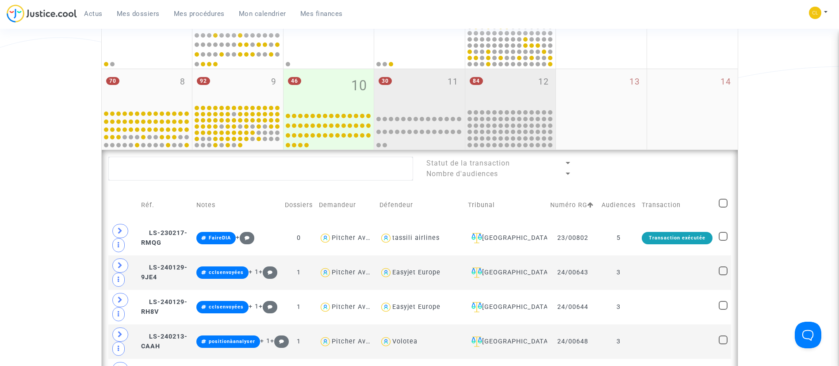
click at [405, 101] on div "30 11" at bounding box center [419, 88] width 91 height 39
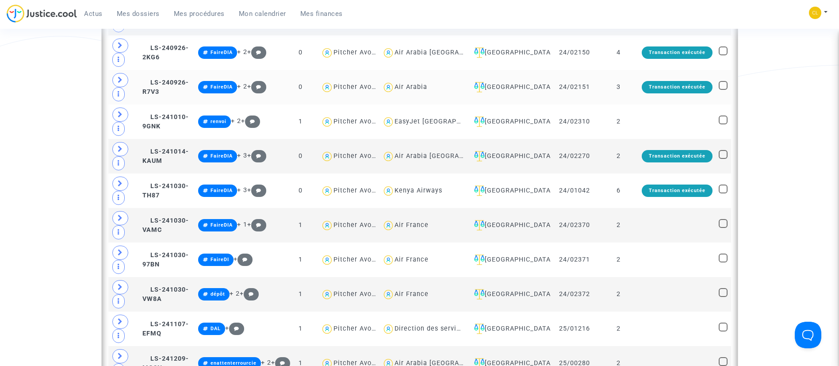
scroll to position [686, 0]
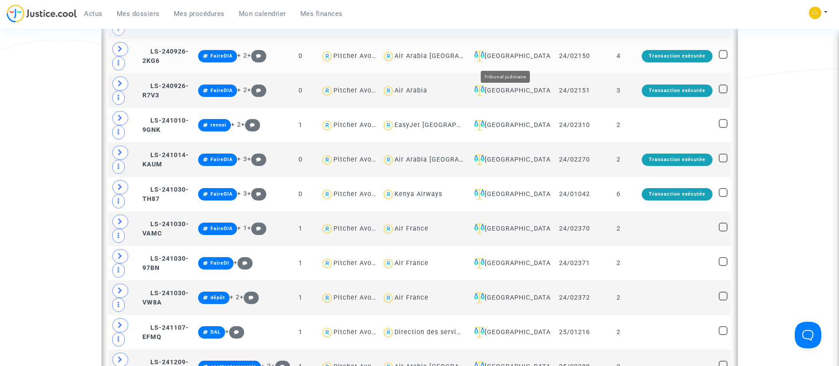
click at [514, 58] on div "[GEOGRAPHIC_DATA]" at bounding box center [509, 56] width 77 height 11
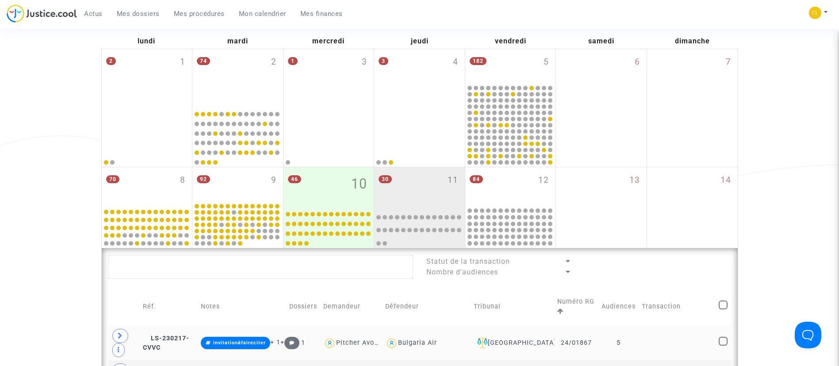
scroll to position [221, 0]
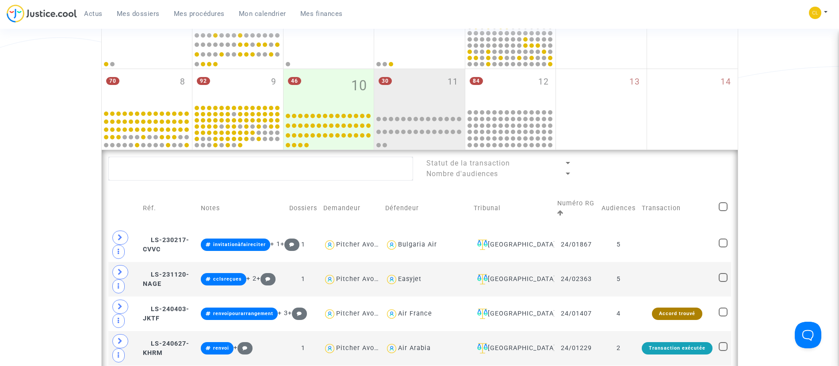
click at [728, 205] on span at bounding box center [723, 206] width 9 height 9
click at [723, 211] on input "checkbox" at bounding box center [723, 211] width 0 height 0
checkbox input "true"
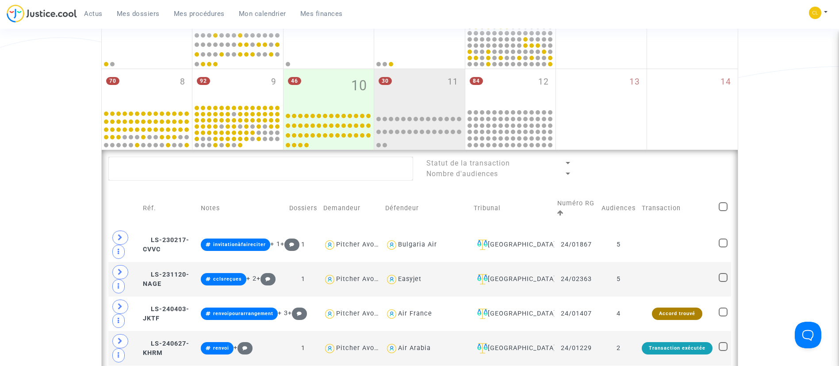
checkbox input "true"
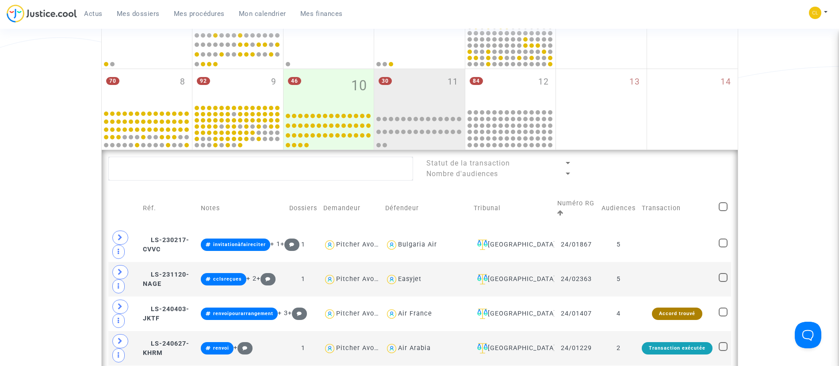
checkbox input "true"
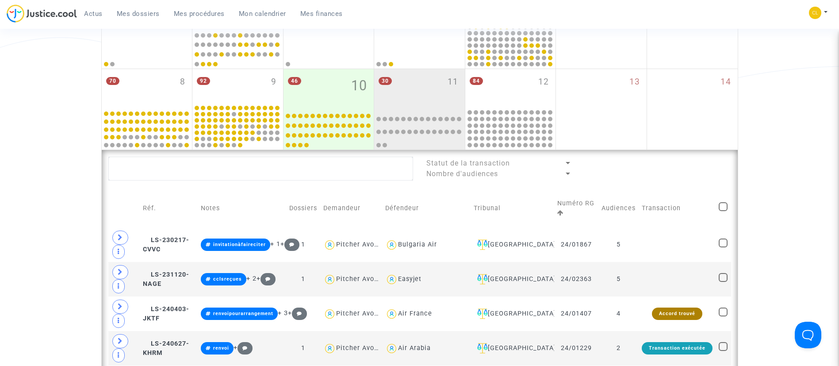
checkbox input "true"
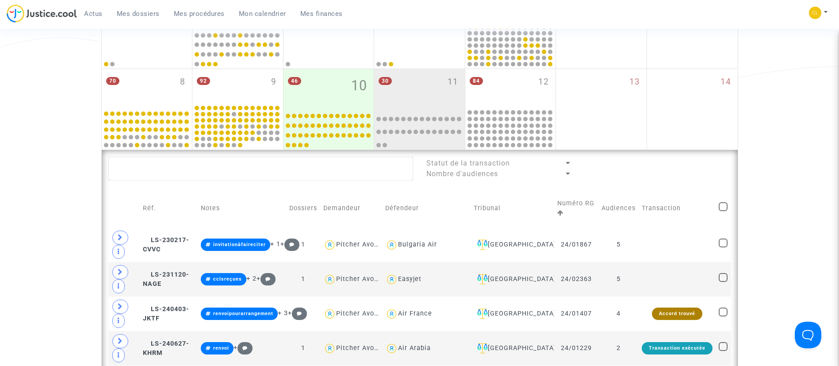
checkbox input "true"
click at [705, 166] on span "Sélection (18)" at bounding box center [695, 168] width 52 height 8
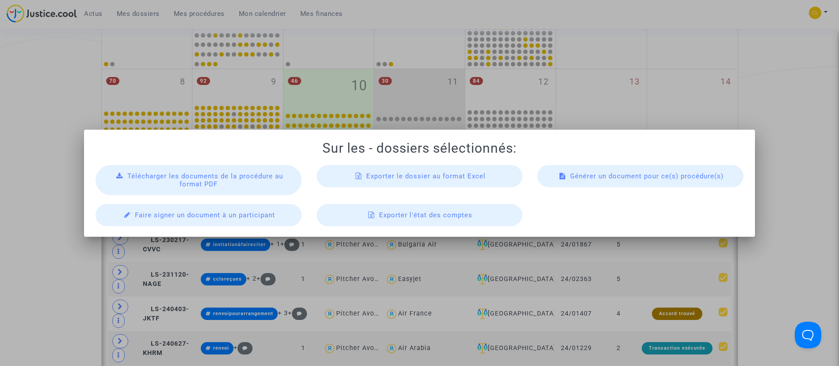
scroll to position [0, 0]
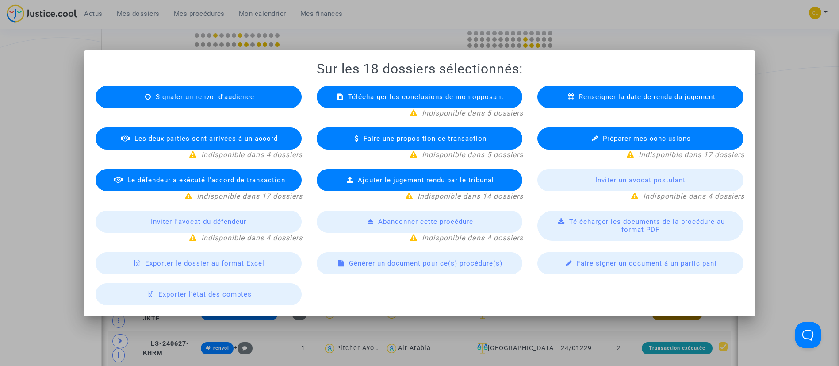
click at [228, 261] on span "Exporter le dossier au format Excel" at bounding box center [204, 263] width 119 height 8
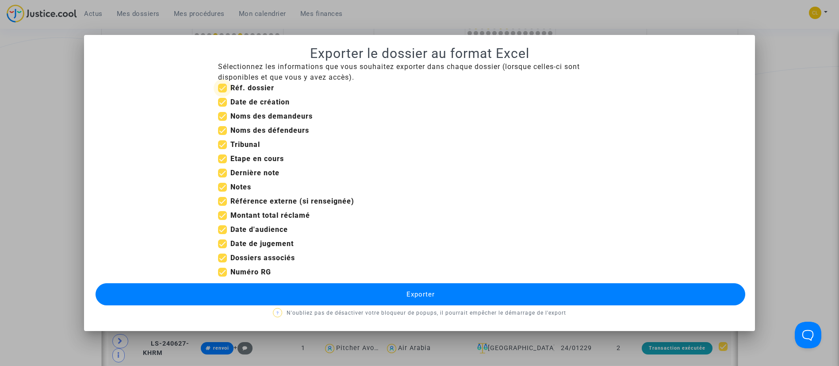
click at [257, 83] on span "Réf. dossier" at bounding box center [252, 88] width 44 height 11
click at [223, 92] on input "Réf. dossier" at bounding box center [222, 92] width 0 height 0
checkbox input "false"
click at [259, 104] on b "Date de création" at bounding box center [259, 102] width 59 height 8
click at [223, 107] on input "Date de création" at bounding box center [222, 107] width 0 height 0
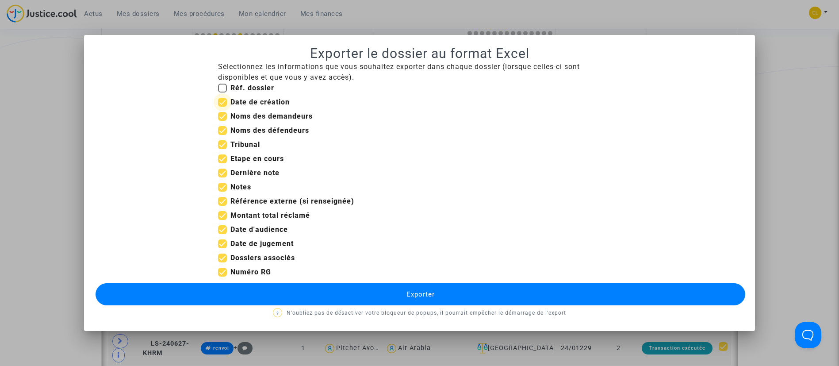
checkbox input "false"
click at [249, 147] on b "Tribunal" at bounding box center [245, 144] width 30 height 8
click at [223, 149] on input "Tribunal" at bounding box center [222, 149] width 0 height 0
checkbox input "false"
click at [266, 154] on span "Etape en cours" at bounding box center [257, 159] width 54 height 11
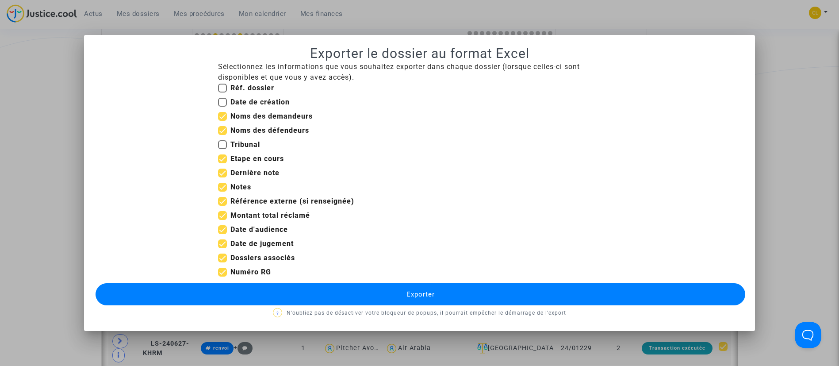
click at [223, 163] on input "Etape en cours" at bounding box center [222, 163] width 0 height 0
checkbox input "false"
click at [245, 184] on b "Notes" at bounding box center [240, 187] width 21 height 8
click at [223, 192] on input "Notes" at bounding box center [222, 192] width 0 height 0
checkbox input "false"
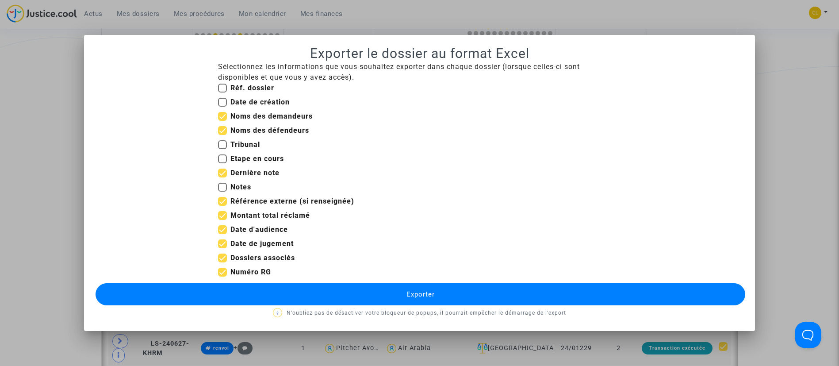
click at [283, 198] on b "Référence externe (si renseignée)" at bounding box center [292, 201] width 124 height 8
click at [223, 206] on input "Référence externe (si renseignée)" at bounding box center [222, 206] width 0 height 0
checkbox input "false"
click at [244, 213] on b "Montant total réclamé" at bounding box center [270, 215] width 80 height 8
click at [223, 220] on input "Montant total réclamé" at bounding box center [222, 220] width 0 height 0
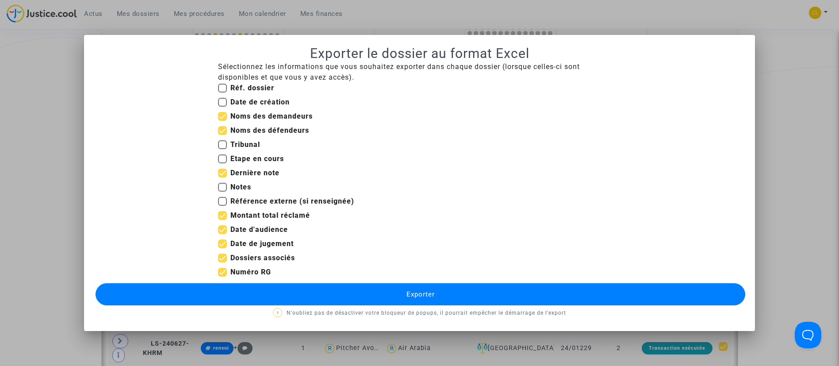
checkbox input "false"
click at [497, 299] on button "Exporter" at bounding box center [421, 294] width 650 height 22
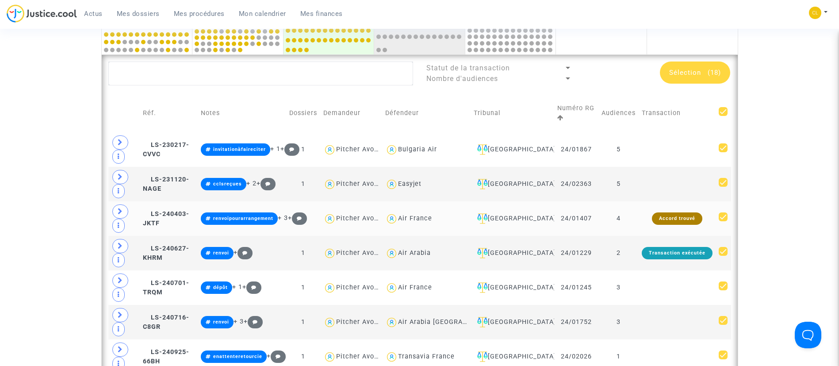
scroll to position [318, 0]
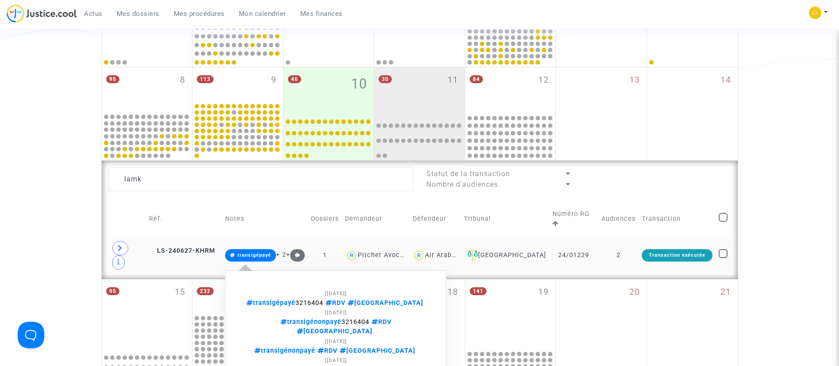
scroll to position [303, 0]
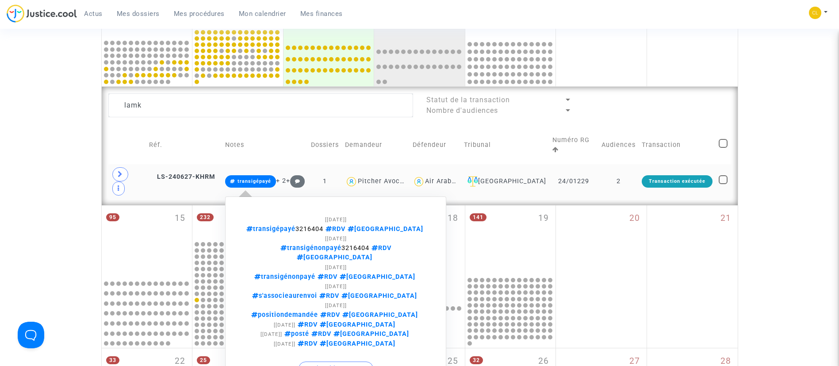
click at [353, 225] on span "transigépayé 3216404 RDV [GEOGRAPHIC_DATA]" at bounding box center [335, 229] width 179 height 8
copy span "3216404"
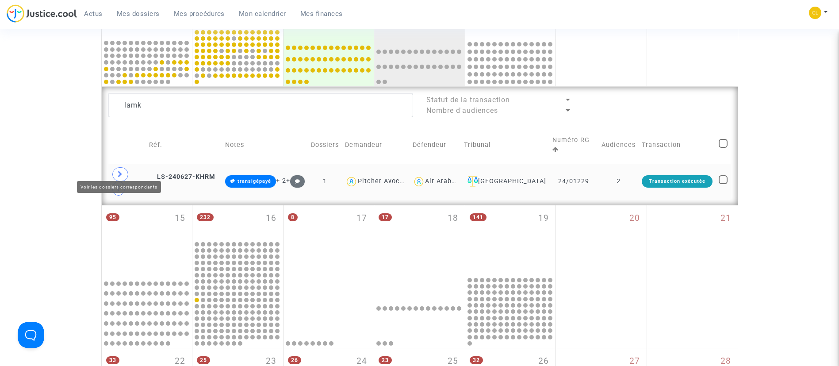
click at [120, 171] on icon at bounding box center [120, 174] width 5 height 7
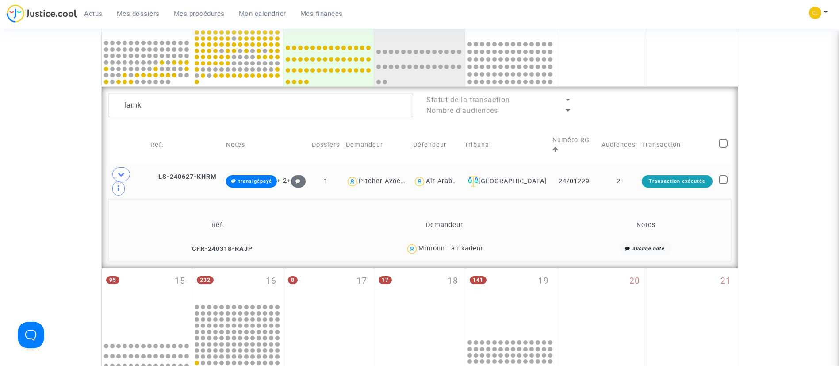
click at [590, 166] on td "24/01229" at bounding box center [573, 181] width 49 height 35
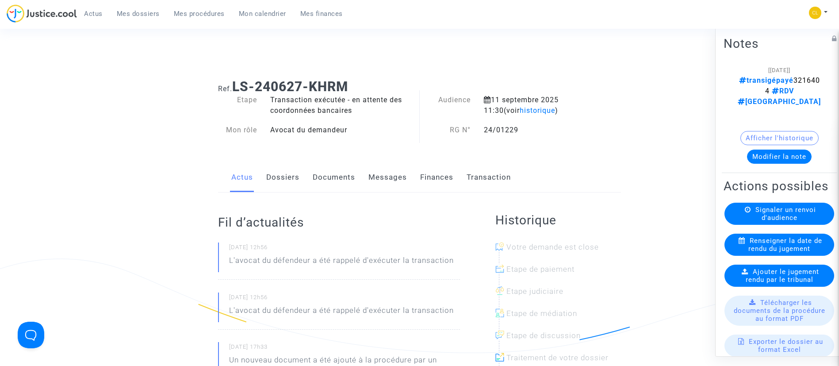
drag, startPoint x: 473, startPoint y: 165, endPoint x: 472, endPoint y: 157, distance: 8.9
click at [473, 165] on link "Transaction" at bounding box center [489, 177] width 44 height 29
